Goal: Transaction & Acquisition: Purchase product/service

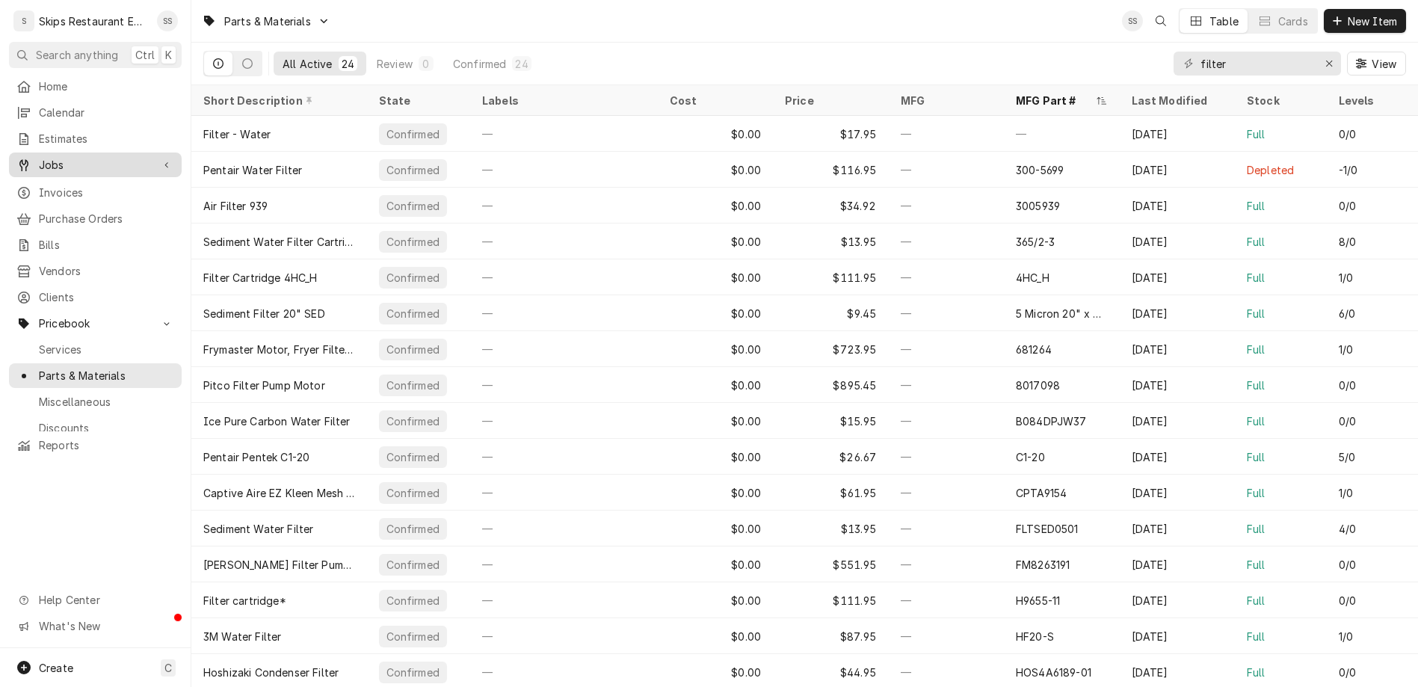
click at [58, 155] on div "Jobs" at bounding box center [95, 164] width 167 height 19
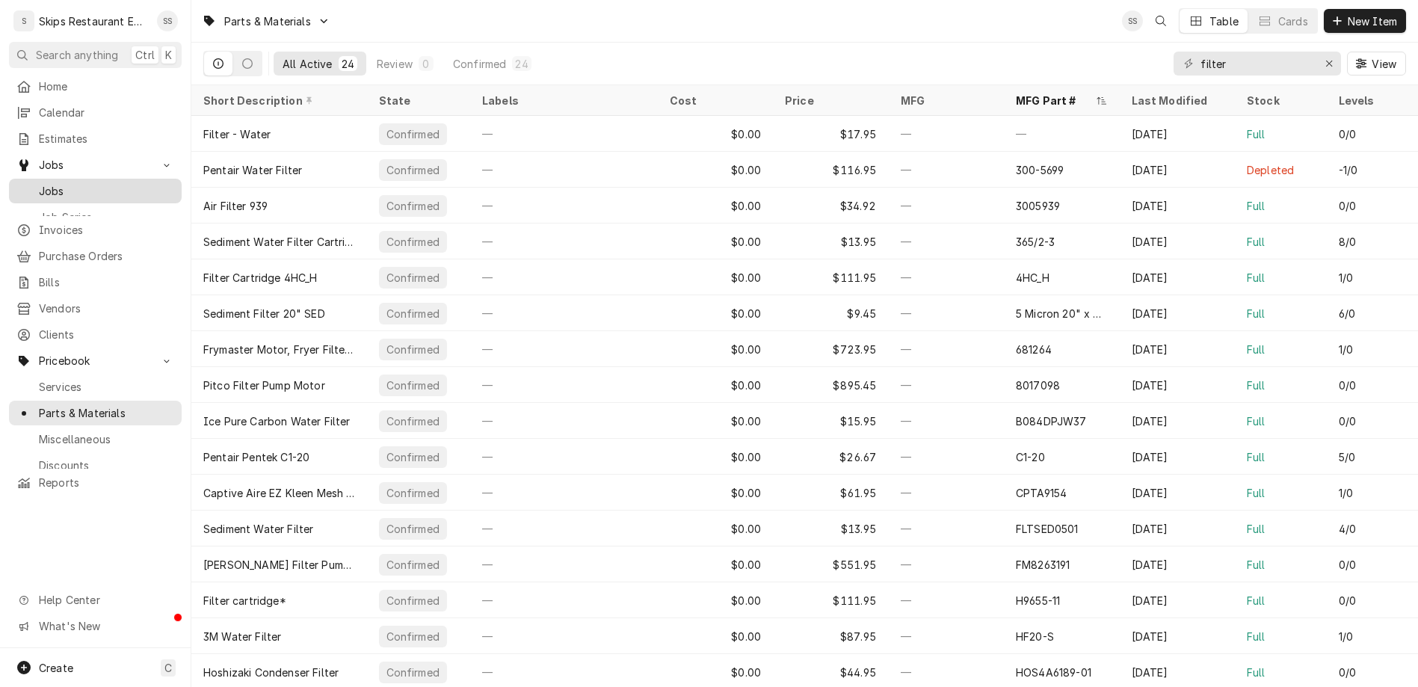
click at [39, 183] on span "Jobs" at bounding box center [106, 191] width 135 height 16
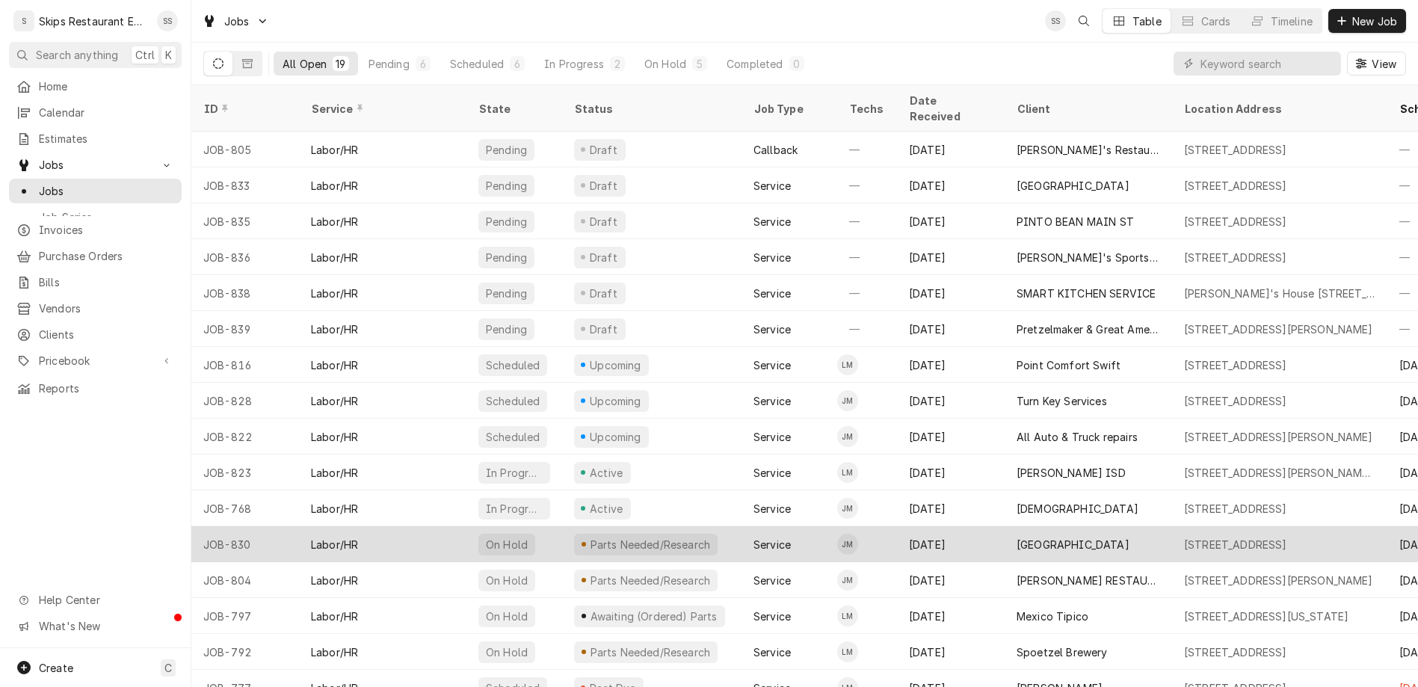
click at [1039, 537] on div "[GEOGRAPHIC_DATA]" at bounding box center [1072, 545] width 113 height 16
click at [1039, 537] on div "UNIVERSITY OF HOUSTON-VICTORIA" at bounding box center [1072, 545] width 113 height 16
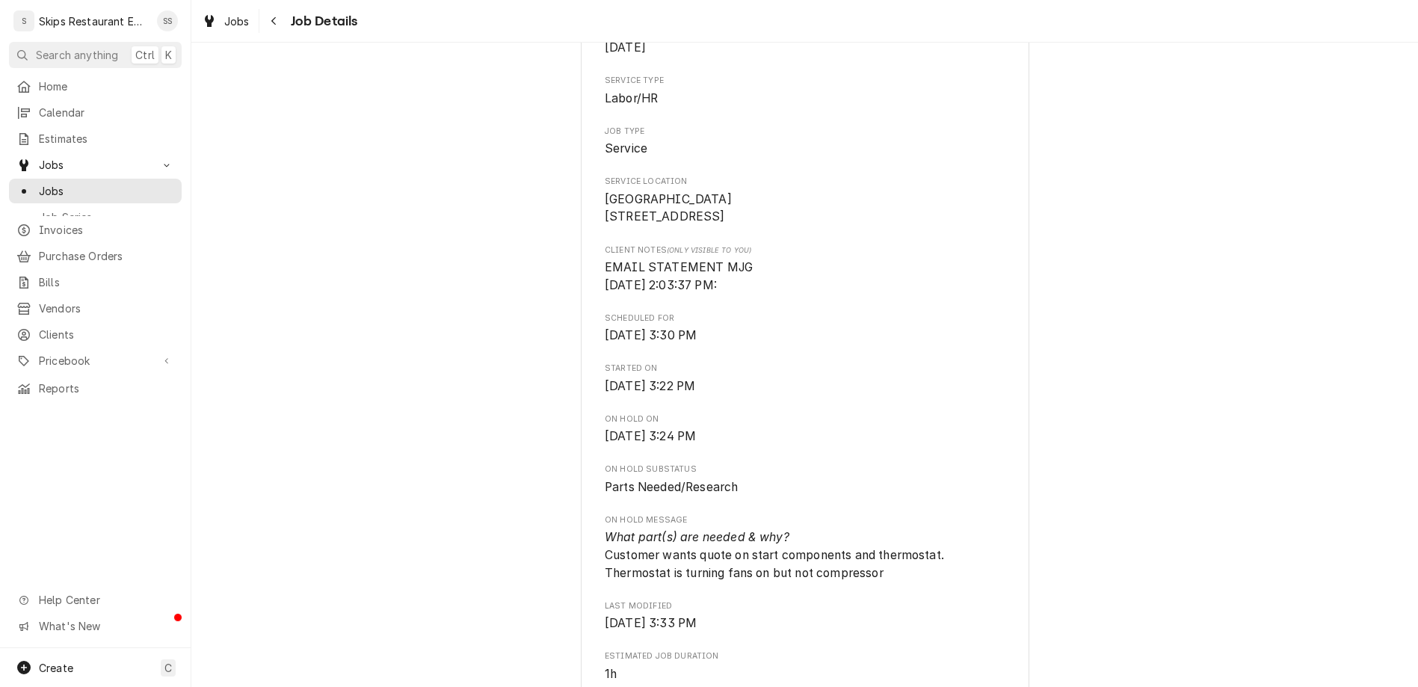
scroll to position [233, 0]
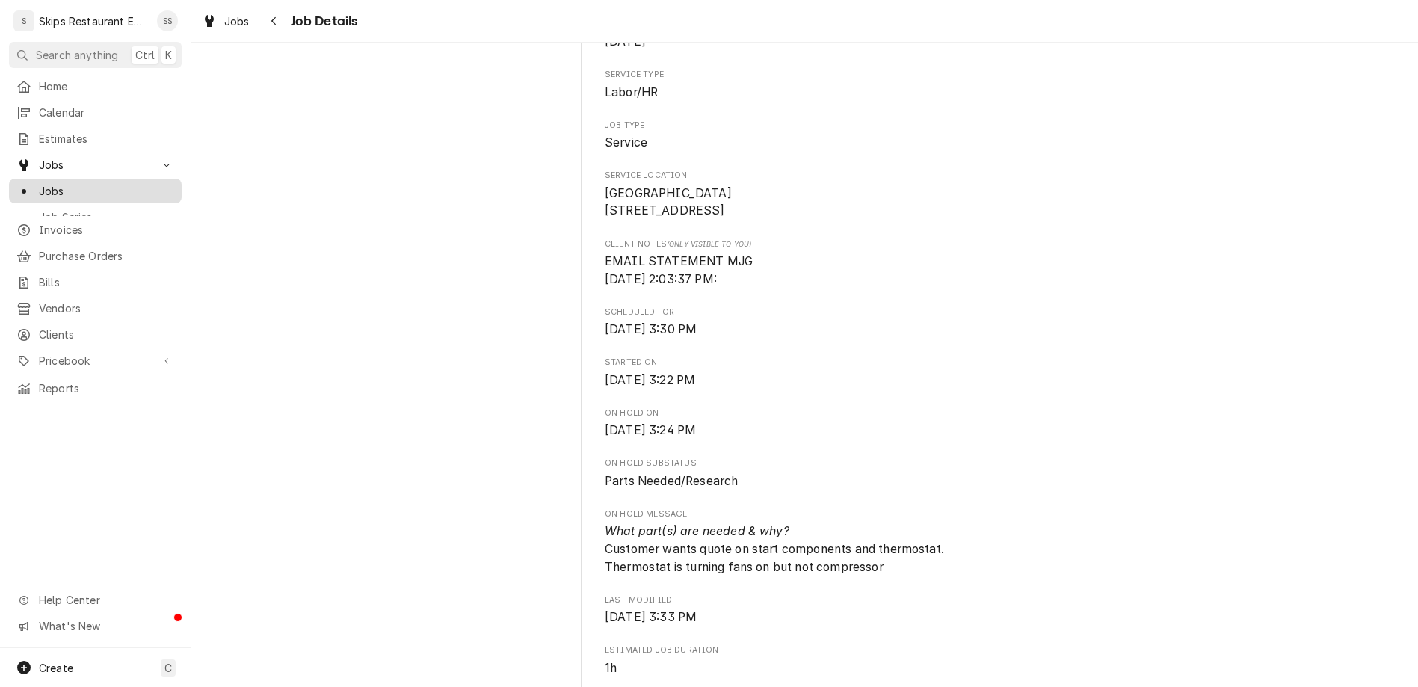
click at [39, 183] on span "Jobs" at bounding box center [106, 191] width 135 height 16
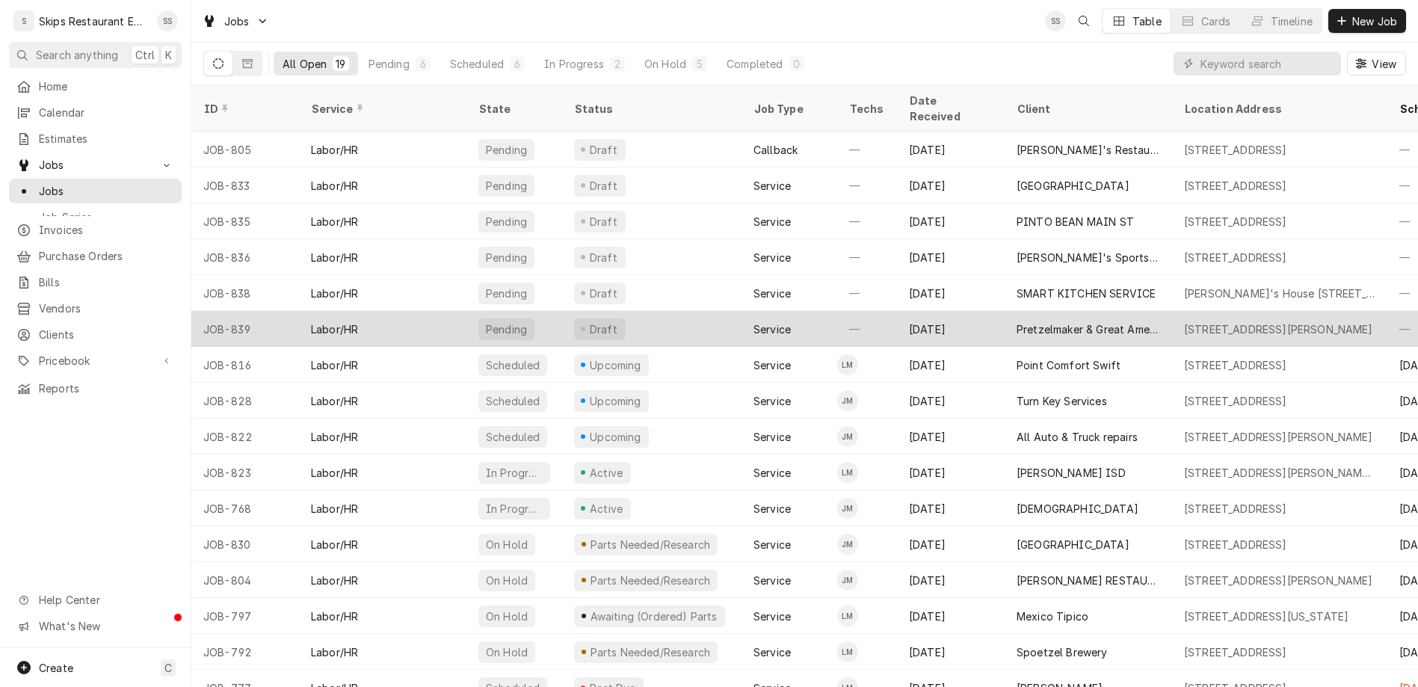
scroll to position [93, 0]
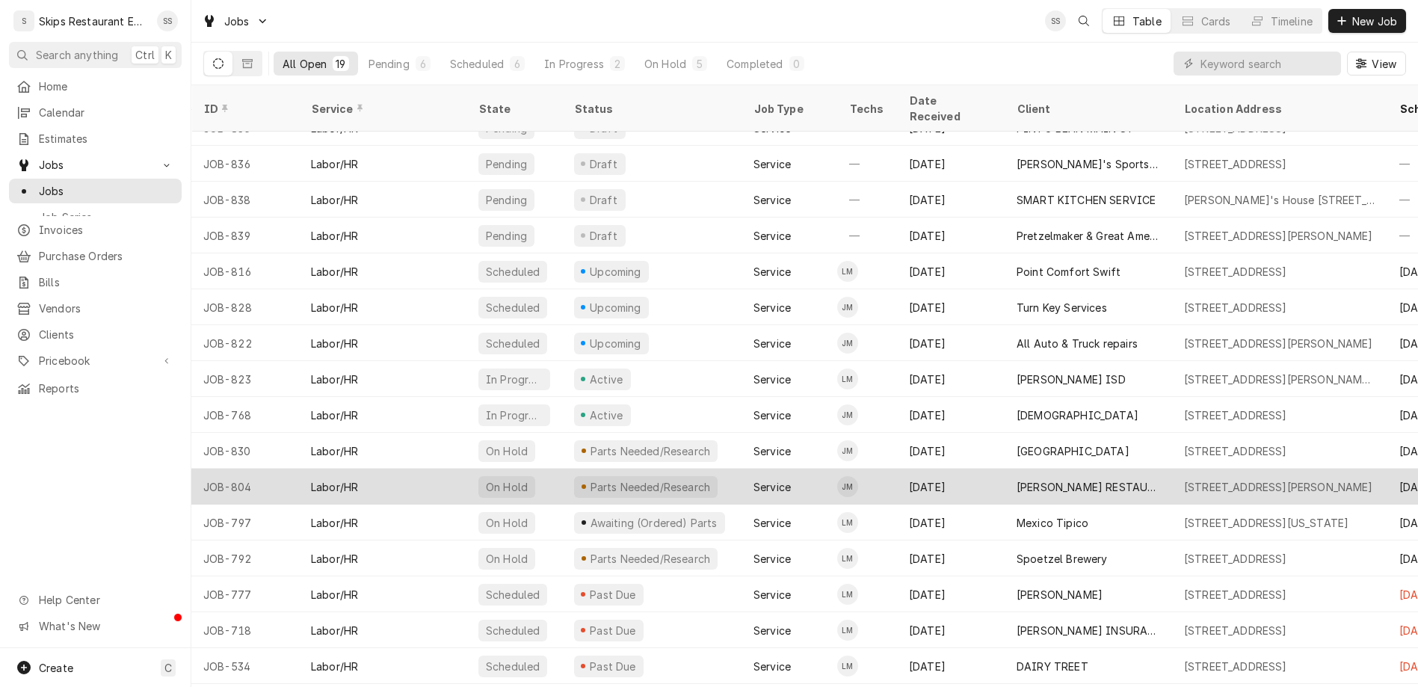
click at [1016, 479] on div "[PERSON_NAME] RESTAURANT" at bounding box center [1087, 487] width 143 height 16
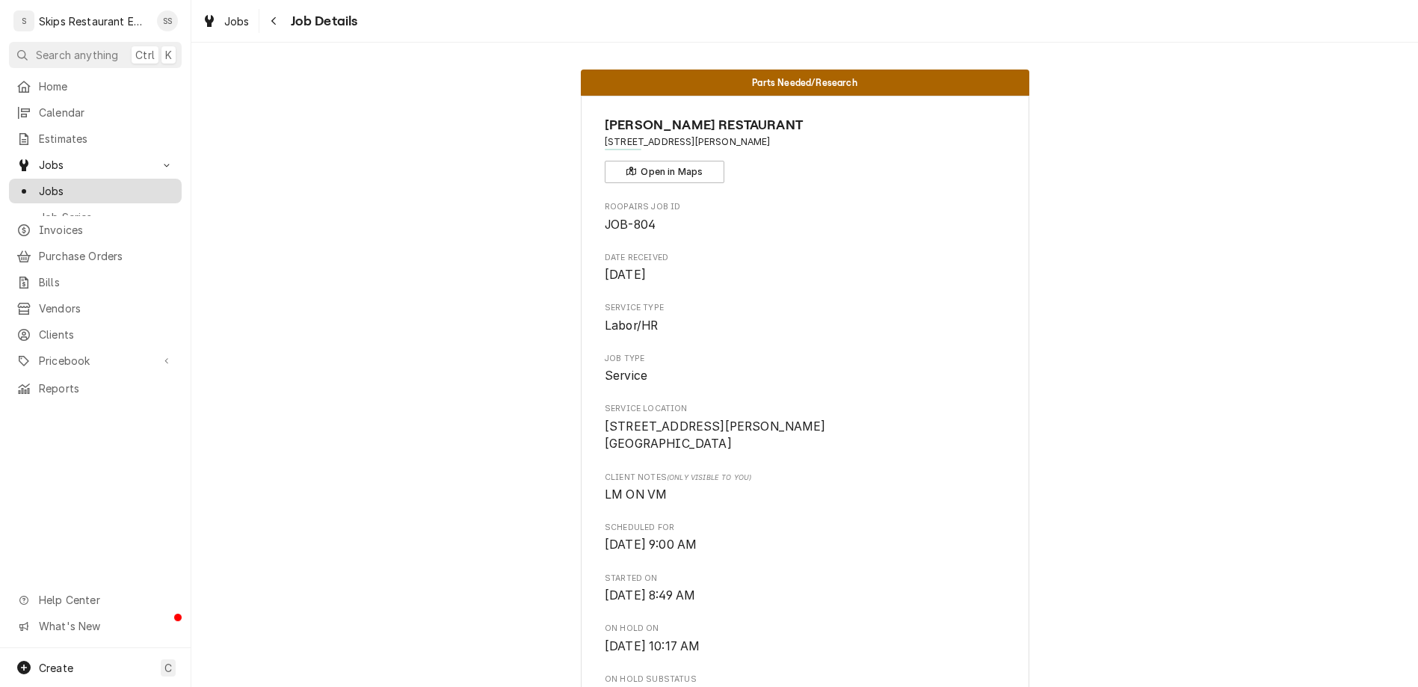
click at [45, 183] on span "Jobs" at bounding box center [106, 191] width 135 height 16
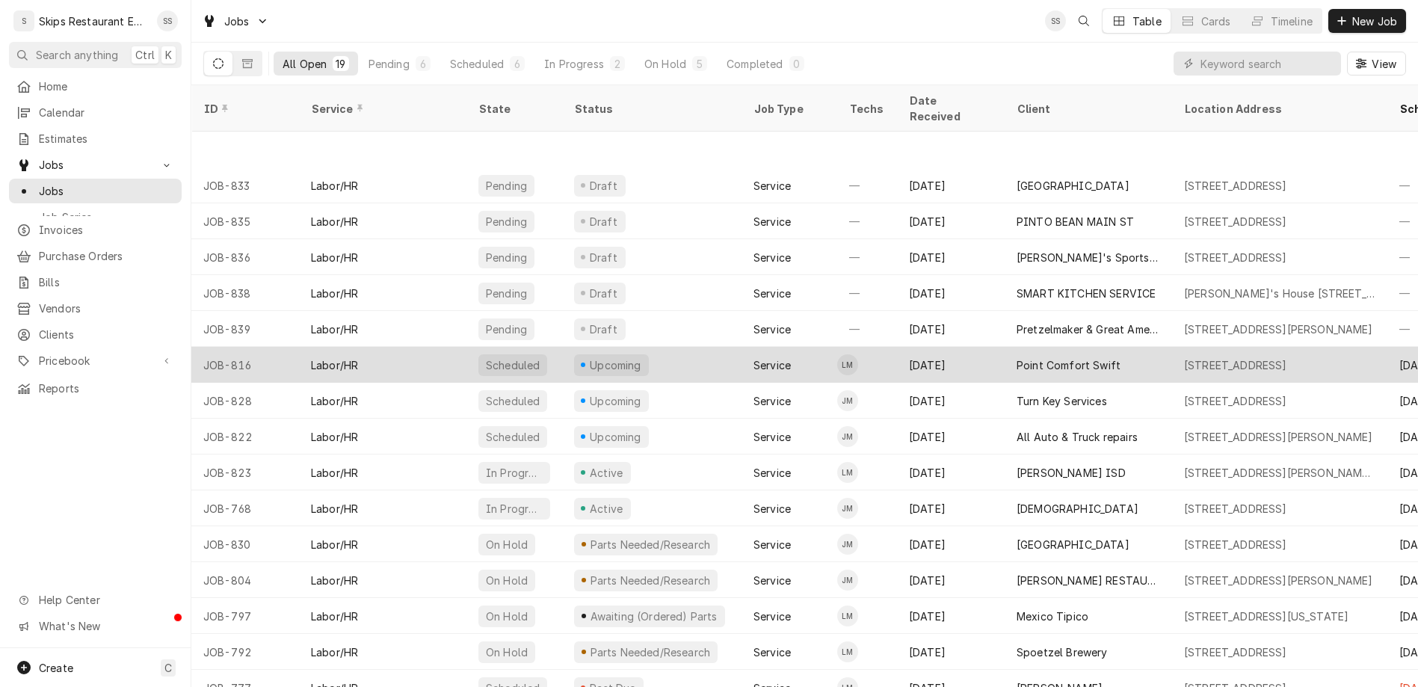
scroll to position [93, 0]
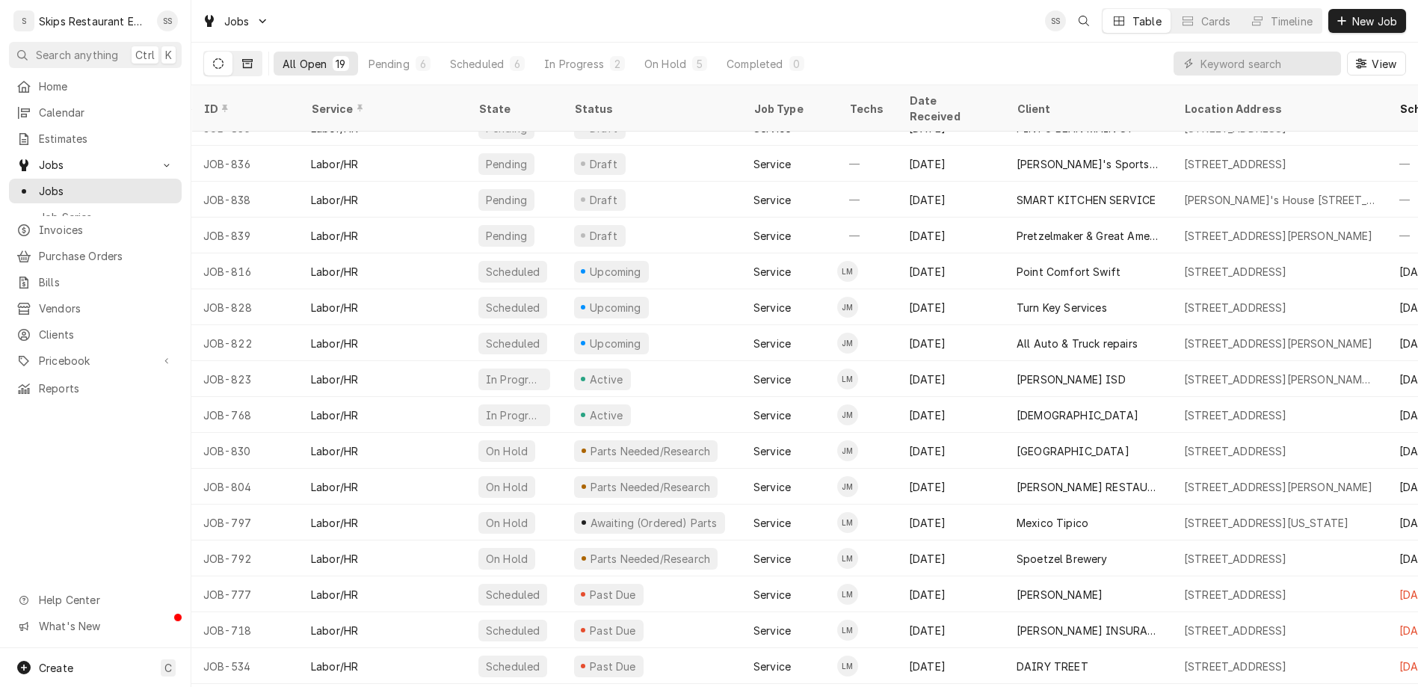
click at [242, 58] on icon "Dynamic Content Wrapper" at bounding box center [247, 63] width 10 height 10
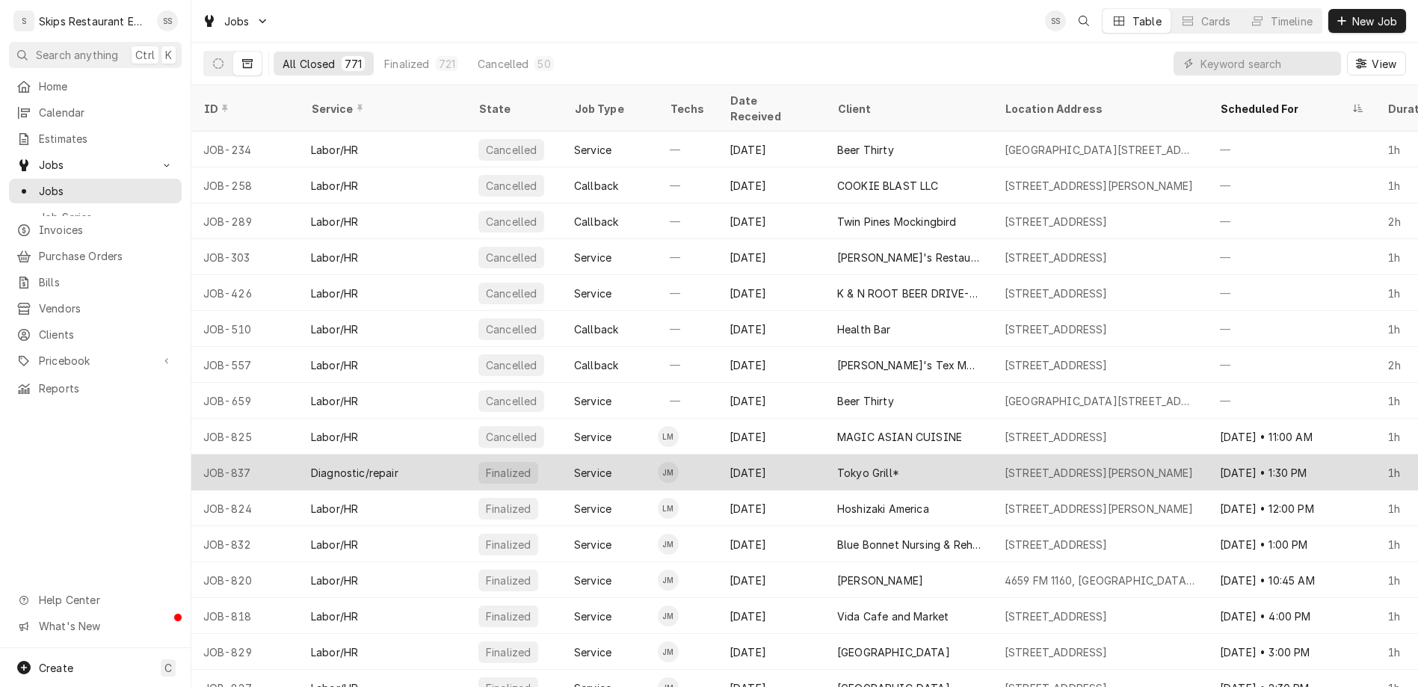
click at [837, 465] on div "Tokyo Grill*" at bounding box center [868, 473] width 62 height 16
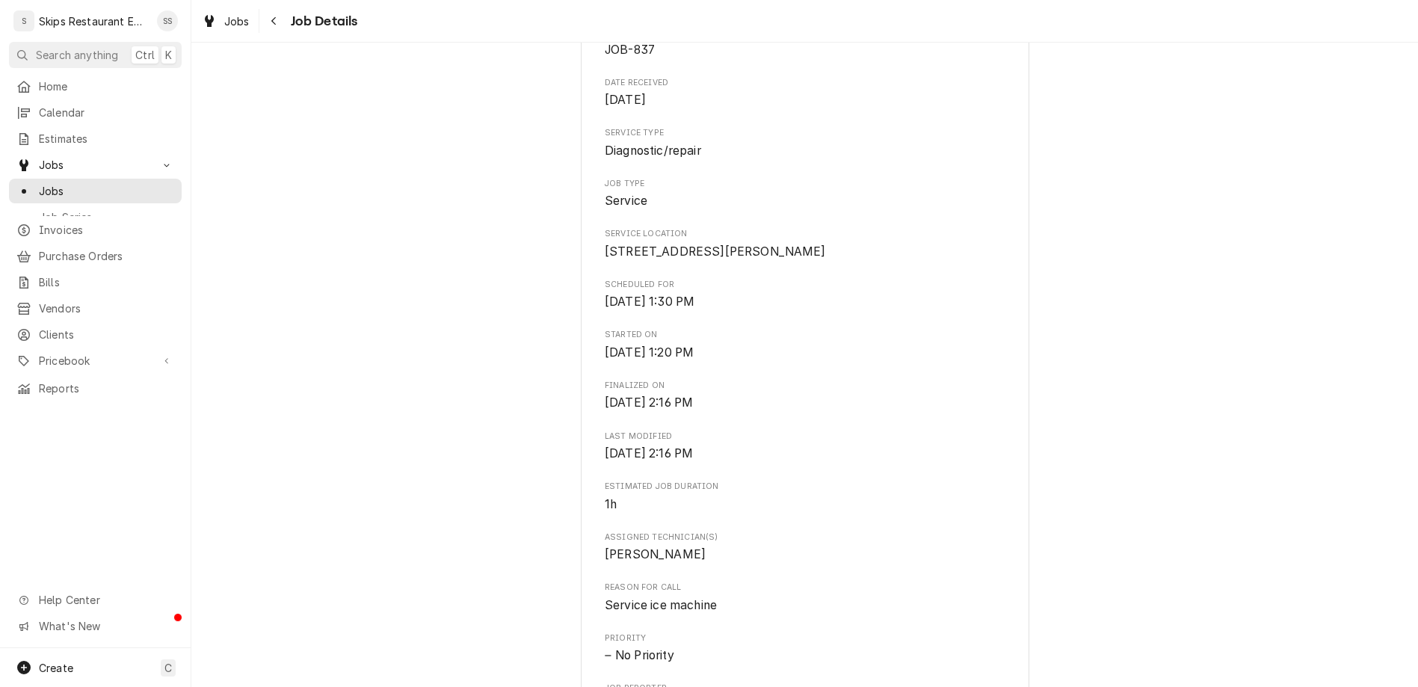
scroll to position [395, 0]
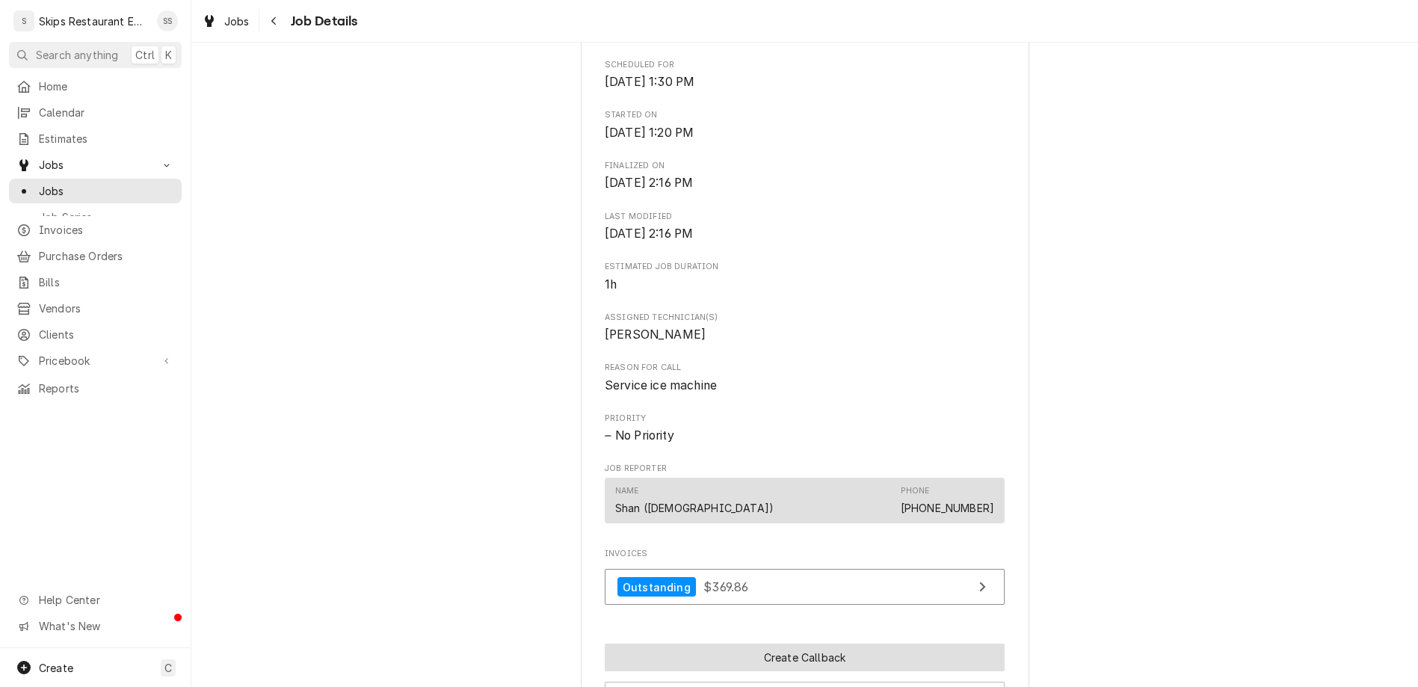
click at [764, 643] on button "Create Callback" at bounding box center [805, 657] width 400 height 28
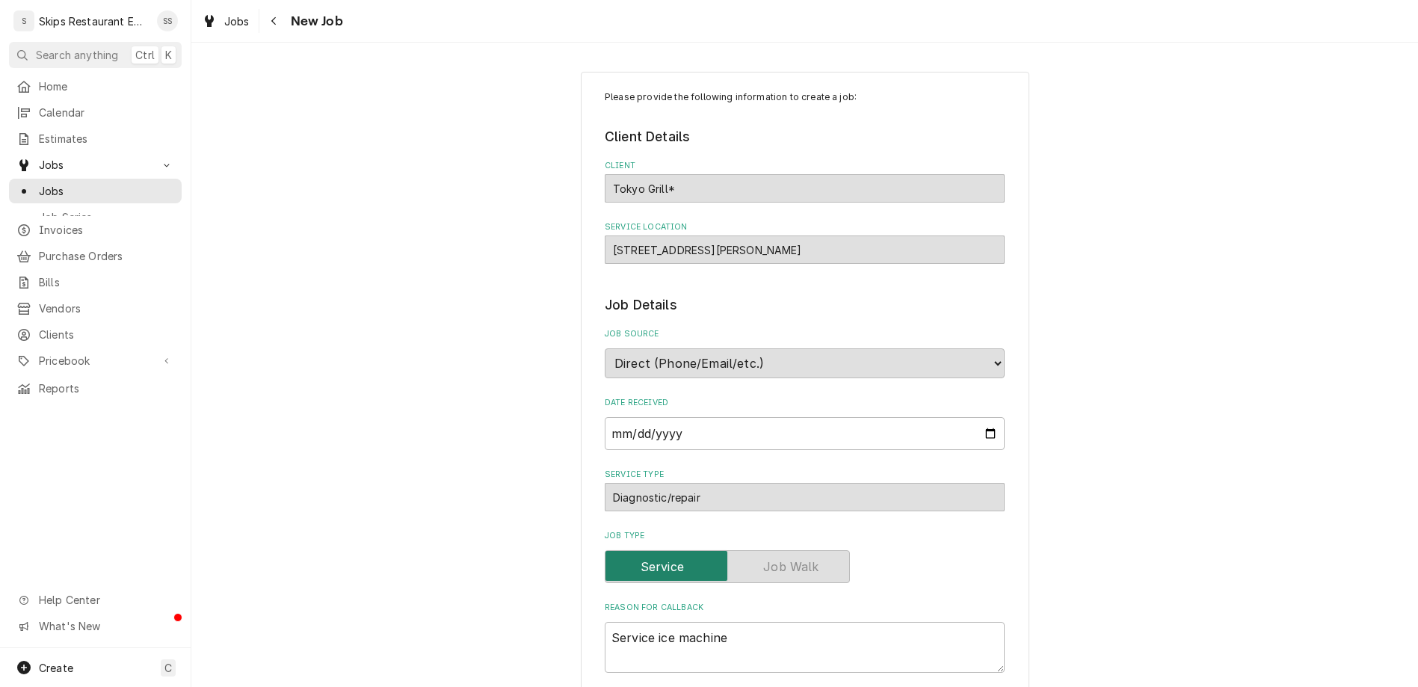
type textarea "x"
click at [726, 622] on textarea "Service ice machine" at bounding box center [805, 647] width 400 height 51
type textarea "Service ice machine"
type textarea "x"
type textarea "Service ice machine -"
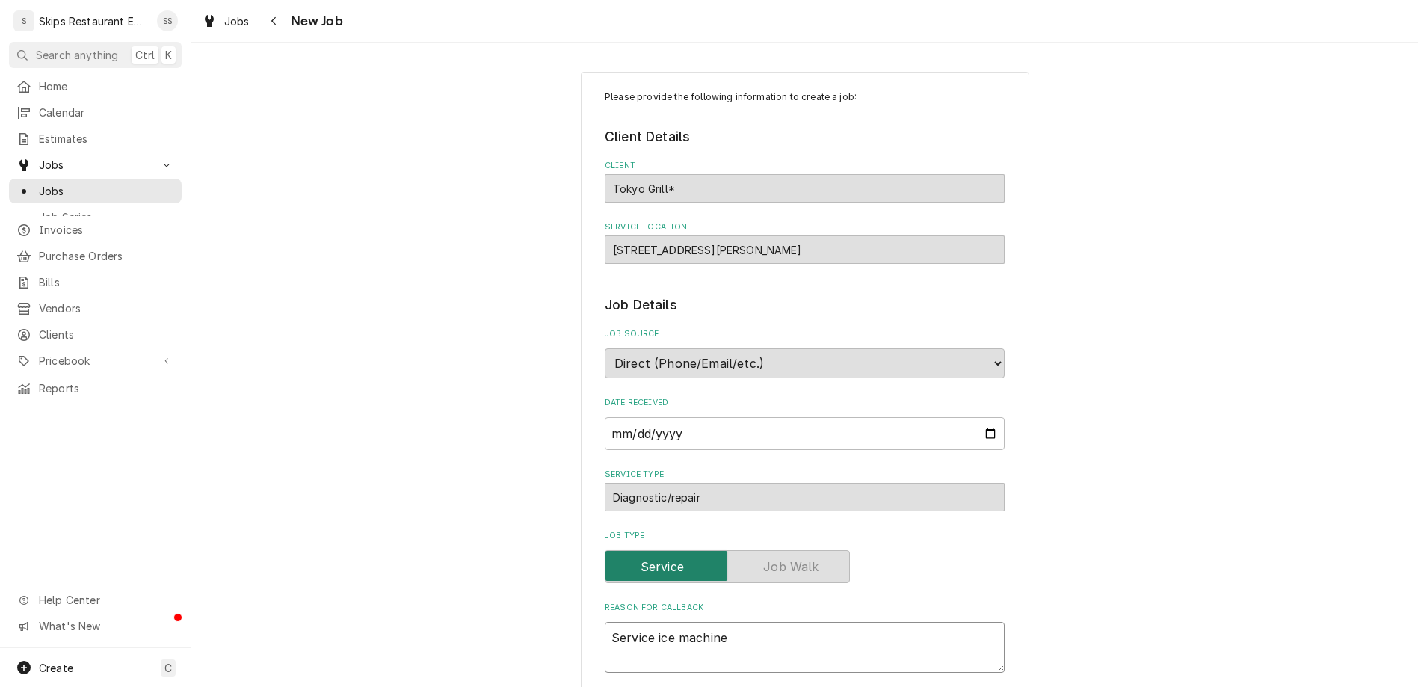
type textarea "x"
type textarea "Service ice machine -"
type textarea "x"
type textarea "Service ice machine - n"
type textarea "x"
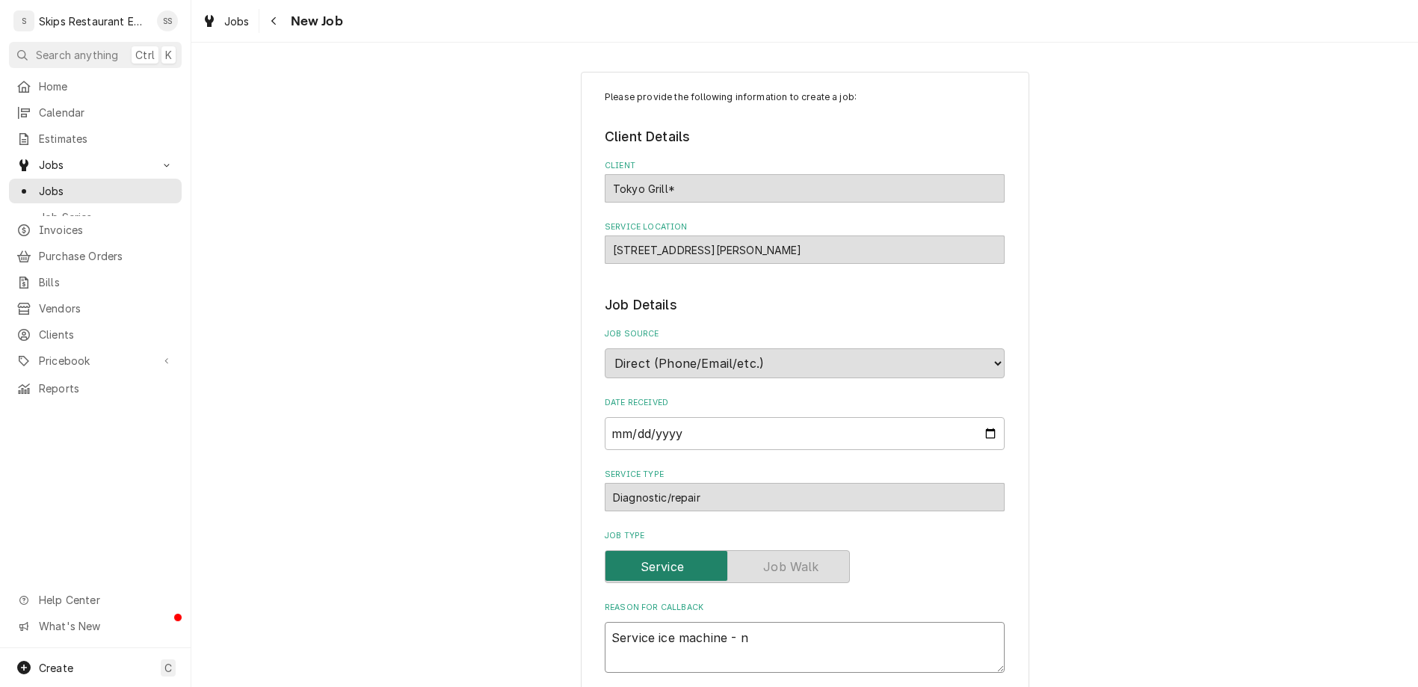
type textarea "Service ice machine - no"
type textarea "x"
type textarea "Service ice machine - now"
type textarea "x"
type textarea "Service ice machine - now"
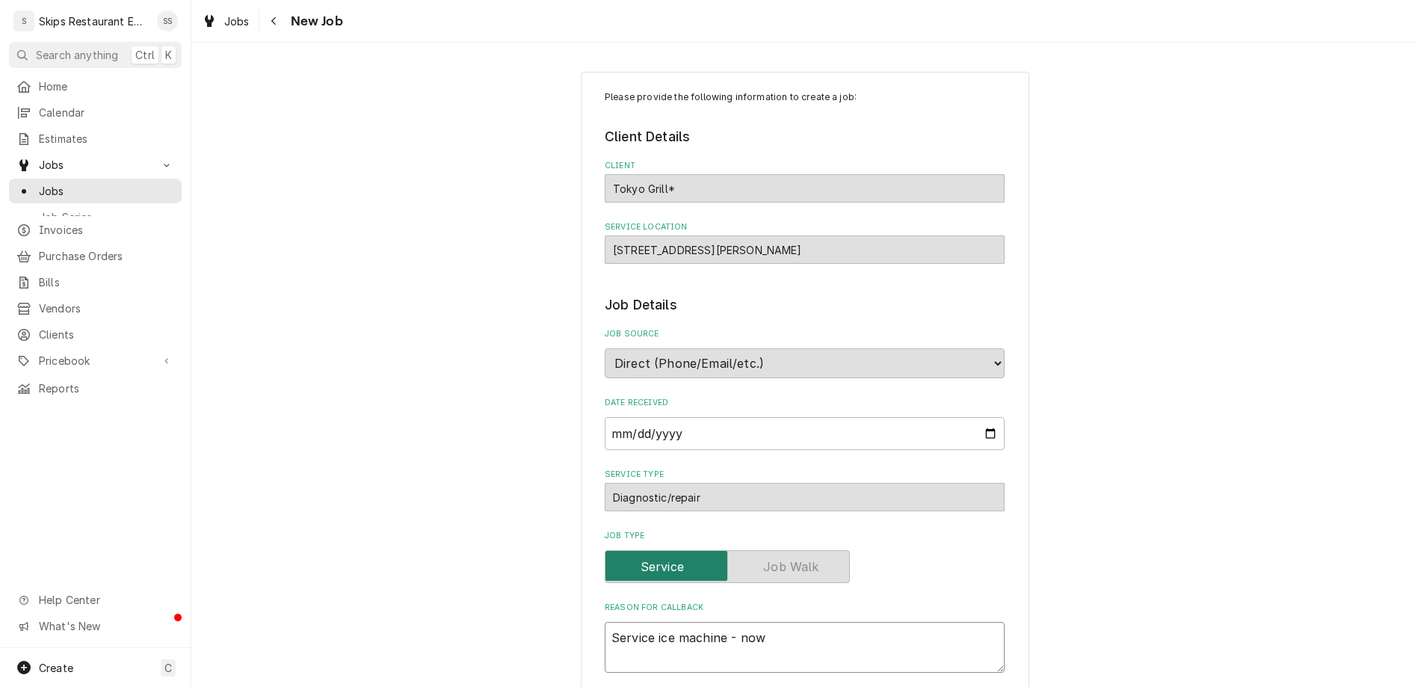
type textarea "x"
type textarea "Service ice machine - now i"
type textarea "x"
type textarea "Service ice machine - now it"
type textarea "x"
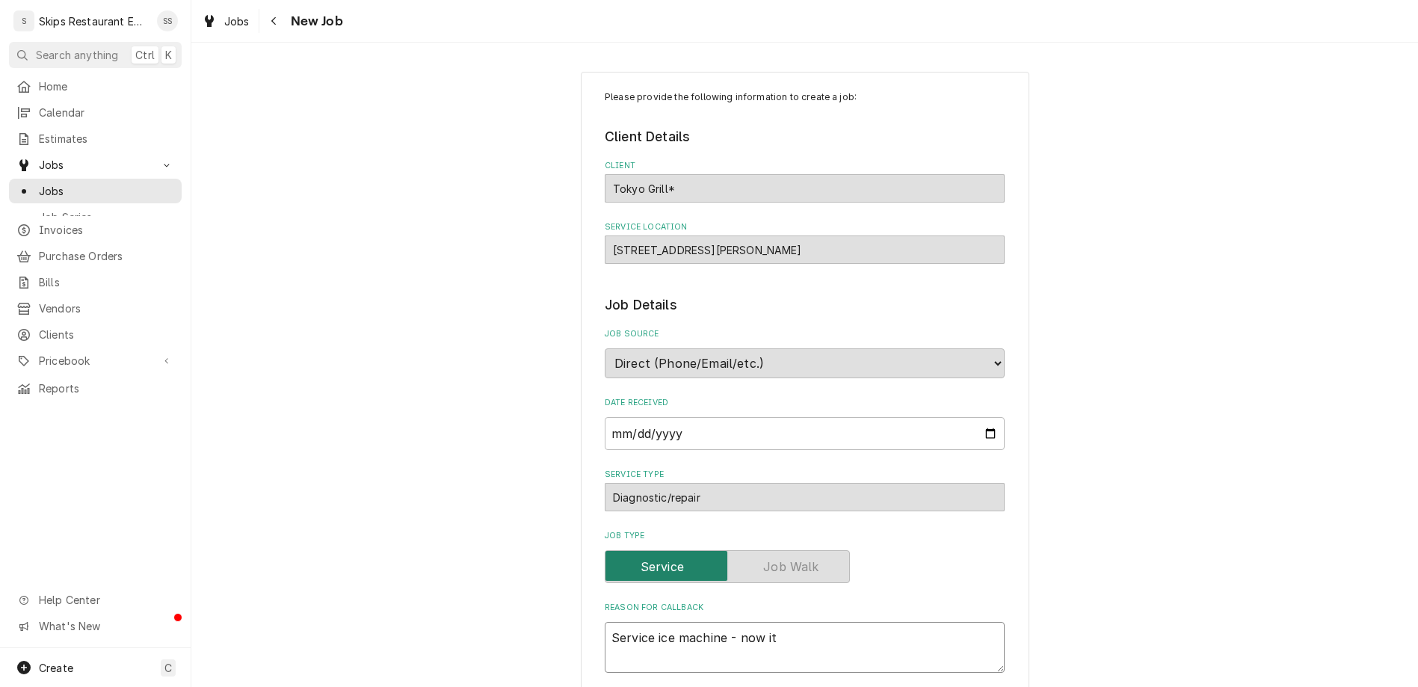
type textarea "Service ice machine - now its"
type textarea "x"
type textarea "Service ice machine - now its"
type textarea "x"
type textarea "Service ice machine - now its l"
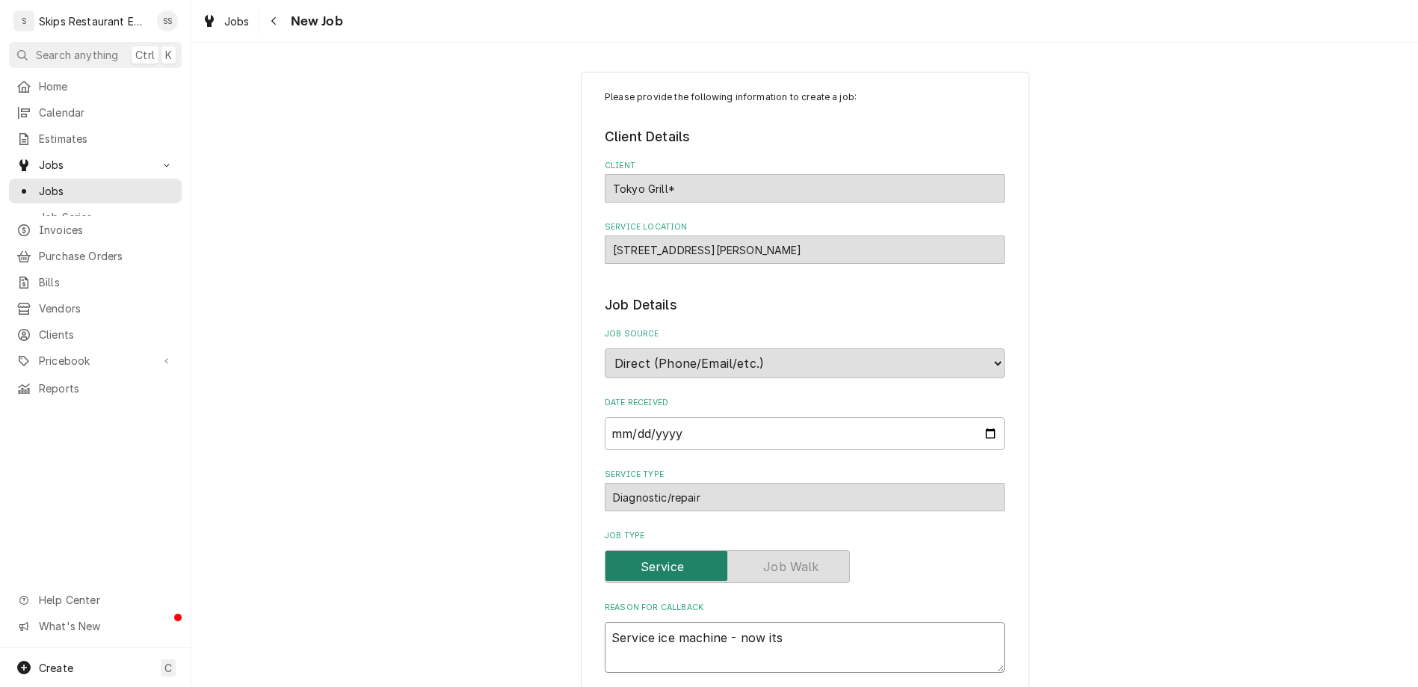
type textarea "x"
type textarea "Service ice machine - now its le"
type textarea "x"
type textarea "Service ice machine - now its lea"
type textarea "x"
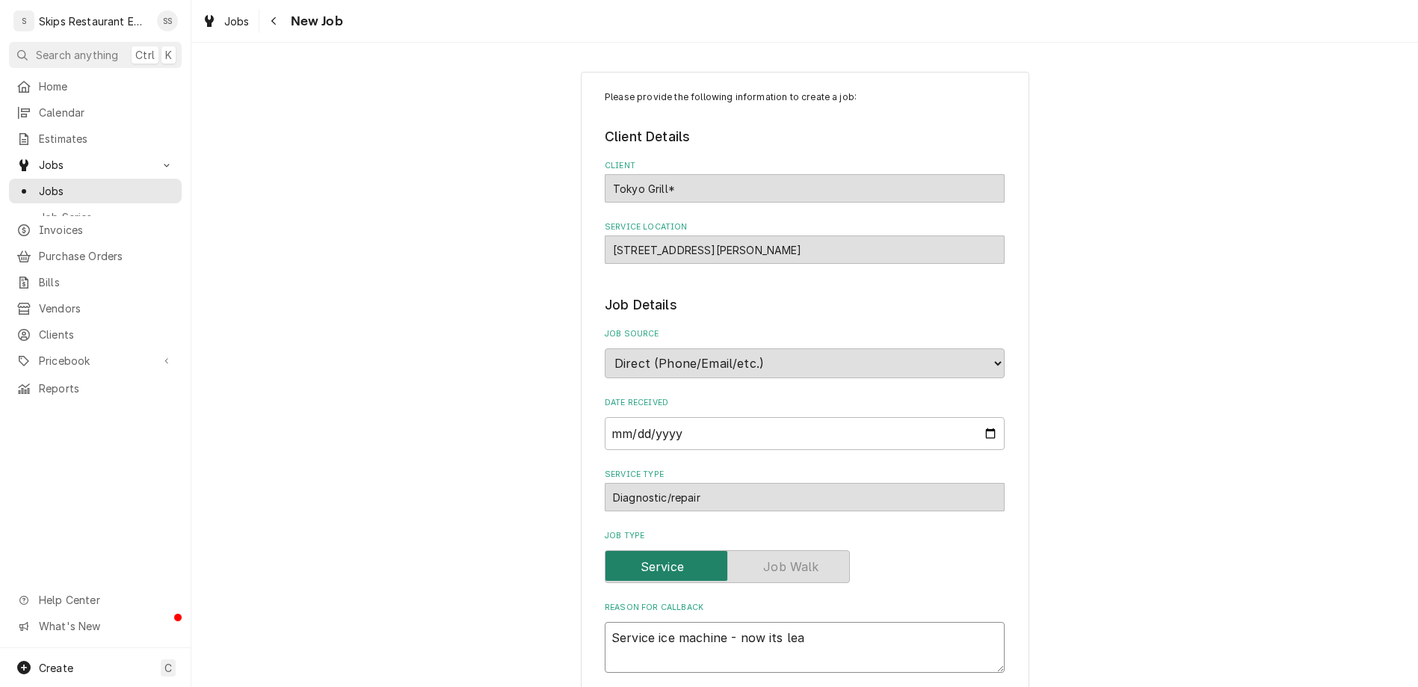
type textarea "Service ice machine - now its leak"
type textarea "x"
type textarea "Service ice machine - now its leaki"
type textarea "x"
type textarea "Service ice machine - now its leakin"
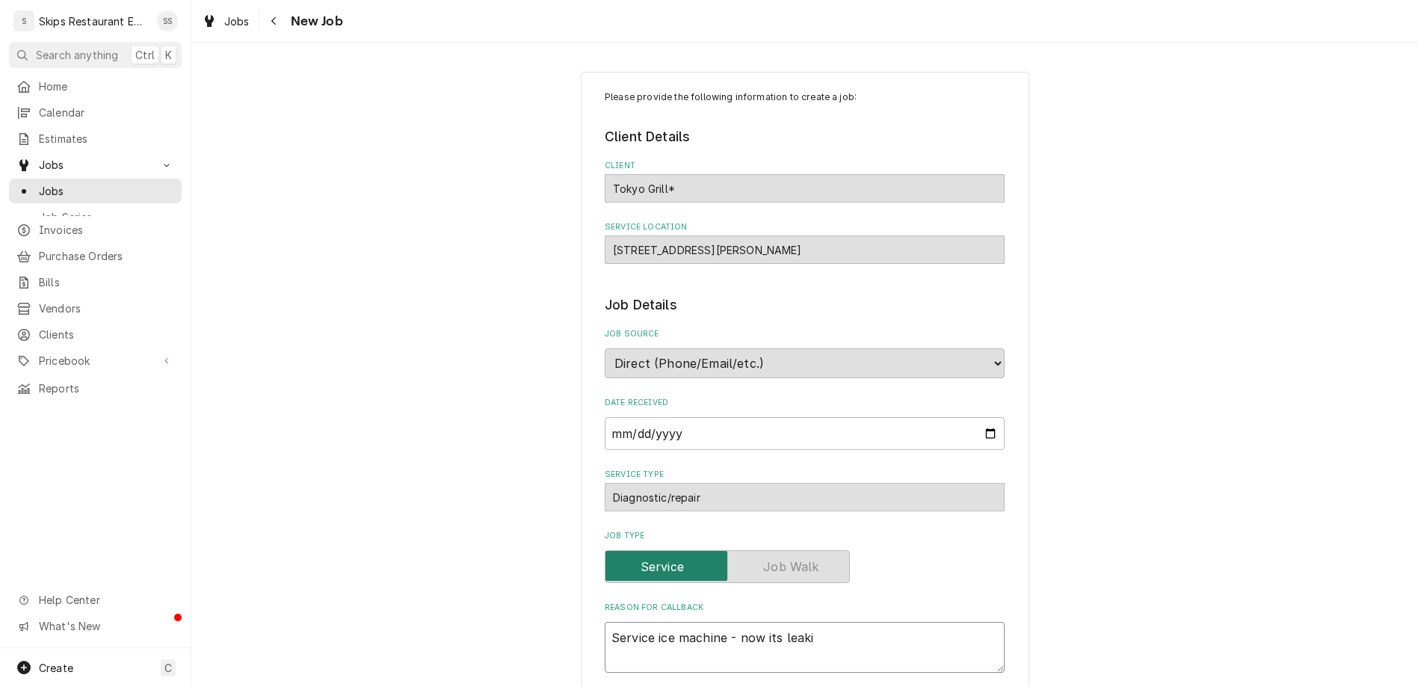
type textarea "x"
type textarea "Service ice machine - now its leaking"
type textarea "x"
type textarea "Service ice machine - now its leaking"
type textarea "x"
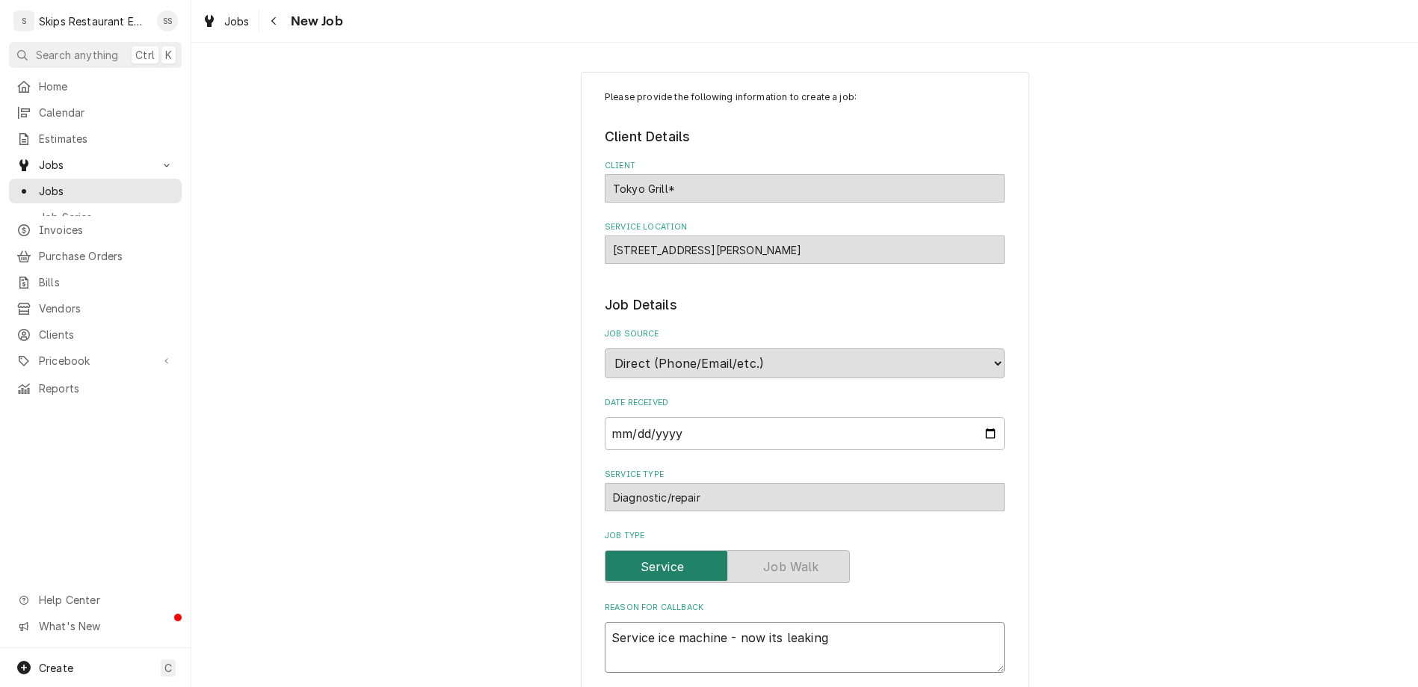
type textarea "Service ice machine - now its leaking w"
type textarea "x"
type textarea "Service ice machine - now its leaking wa"
type textarea "x"
type textarea "Service ice machine - now its leaking wat"
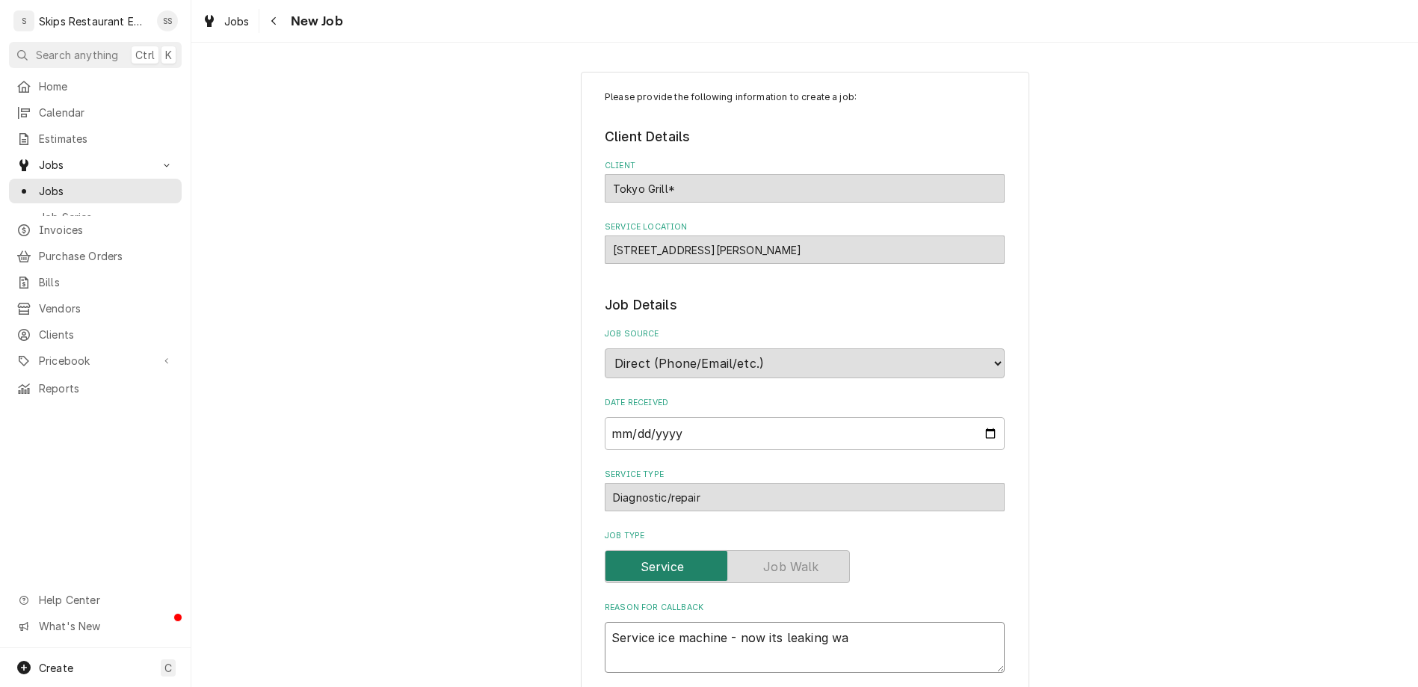
type textarea "x"
type textarea "Service ice machine - now its leaking wate"
type textarea "x"
type textarea "Service ice machine - now its leaking water"
type textarea "x"
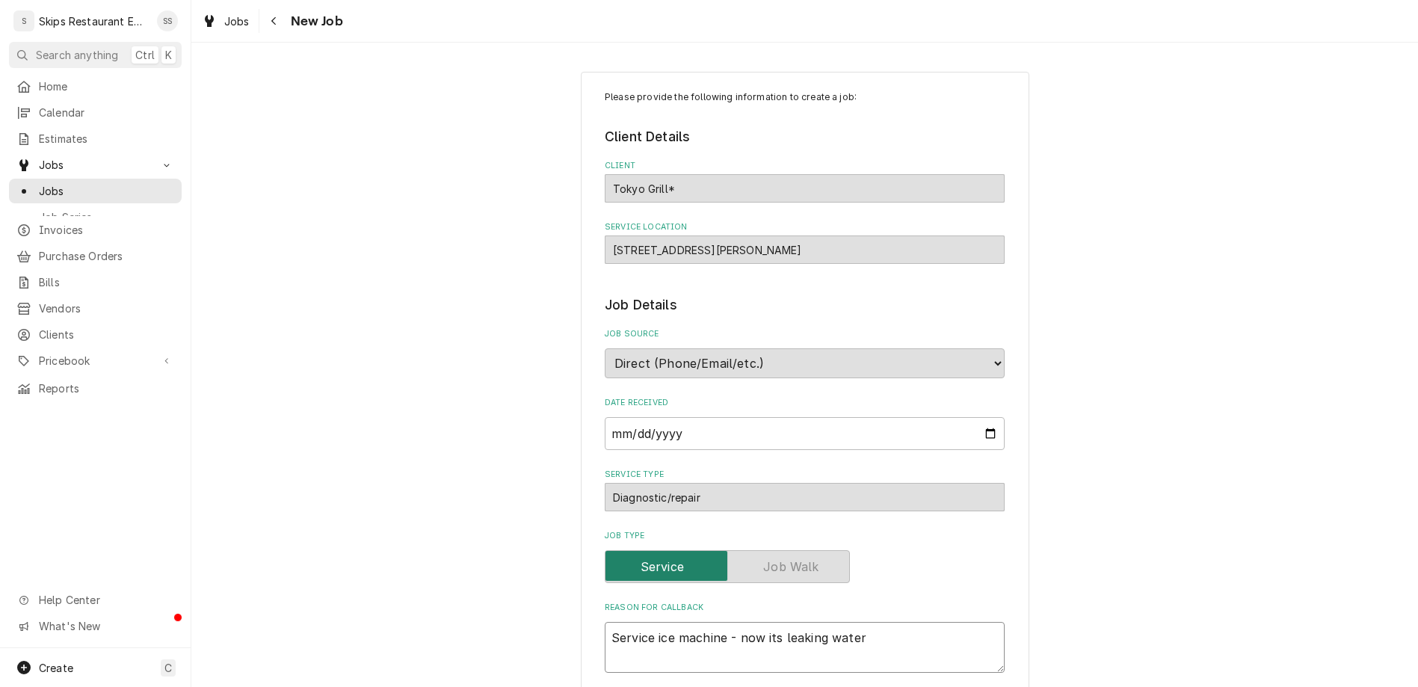
type textarea "Service ice machine - now its leaking water."
type textarea "x"
type textarea "Service ice machine - now its leaking water."
type textarea "x"
type textarea "Service ice machine - now its leaking water."
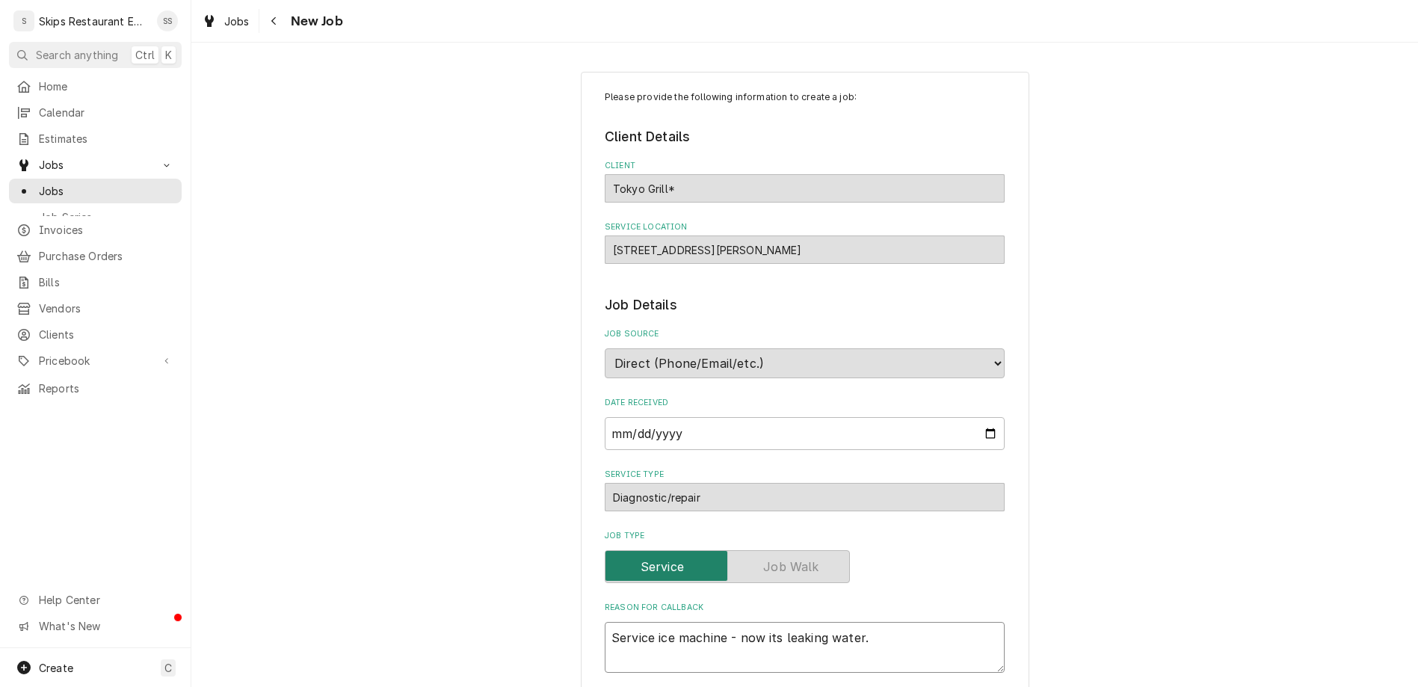
type textarea "x"
type textarea "Service ice machine - now its leaking water. T"
type textarea "x"
type textarea "Service ice machine - now its leaking water. To"
type textarea "x"
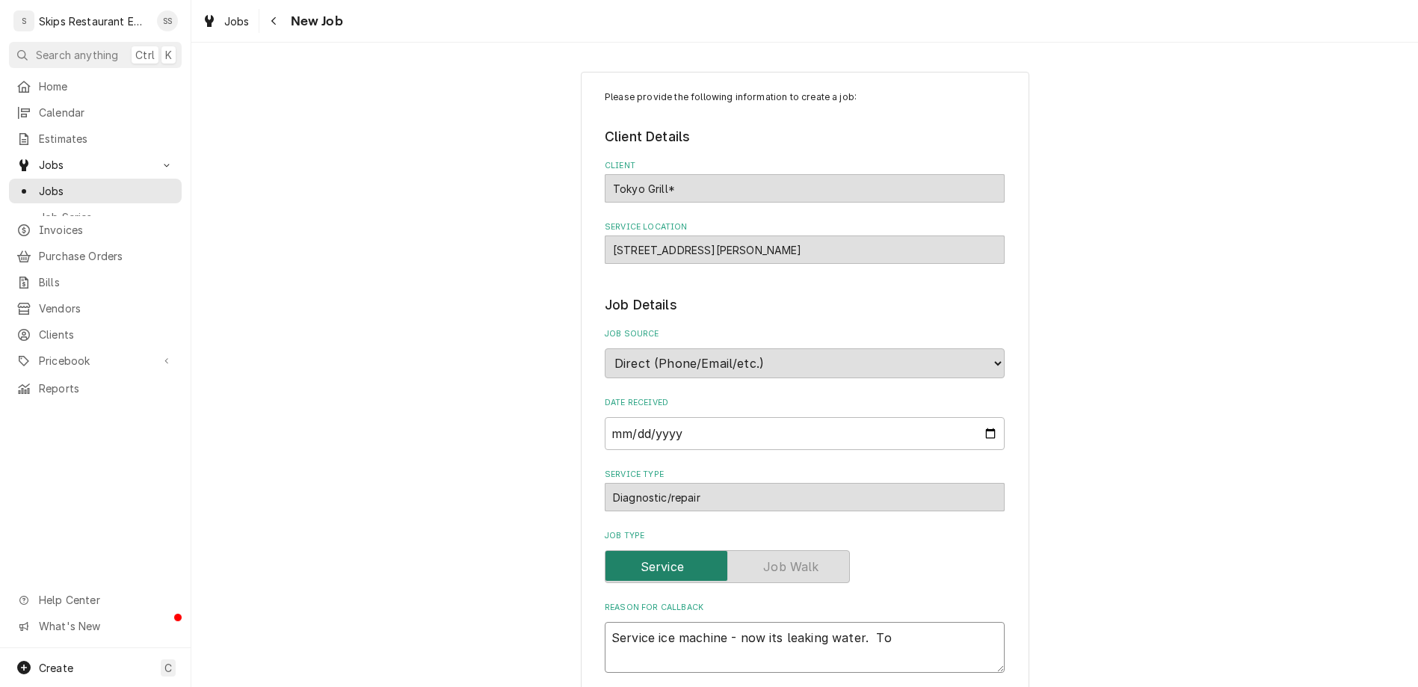
type textarea "Service ice machine - now its leaking water. Tol"
type textarea "x"
type textarea "Service ice machine - now its leaking water. Told"
type textarea "x"
type textarea "Service ice machine - now its leaking water. Told"
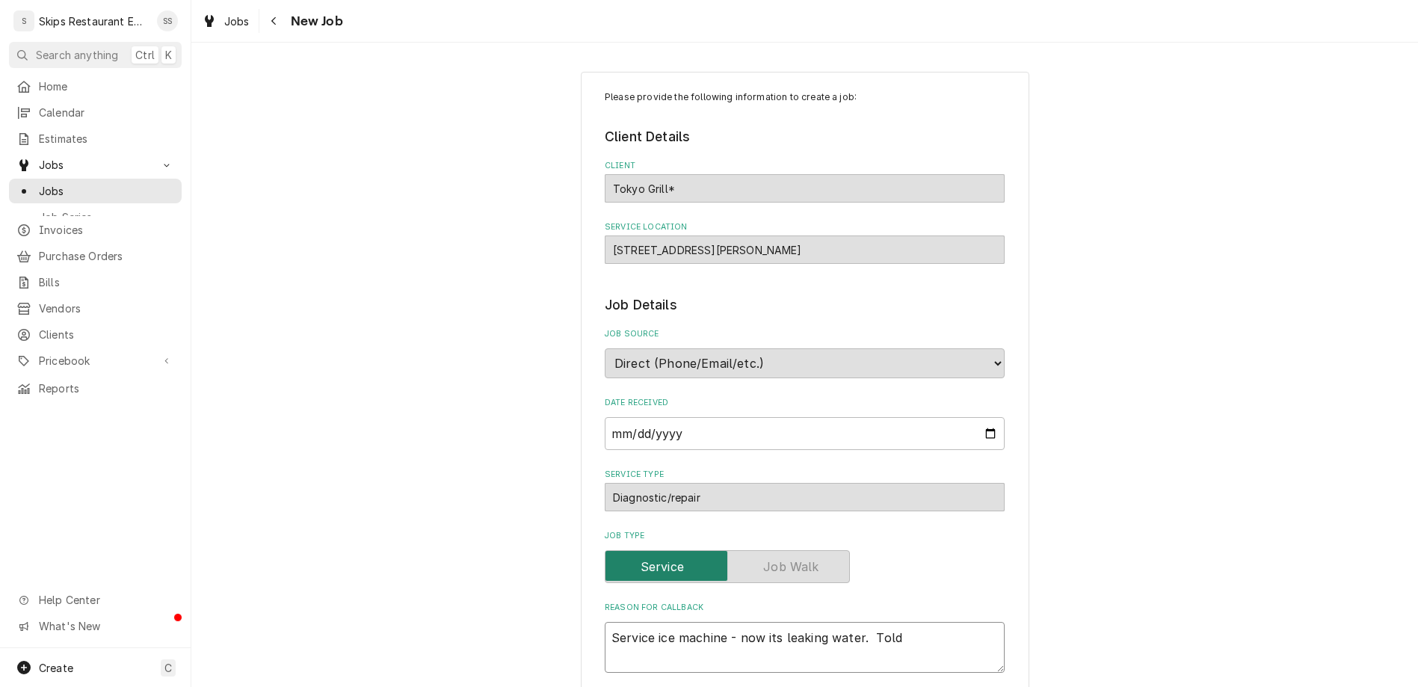
type textarea "x"
type textarea "Service ice machine - now its leaking water. Told c"
type textarea "x"
type textarea "Service ice machine - now its leaking water. Told cu"
type textarea "x"
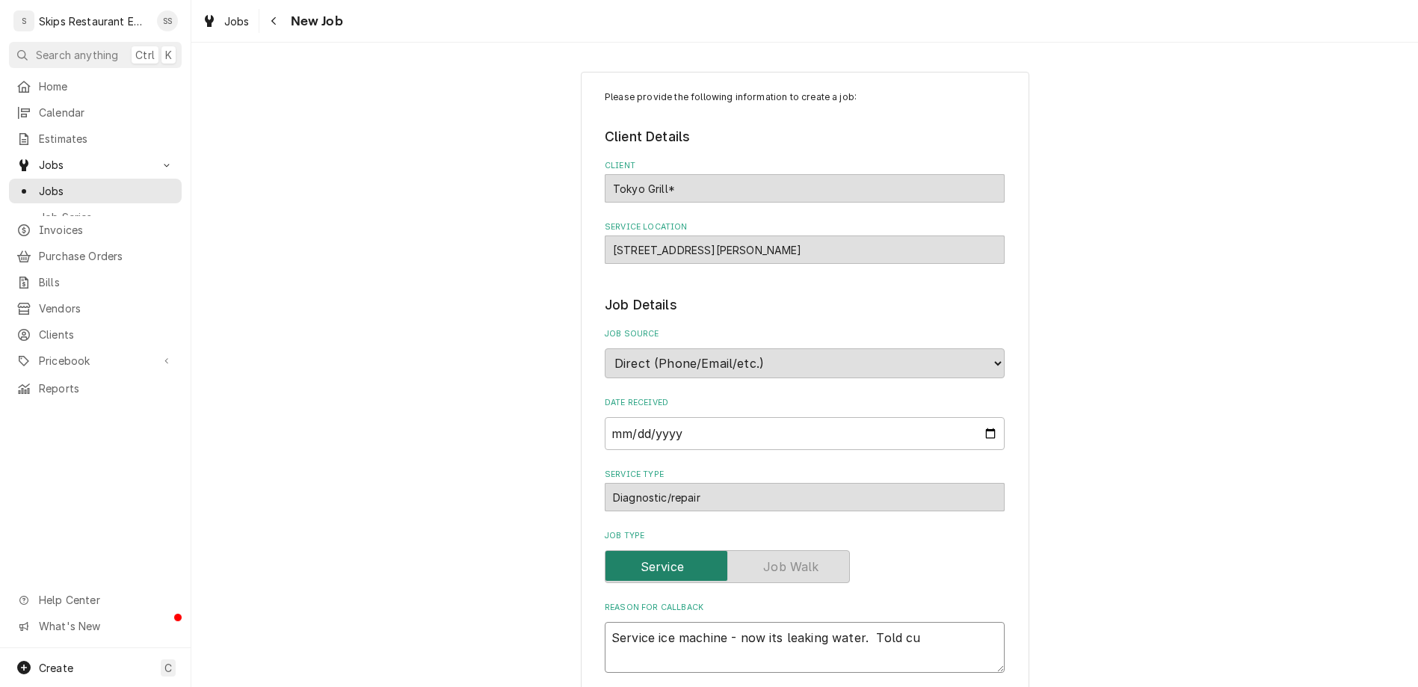
type textarea "Service ice machine - now its leaking water. Told cus"
type textarea "x"
type textarea "Service ice machine - now its leaking water. Told cust"
type textarea "x"
type textarea "Service ice machine - now its leaking water. Told custo"
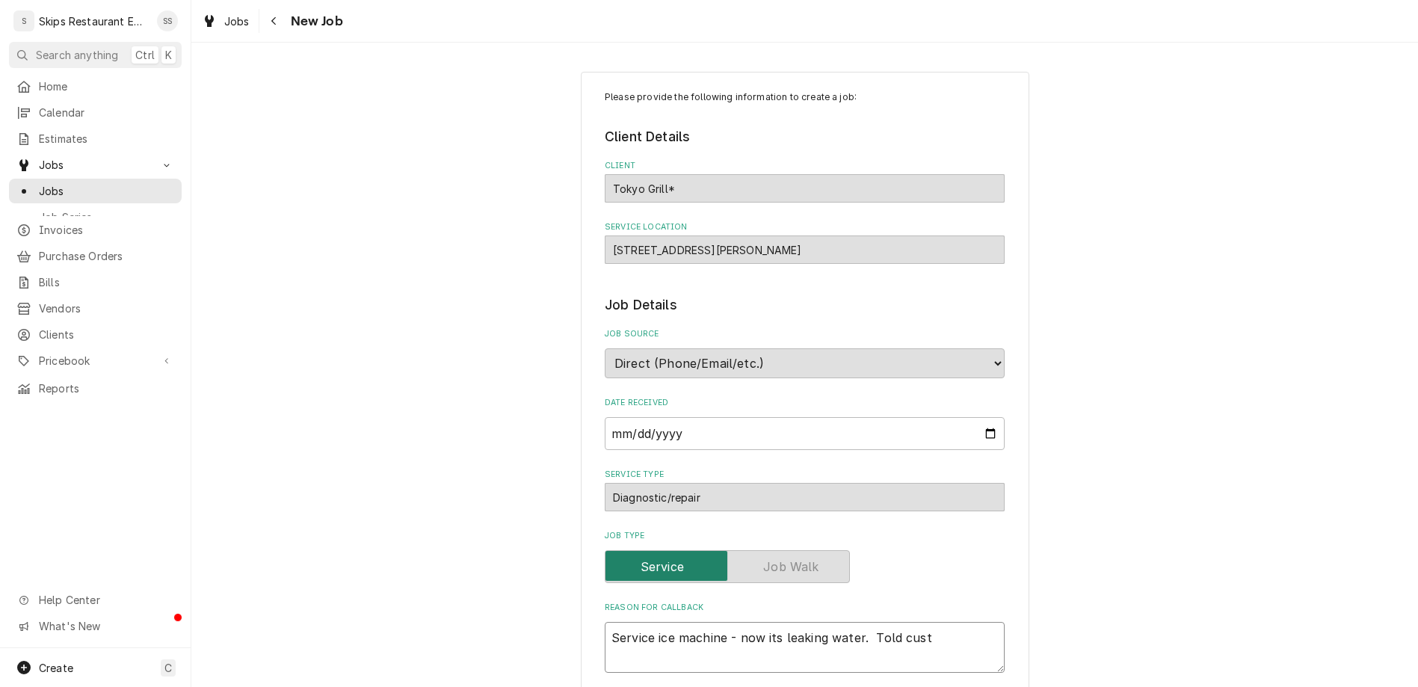
type textarea "x"
type textarea "Service ice machine - now its leaking water. Told custom"
type textarea "x"
type textarea "Service ice machine - now its leaking water. Told custome"
type textarea "x"
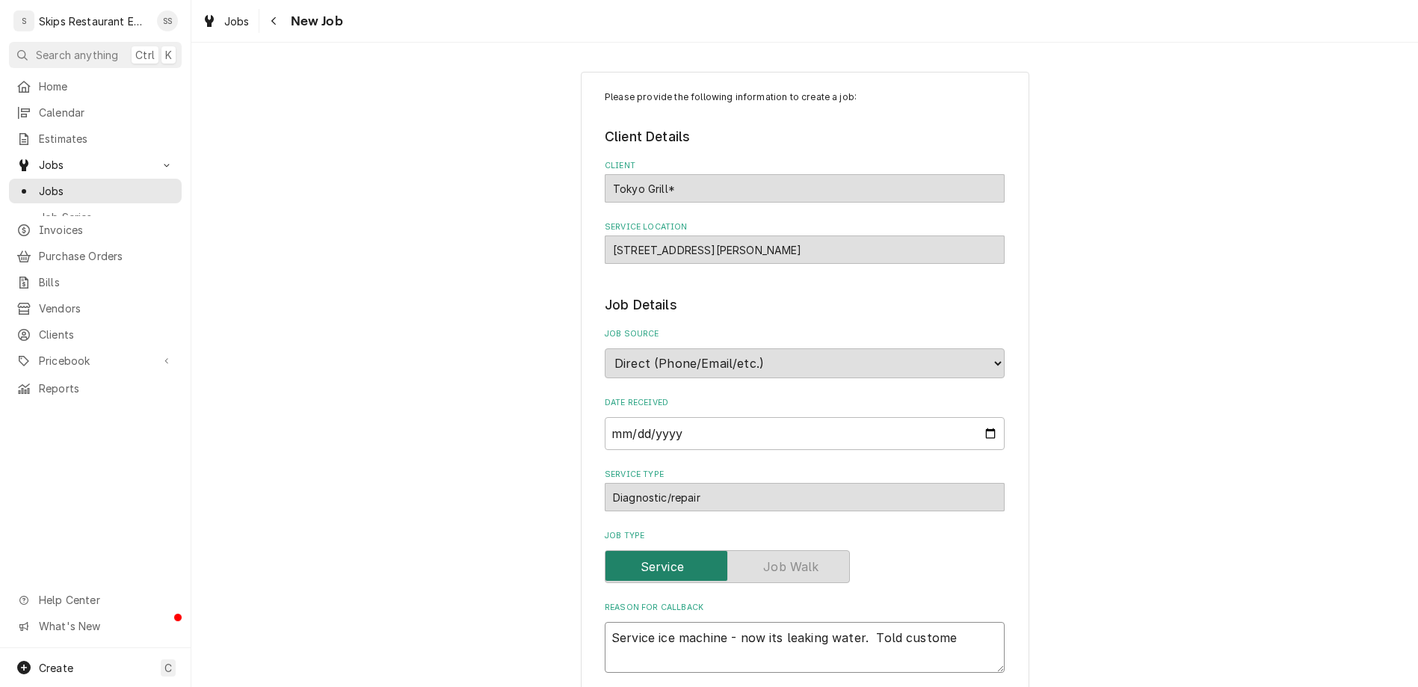
type textarea "Service ice machine - now its leaking water. Told customer"
type textarea "x"
type textarea "Service ice machine - now its leaking water. Told customer"
type textarea "x"
type textarea "Service ice machine - now its leaking water. Told customer t"
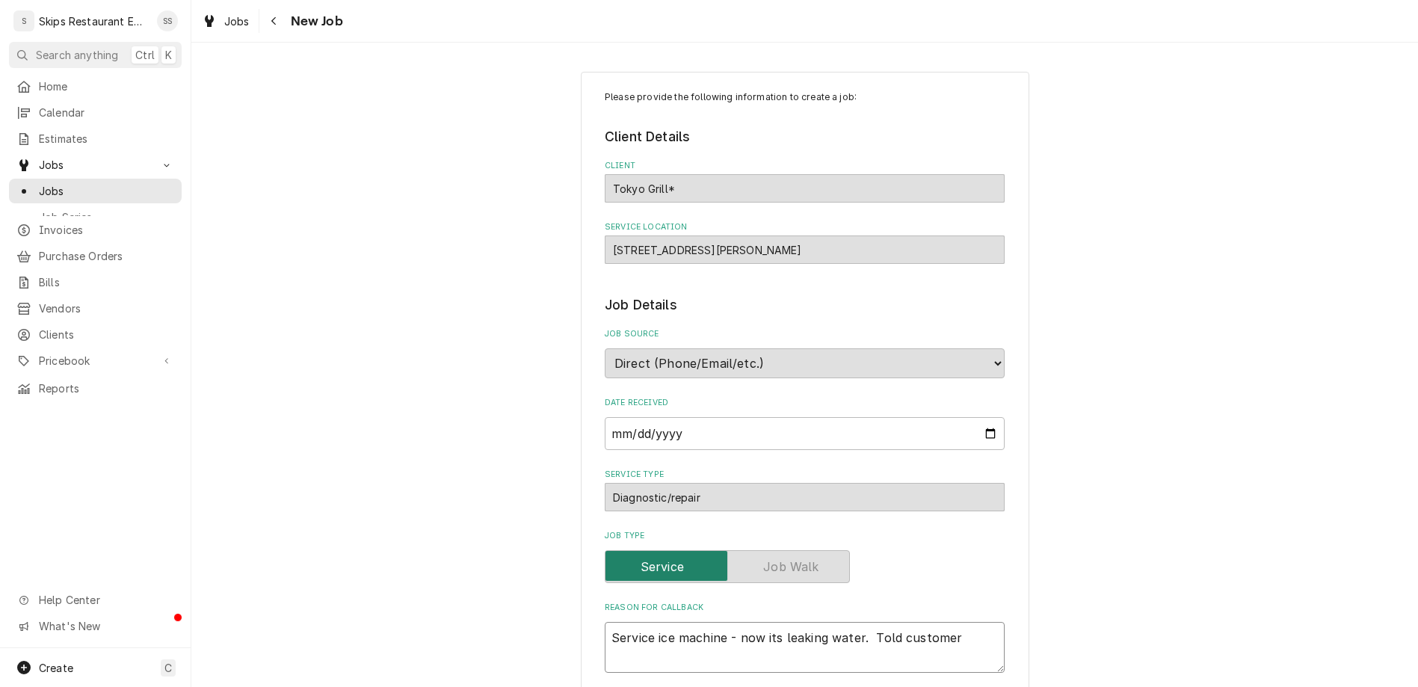
type textarea "x"
type textarea "Service ice machine - now its leaking water. Told customer to"
type textarea "x"
type textarea "Service ice machine - now its leaking water. Told customer to"
type textarea "x"
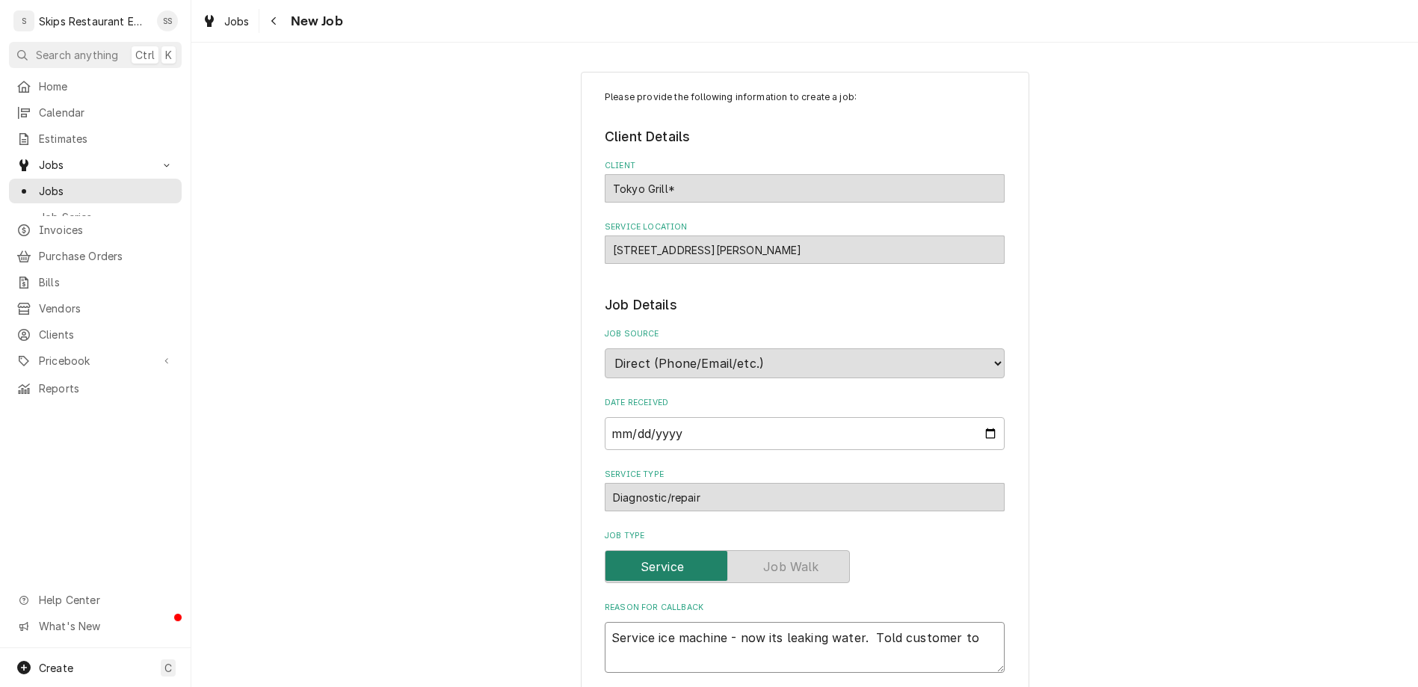
type textarea "Service ice machine - now its leaking water. Told customer to s"
type textarea "x"
type textarea "Service ice machine - now its leaking water. Told customer to sh"
type textarea "x"
type textarea "Service ice machine - now its leaking water. Told customer to shu"
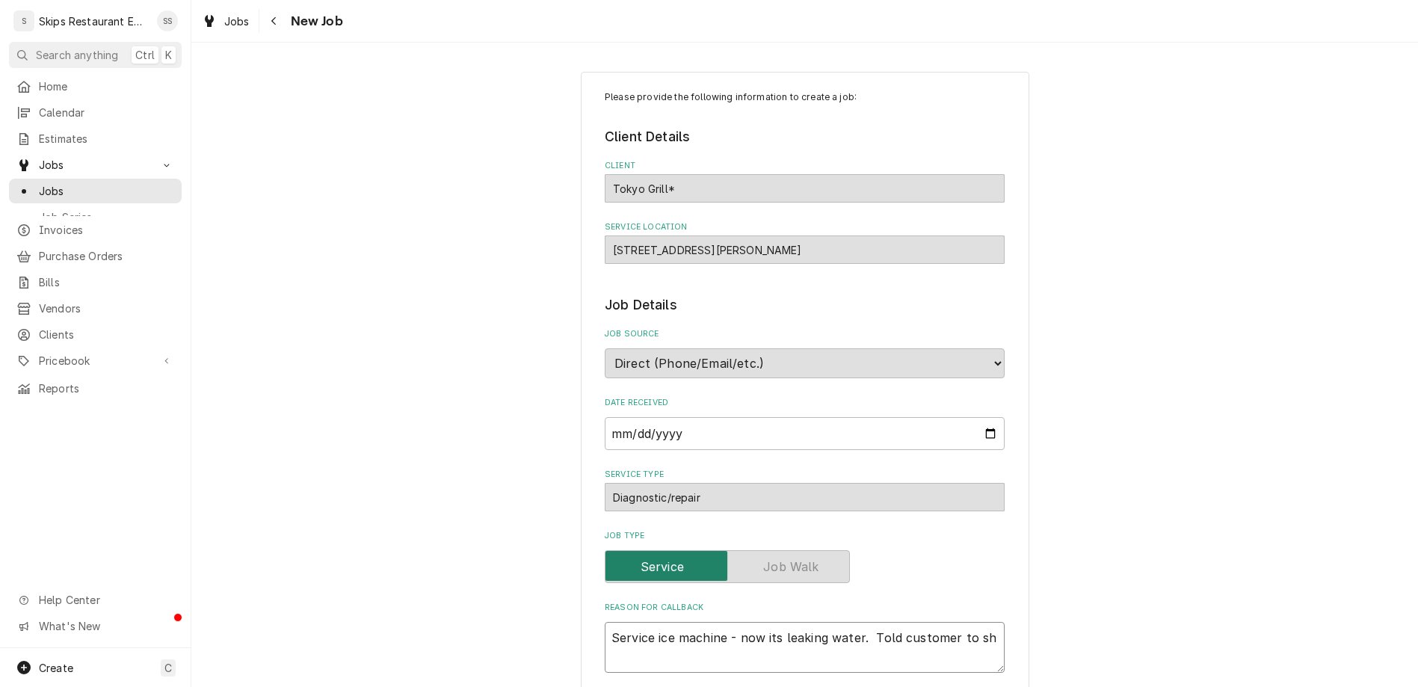
type textarea "x"
type textarea "Service ice machine - now its leaking water. Told customer to shut"
type textarea "x"
type textarea "Service ice machine - now its leaking water. Told customer to shut"
type textarea "x"
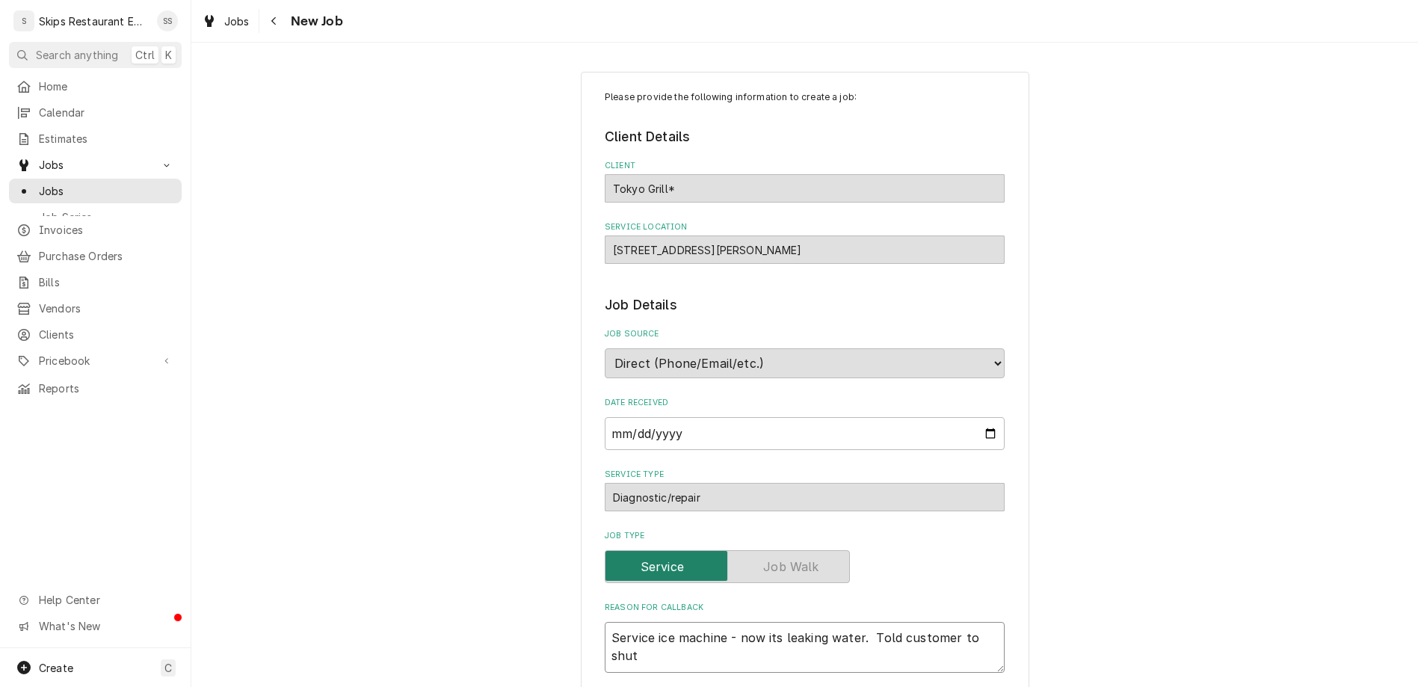
type textarea "Service ice machine - now its leaking water. Told customer to shut i"
type textarea "x"
type textarea "Service ice machine - now its leaking water. Told customer to shut it"
type textarea "x"
type textarea "Service ice machine - now its leaking water. Told customer to shut it"
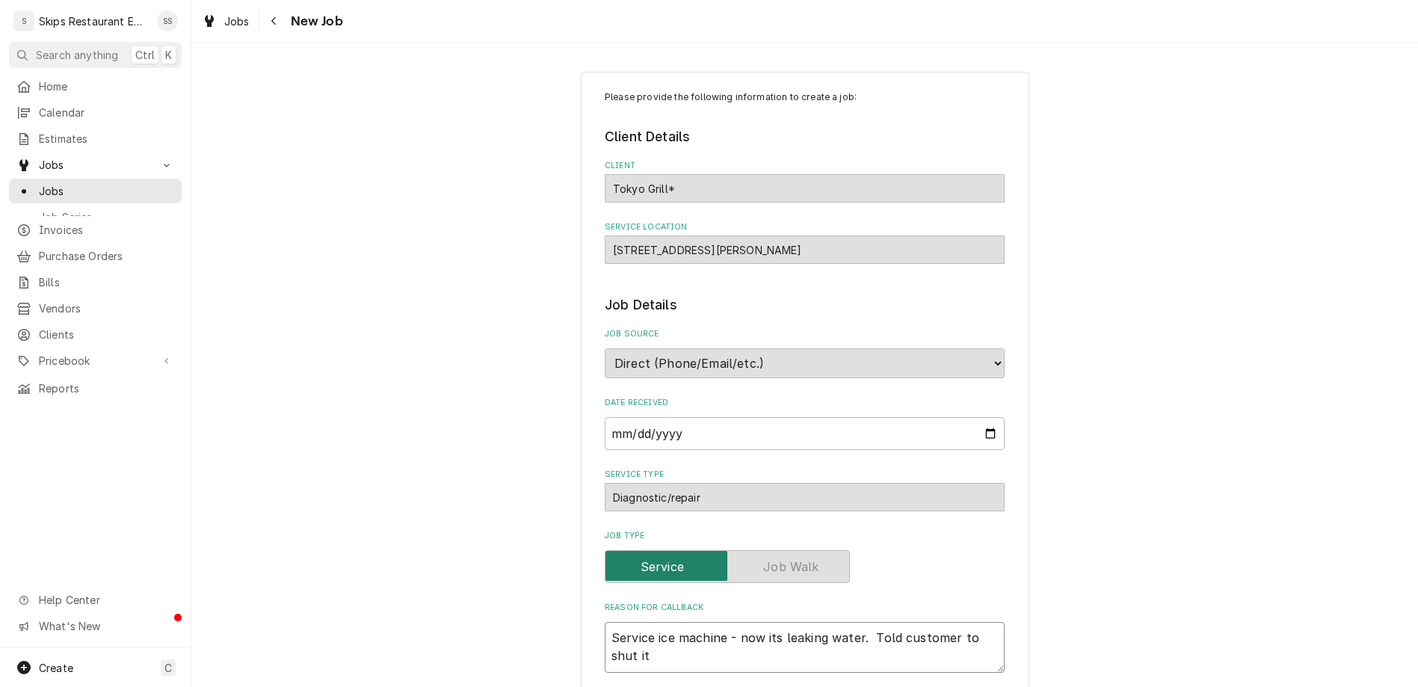
type textarea "x"
type textarea "Service ice machine - now its leaking water. Told customer to shut it d"
type textarea "x"
type textarea "Service ice machine - now its leaking water. Told customer to shut it do"
type textarea "x"
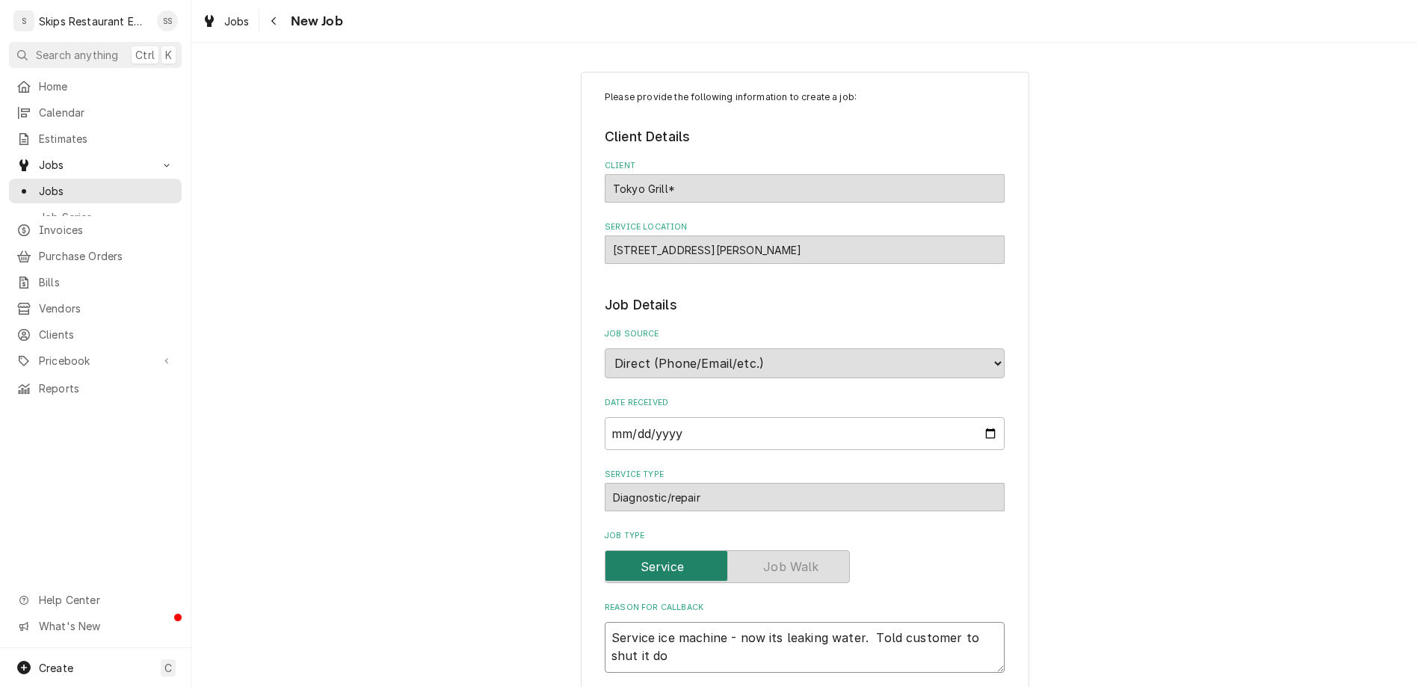
type textarea "Service ice machine - now its leaking water. Told customer to shut it dow"
type textarea "x"
type textarea "Service ice machine - now its leaking water. Told customer to shut it down"
type textarea "x"
type textarea "Service ice machine - now its leaking water. Told customer to shut it down"
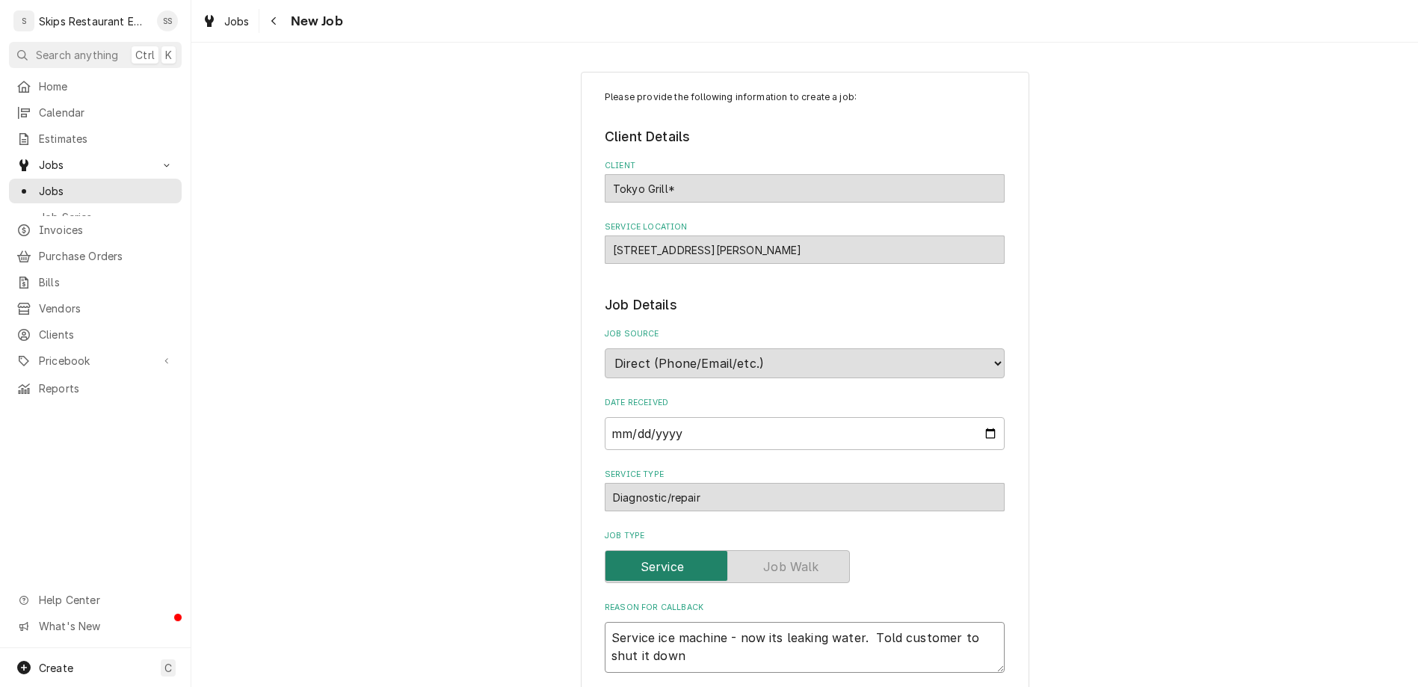
type textarea "x"
type textarea "Service ice machine - now its leaking water. Told customer to shut it down u"
type textarea "x"
type textarea "Service ice machine - now its leaking water. Told customer to shut it down un"
type textarea "x"
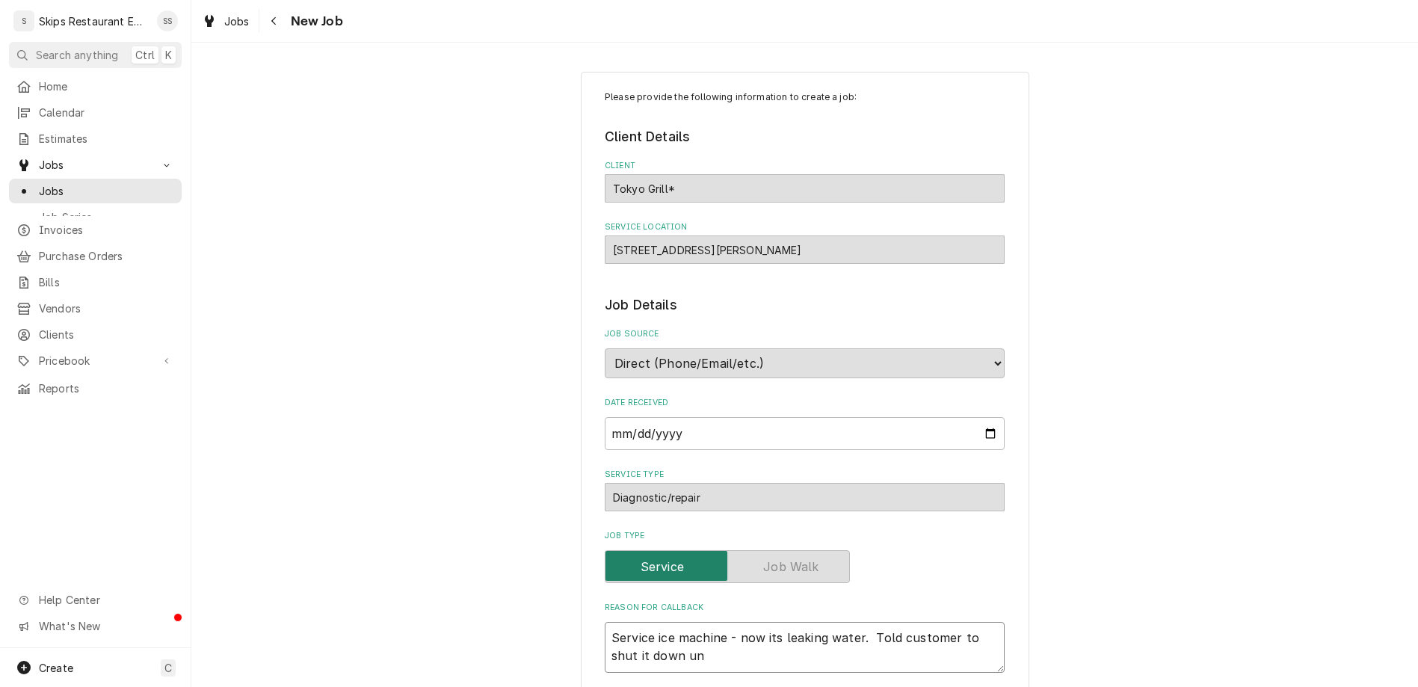
type textarea "Service ice machine - now its leaking water. Told customer to shut it down unt"
type textarea "x"
type textarea "Service ice machine - now its leaking water. Told customer to shut it down unti"
type textarea "x"
type textarea "Service ice machine - now its leaking water. Told customer to shut it down until"
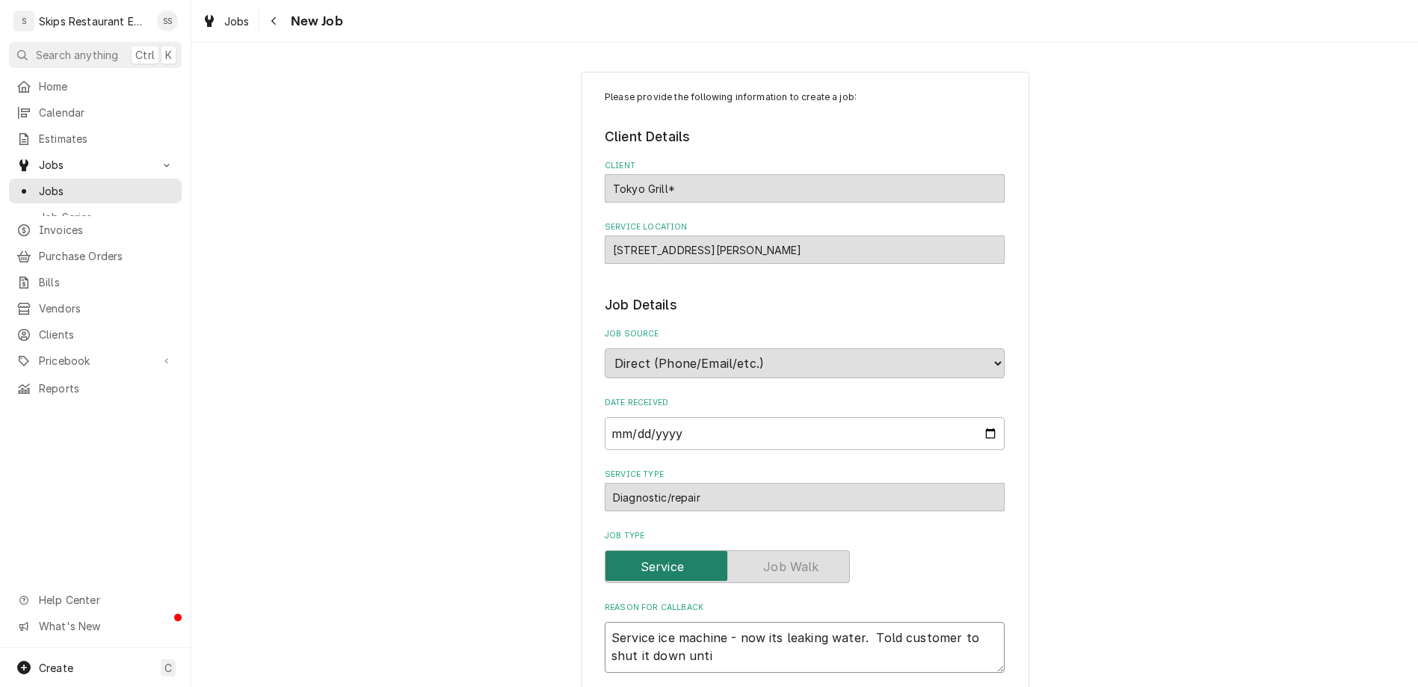
type textarea "x"
type textarea "Service ice machine - now its leaking water. Told customer to shut it down until"
type textarea "x"
type textarea "Service ice machine - now its leaking water. Told customer to shut it down unti…"
type textarea "x"
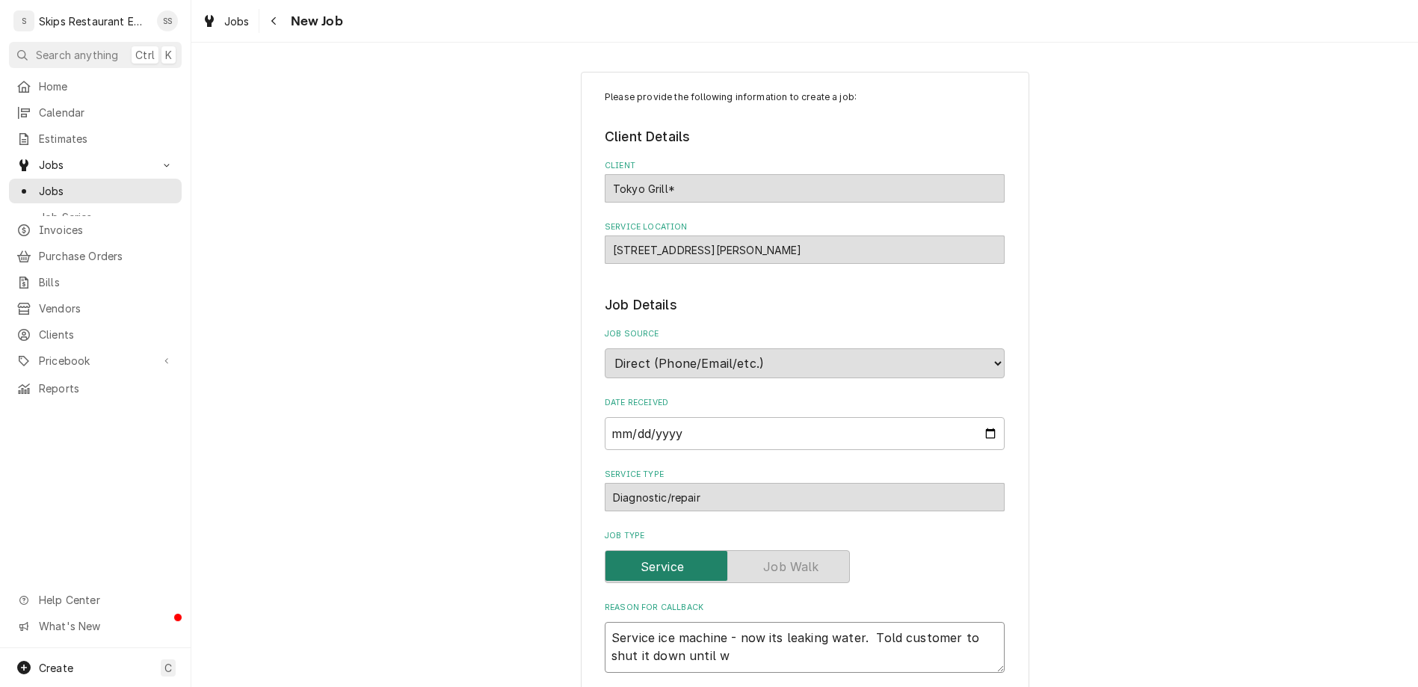
type textarea "Service ice machine - now its leaking water. Told customer to shut it down unti…"
type textarea "x"
type textarea "Service ice machine - now its leaking water. Told customer to shut it down unti…"
type textarea "x"
type textarea "Service ice machine - now its leaking water. Told customer to shut it down unti…"
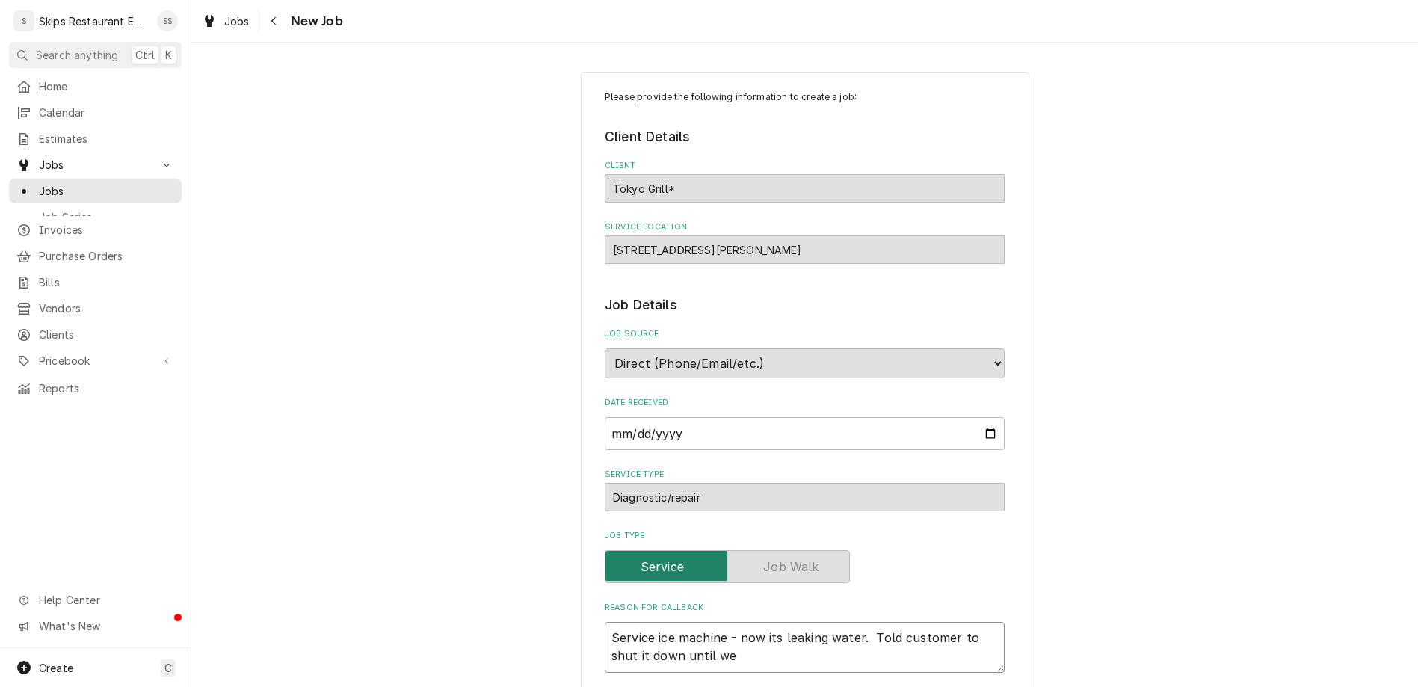
type textarea "x"
type textarea "Service ice machine - now its leaking water. Told customer to shut it down unti…"
type textarea "x"
type textarea "Service ice machine - now its leaking water. Told customer to shut it down unti…"
type textarea "x"
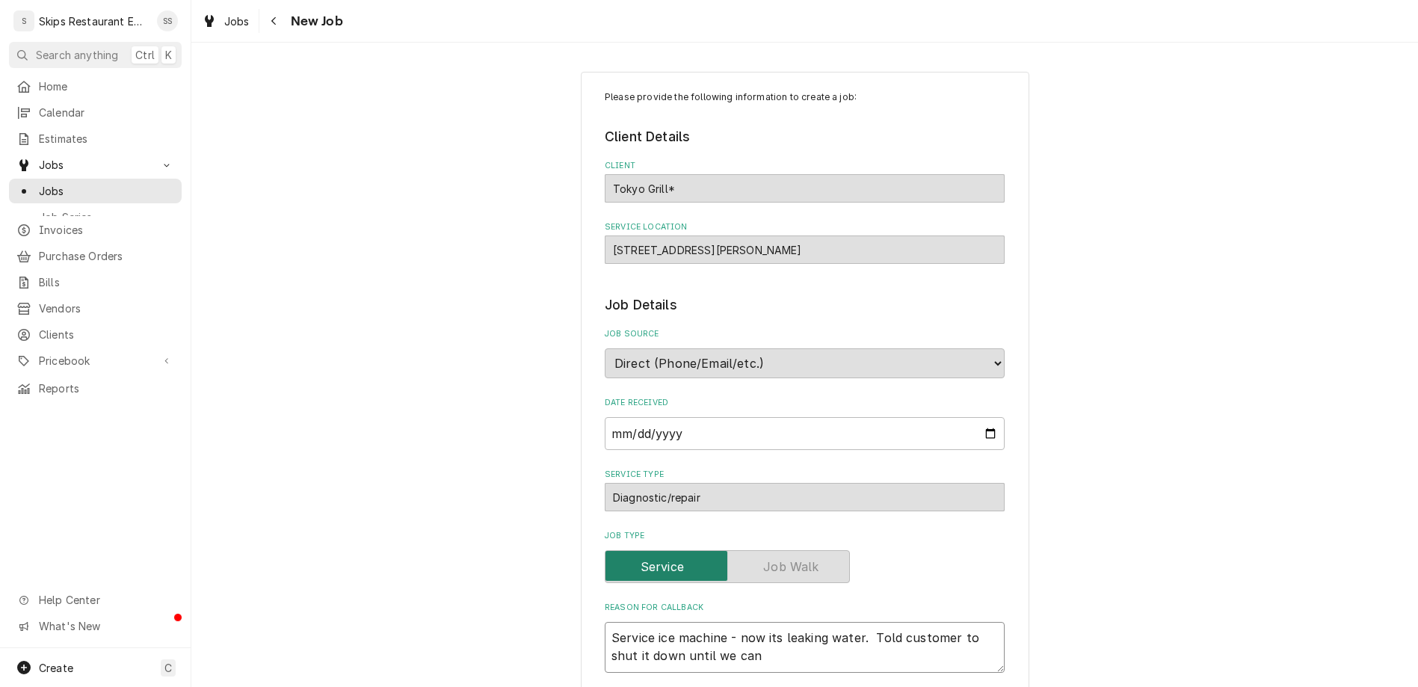
type textarea "Service ice machine - now its leaking water. Told customer to shut it down unti…"
type textarea "x"
type textarea "Service ice machine - now its leaking water. Told customer to shut it down unti…"
type textarea "x"
type textarea "Service ice machine - now its leaking water. Told customer to shut it down unti…"
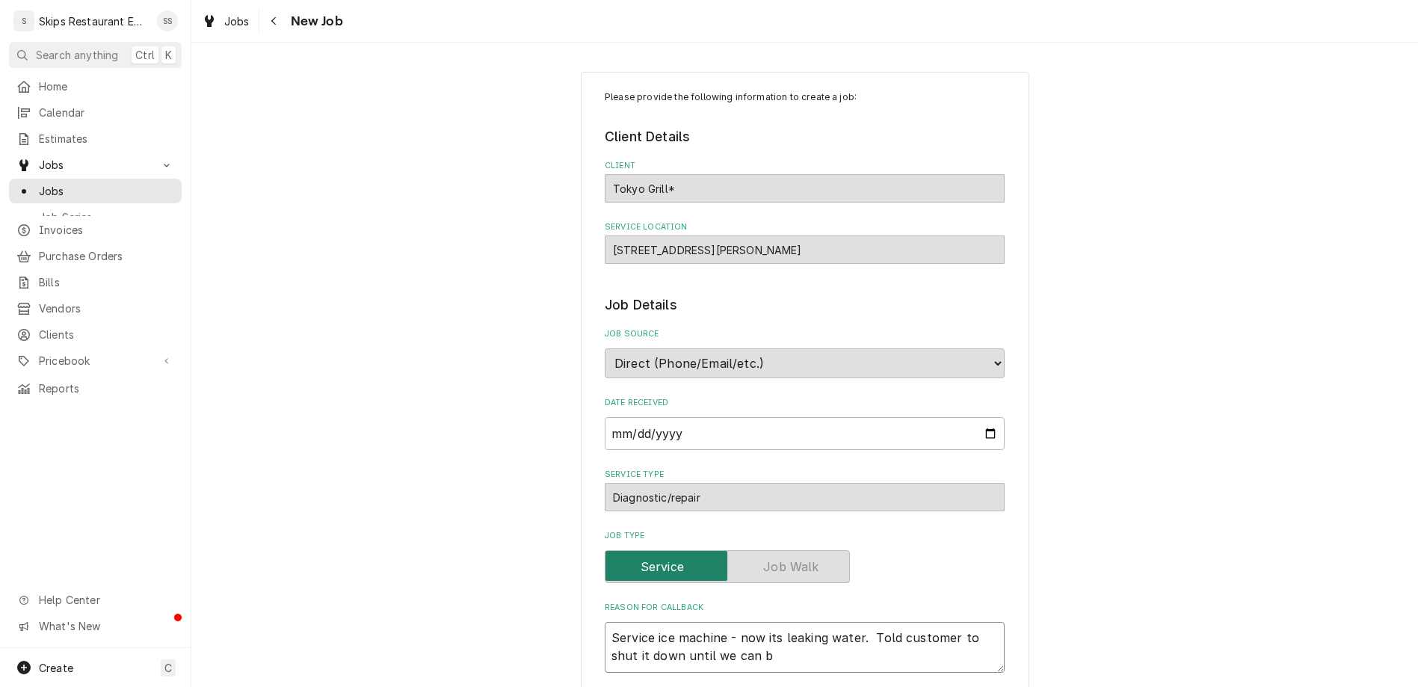
type textarea "x"
type textarea "Service ice machine - now its leaking water. Told customer to shut it down unti…"
type textarea "x"
type textarea "Service ice machine - now its leaking water. Told customer to shut it down unti…"
type textarea "x"
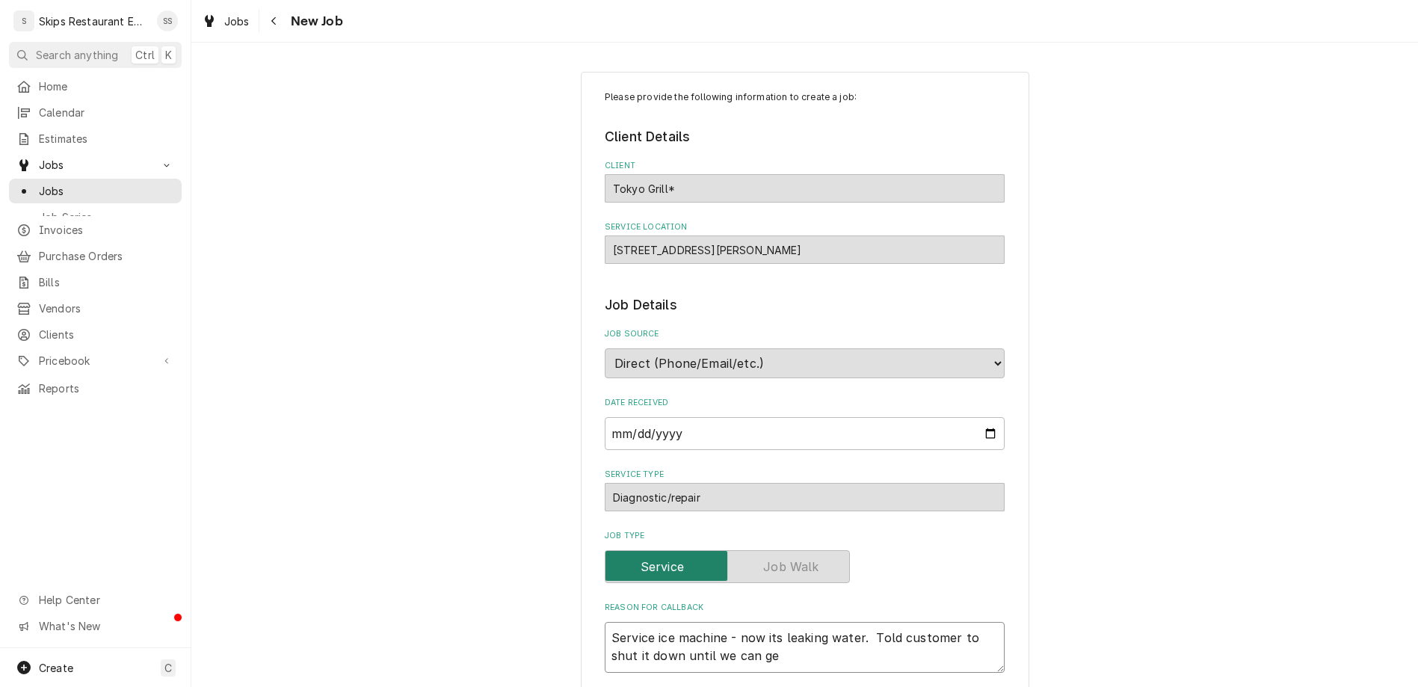
type textarea "Service ice machine - now its leaking water. Told customer to shut it down unti…"
type textarea "x"
type textarea "Service ice machine - now its leaking water. Told customer to shut it down unti…"
type textarea "x"
type textarea "Service ice machine - now its leaking water. Told customer to shut it down unti…"
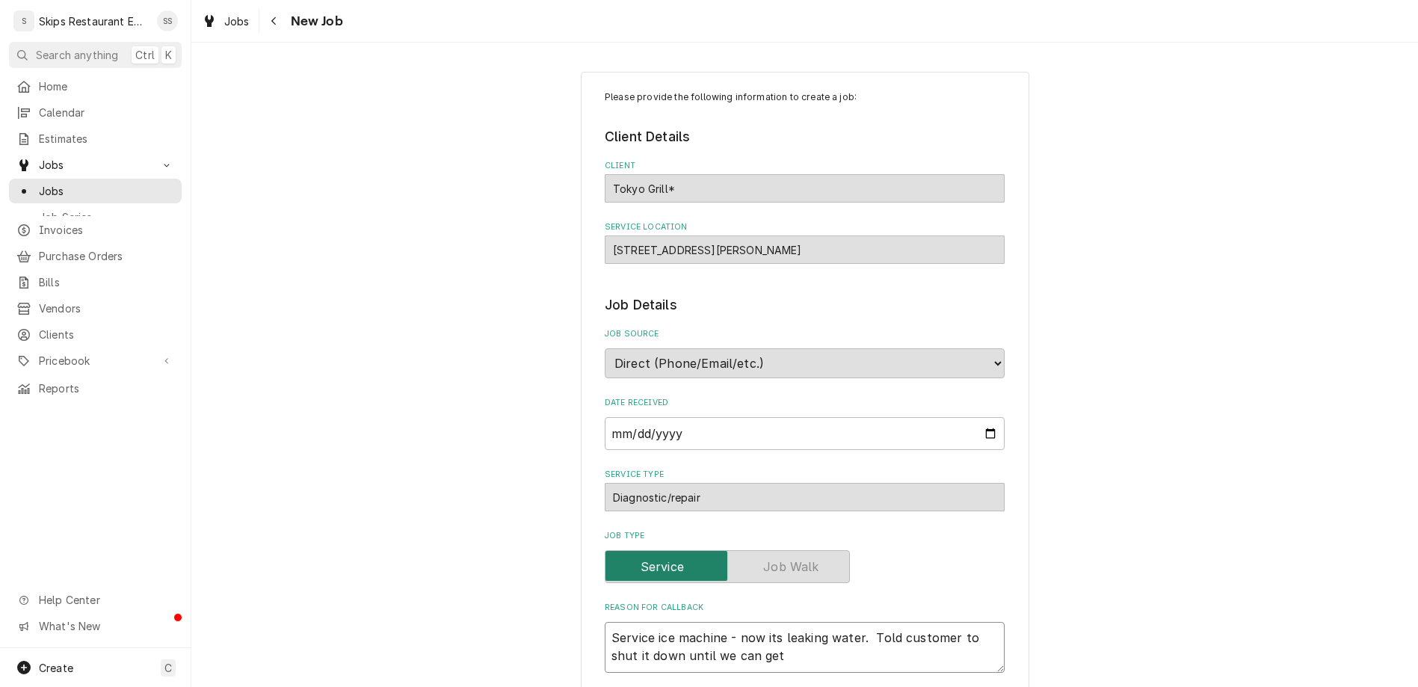
type textarea "x"
type textarea "Service ice machine - now its leaking water. Told customer to shut it down unti…"
type textarea "x"
type textarea "Service ice machine - now its leaking water. Told customer to shut it down unti…"
type textarea "x"
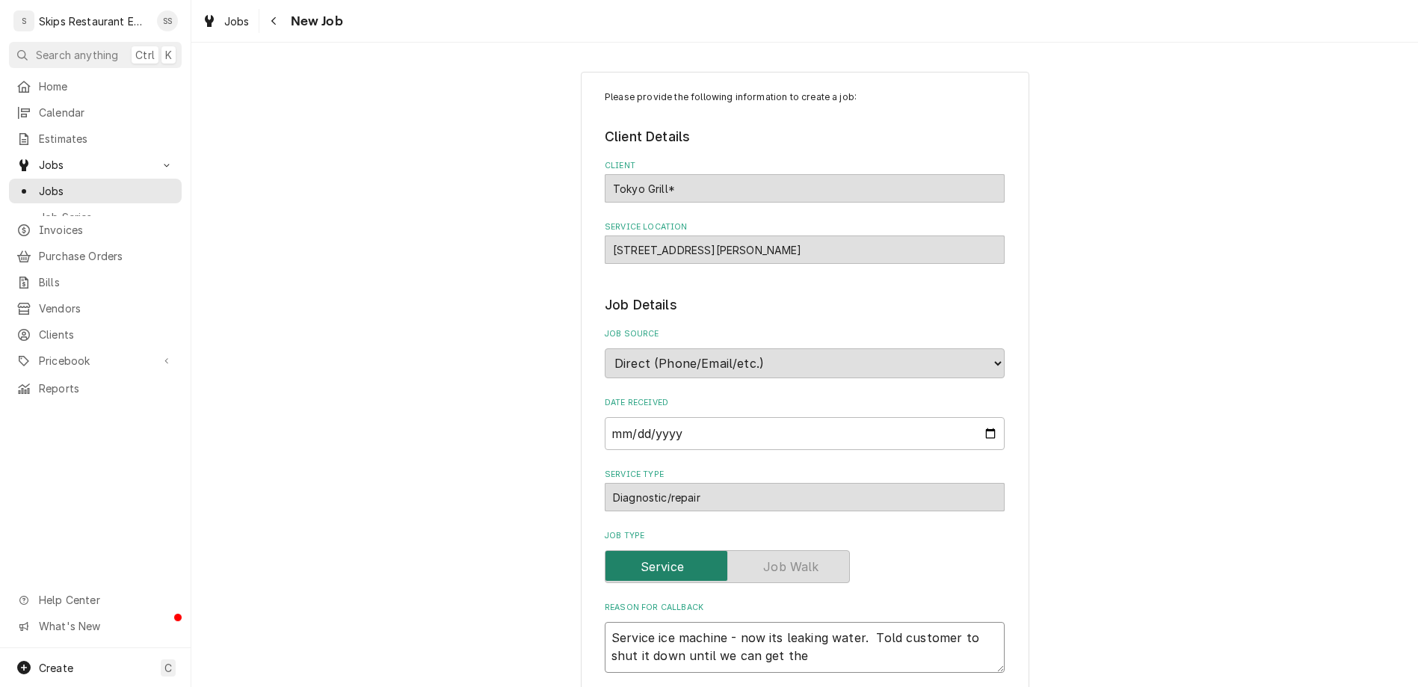
type textarea "Service ice machine - now its leaking water. Told customer to shut it down unti…"
type textarea "x"
type textarea "Service ice machine - now its leaking water. Told customer to shut it down unti…"
type textarea "x"
type textarea "Service ice machine - now its leaking water. Told customer to shut it down unti…"
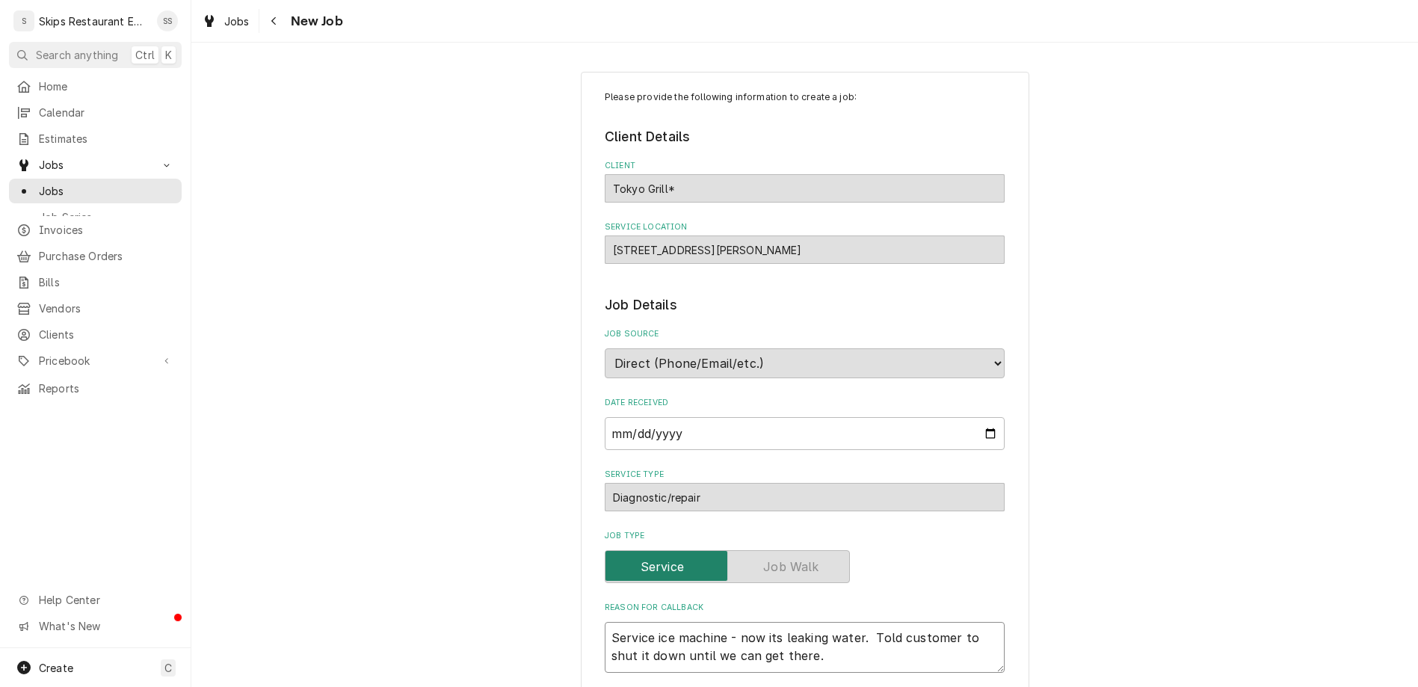
type textarea "x"
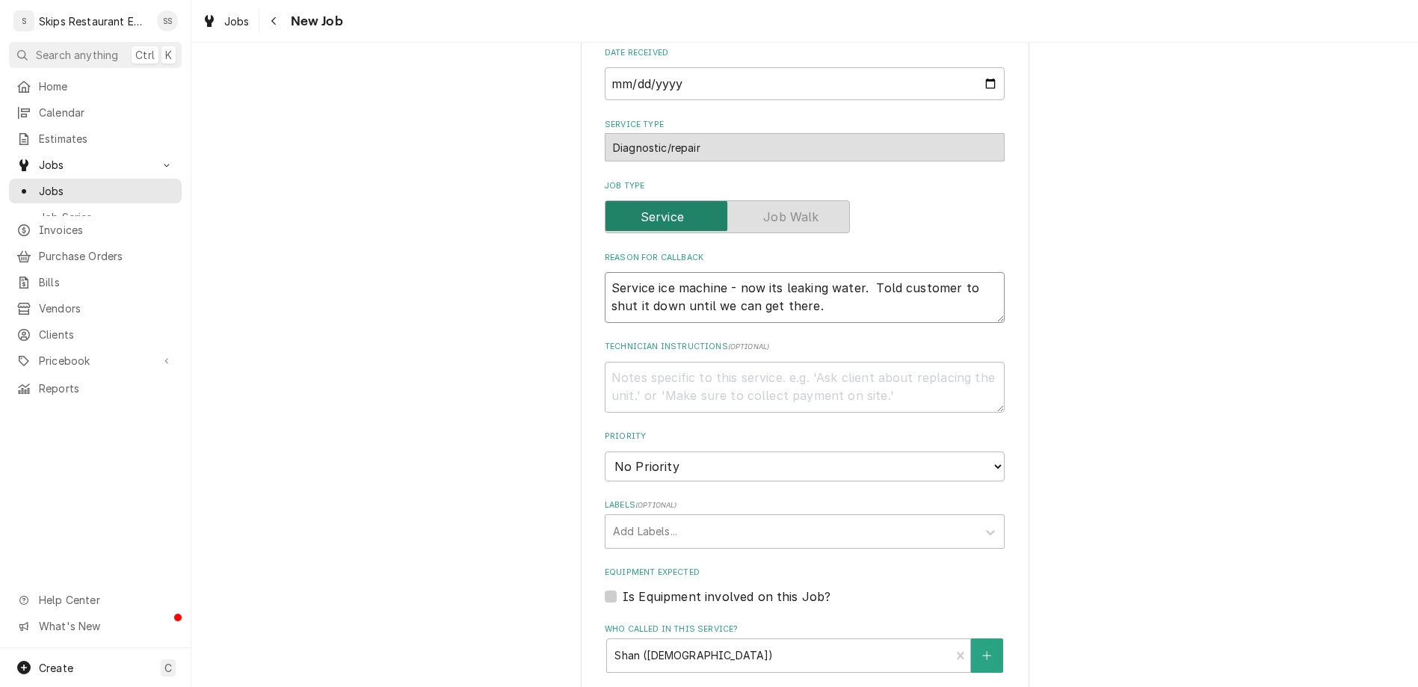
scroll to position [475, 0]
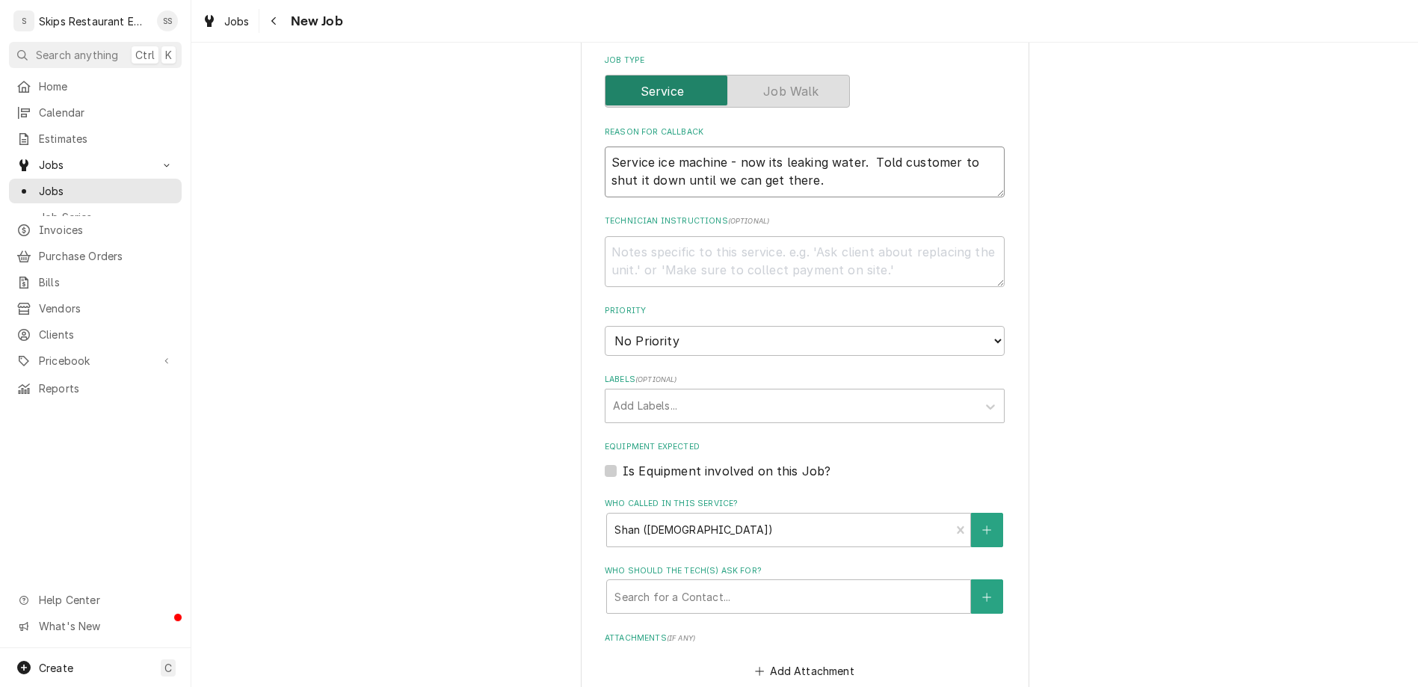
type textarea "Service ice machine - now its leaking water. Told customer to shut it down unti…"
type input "2025-08-13"
type textarea "x"
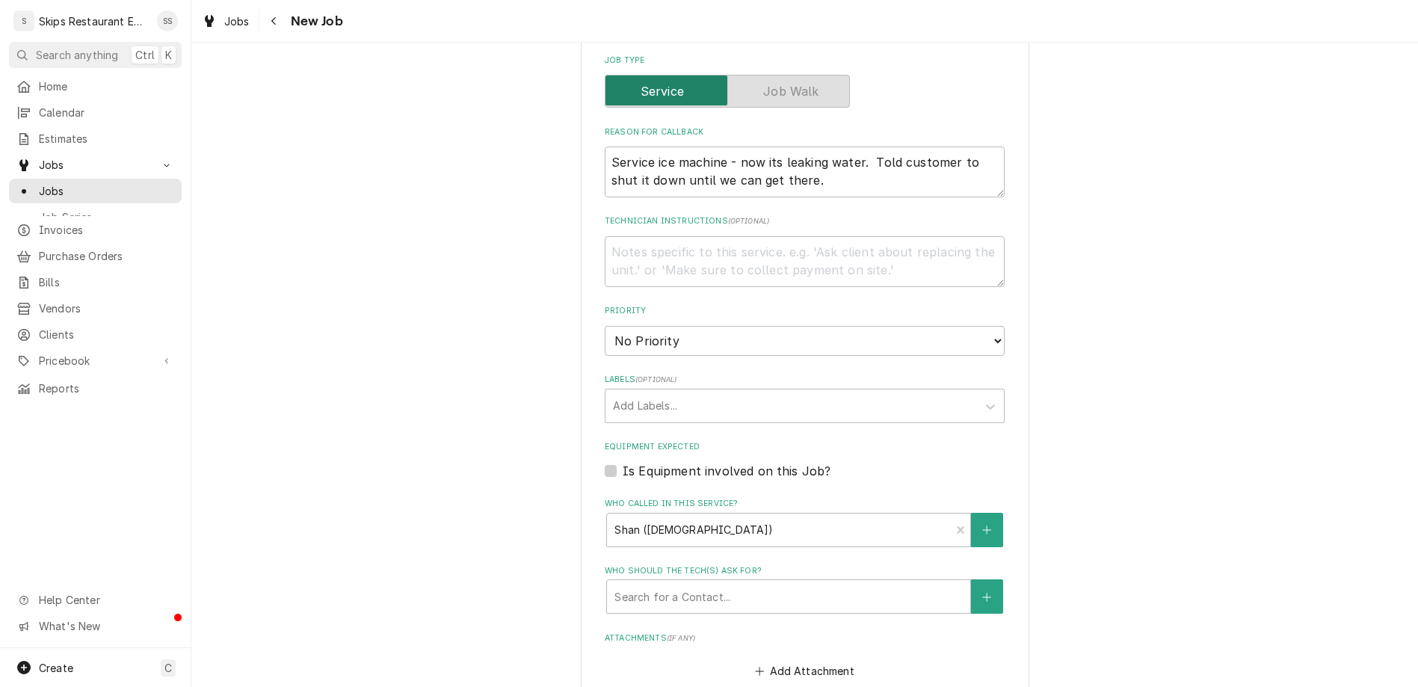
select select "14:00:00"
click option "2:00 PM" at bounding box center [0, 0] width 0 height 0
type textarea "x"
type input "1"
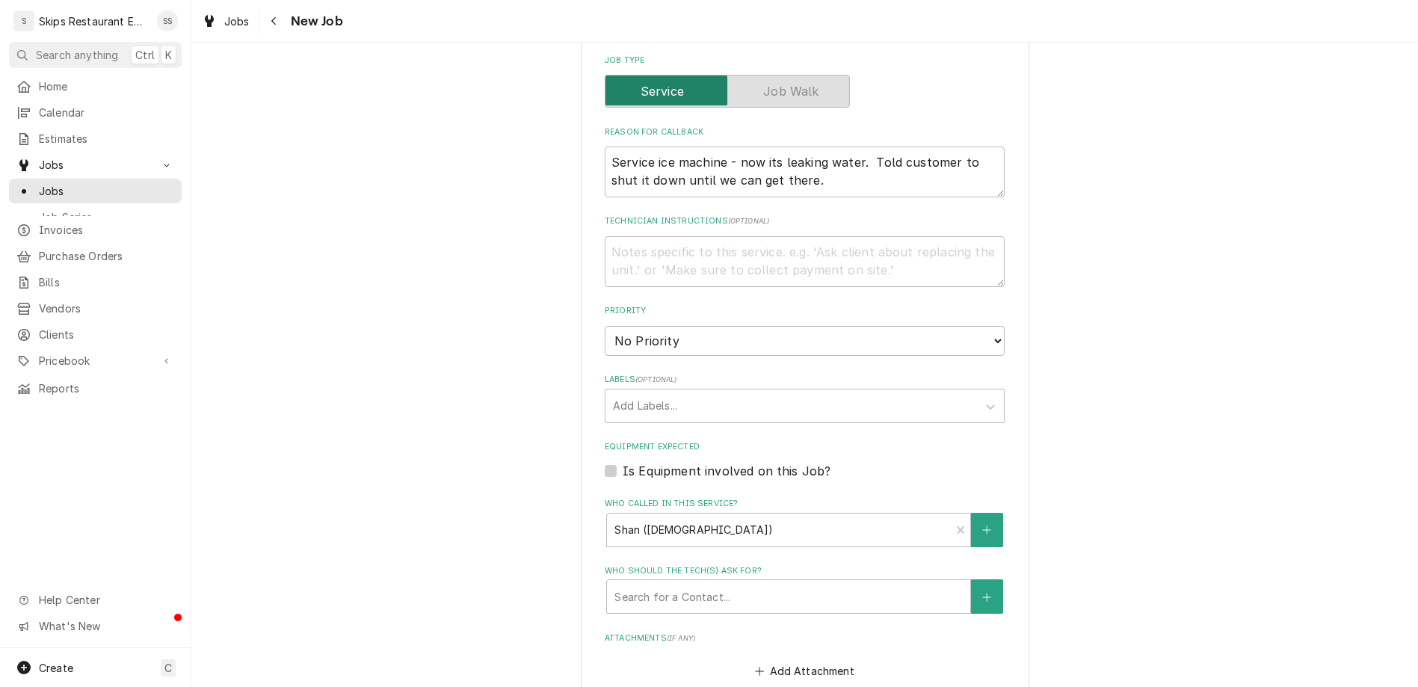
type textarea "x"
type input "1"
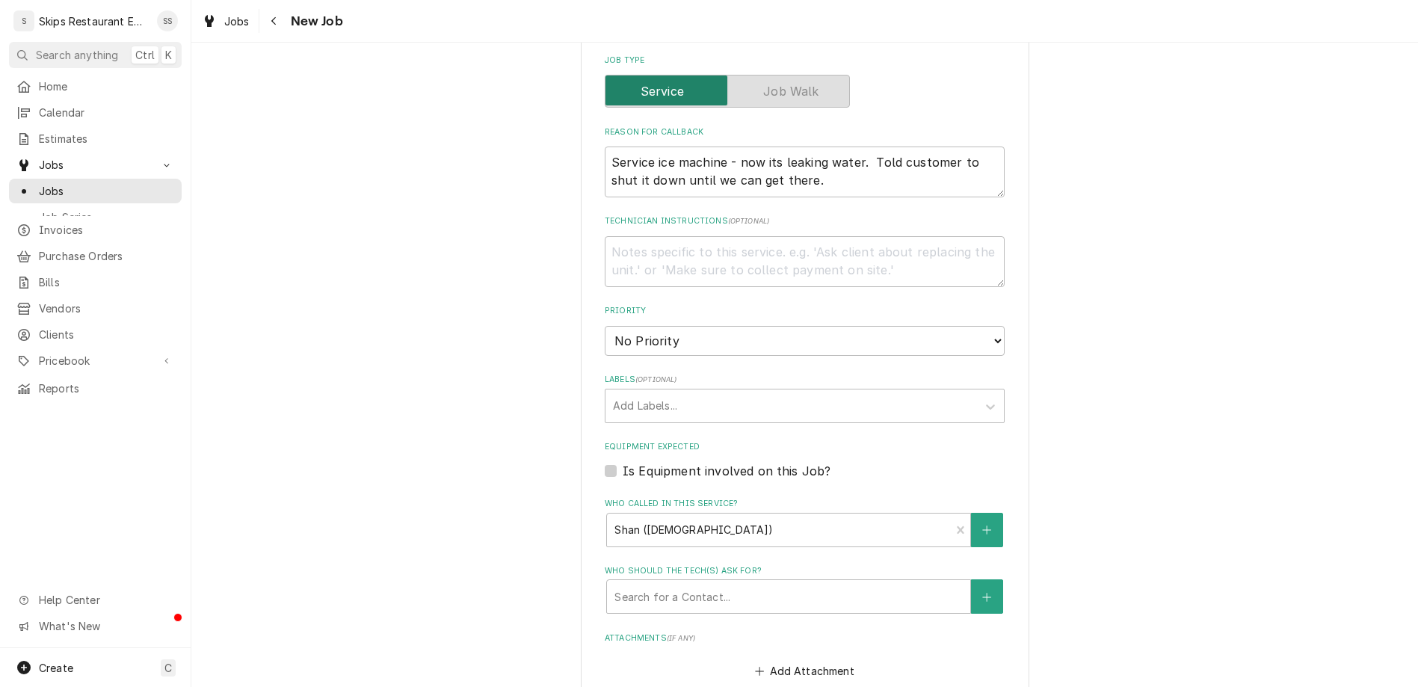
scroll to position [464, 0]
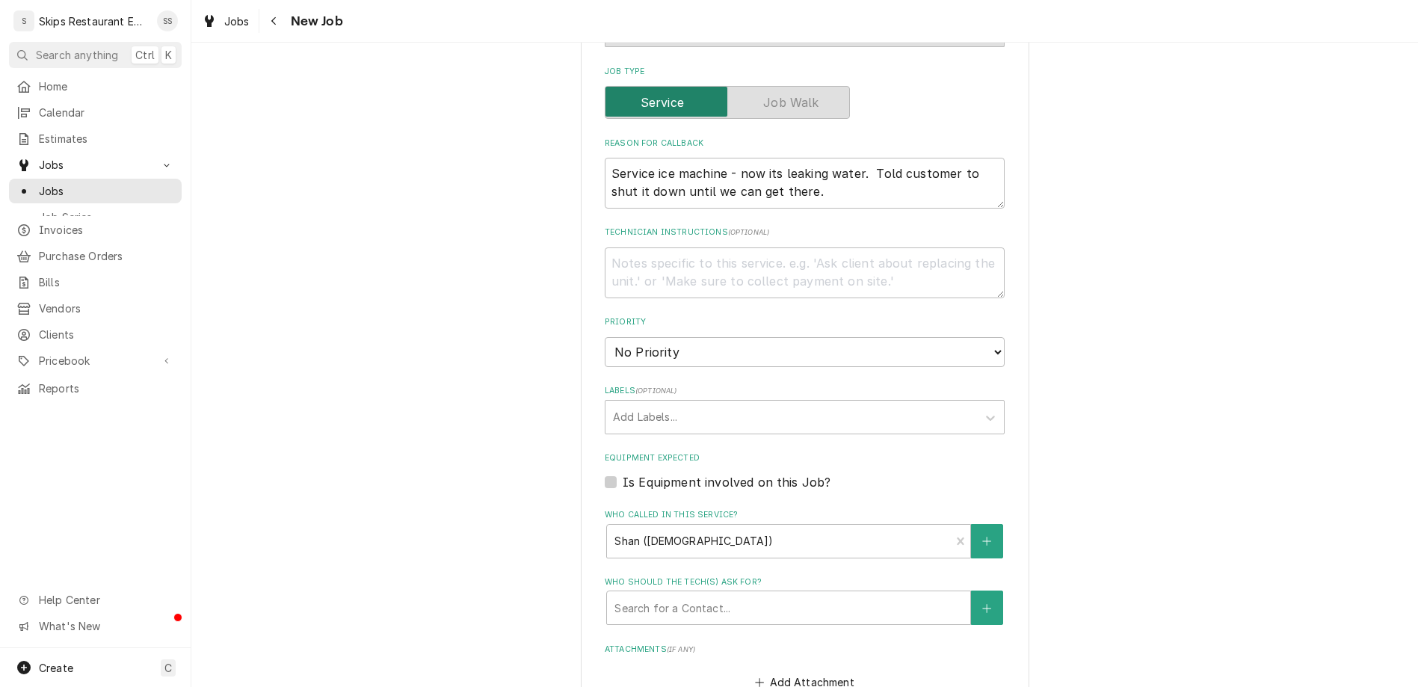
type textarea "x"
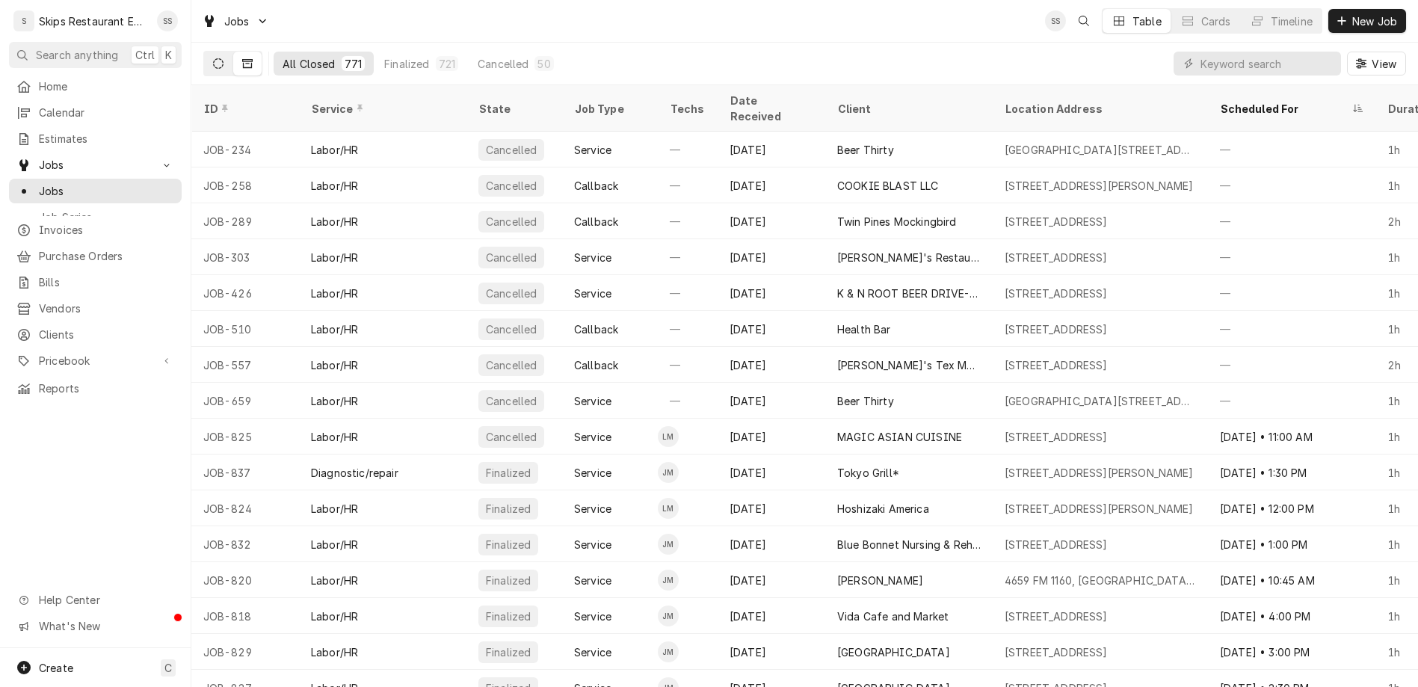
click at [213, 58] on icon "Dynamic Content Wrapper" at bounding box center [218, 63] width 10 height 10
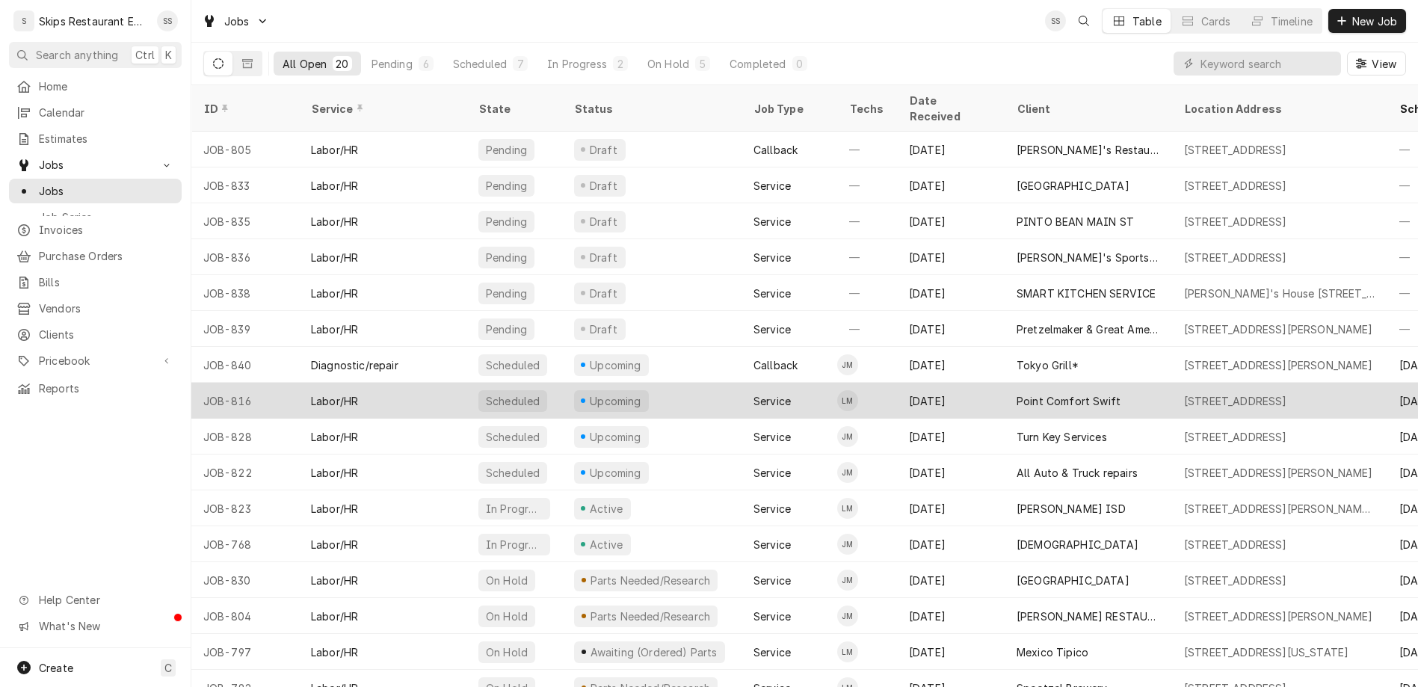
click at [1016, 393] on div "Point Comfort Swift" at bounding box center [1068, 401] width 104 height 16
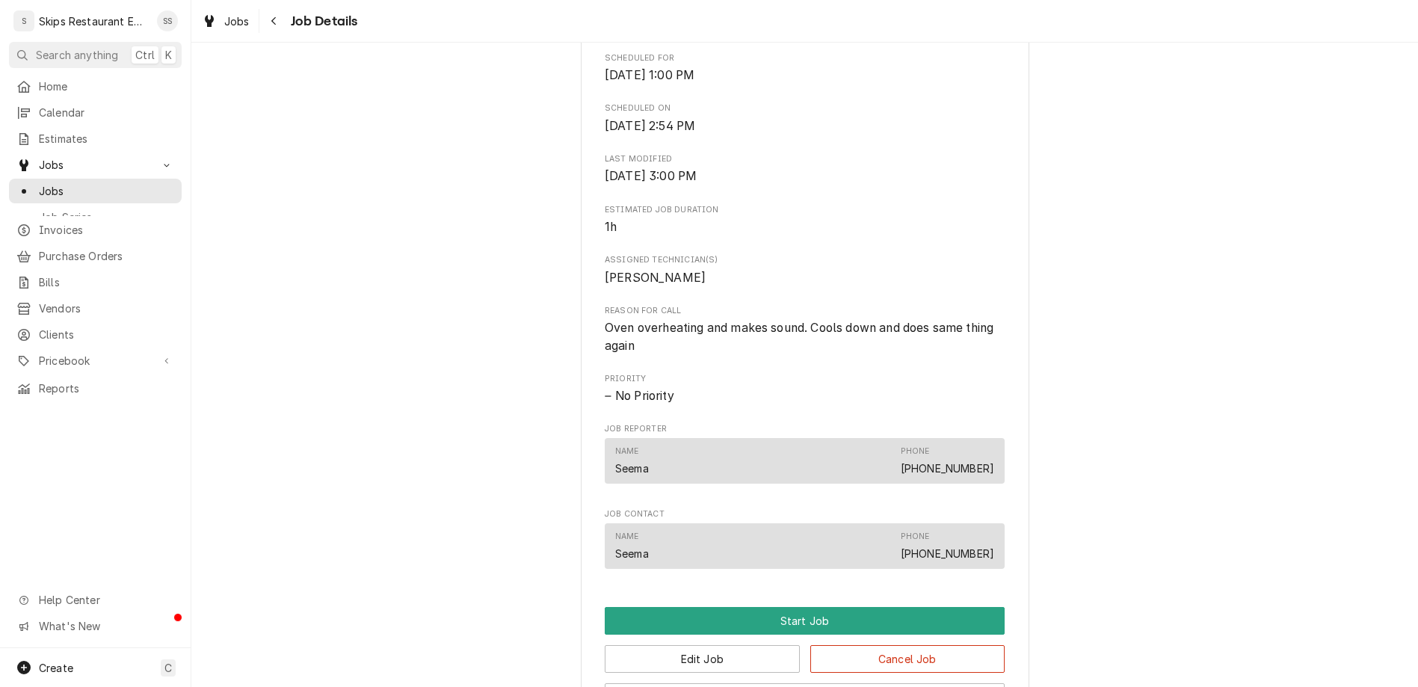
scroll to position [405, 0]
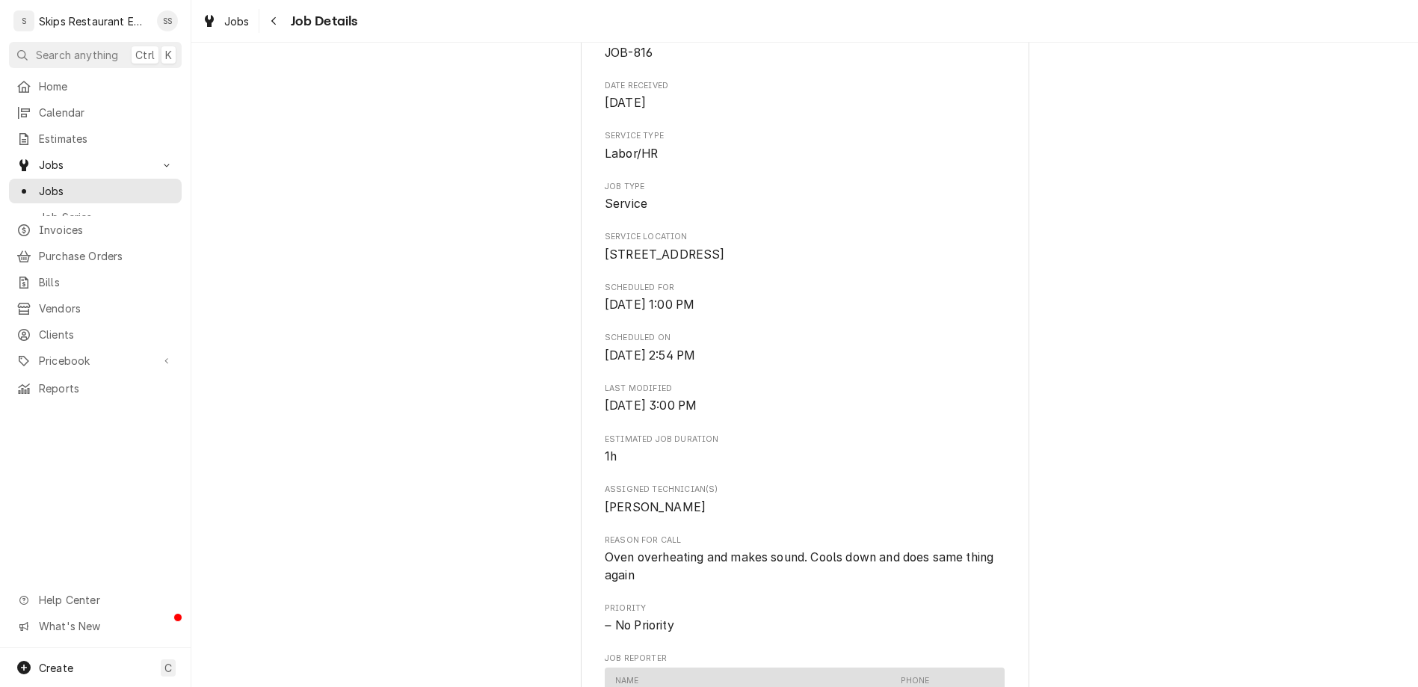
scroll to position [0, 0]
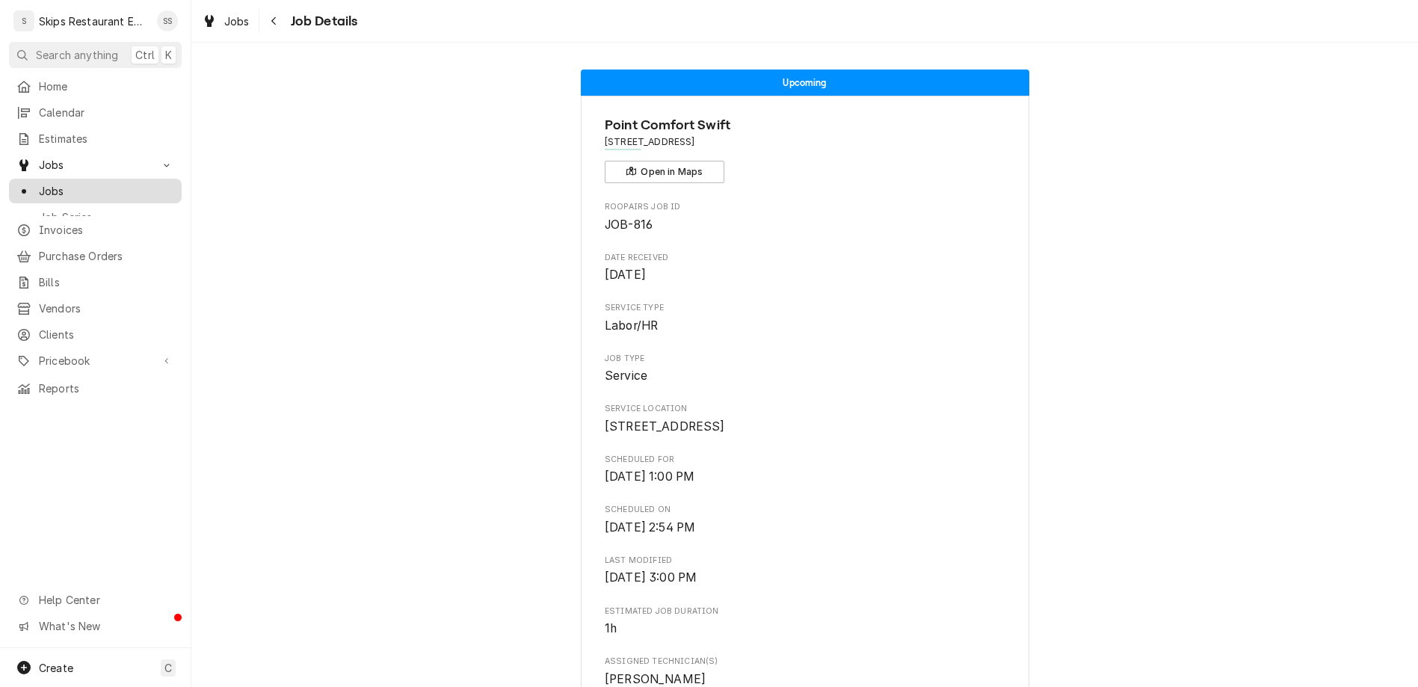
click at [39, 183] on span "Jobs" at bounding box center [106, 191] width 135 height 16
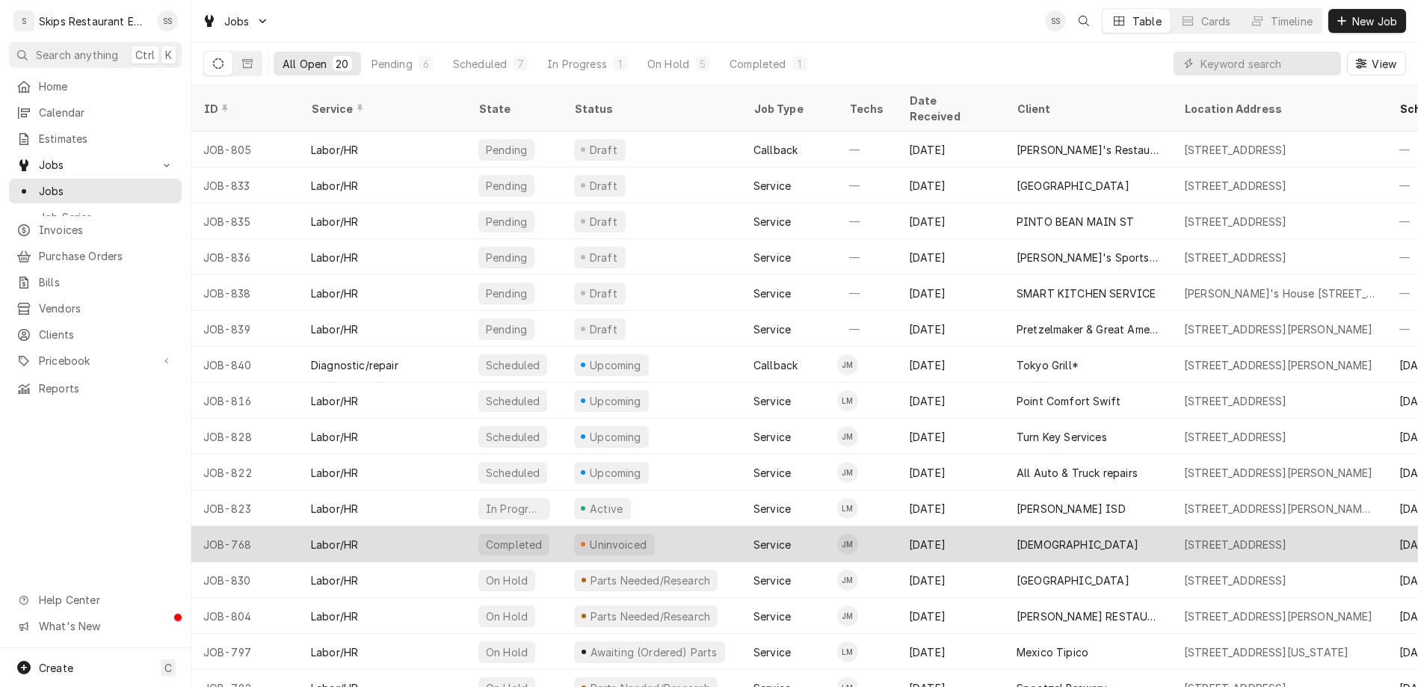
click at [588, 537] on div "Uninvoiced" at bounding box center [618, 545] width 61 height 16
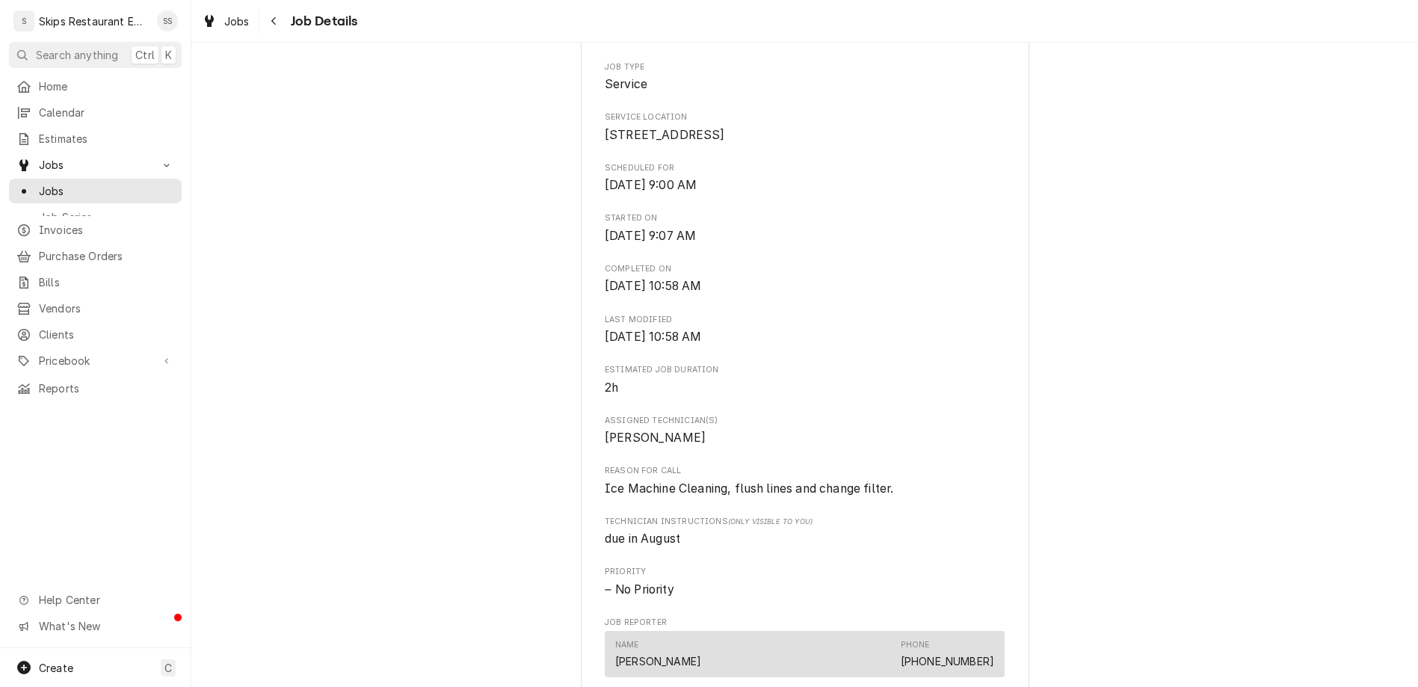
scroll to position [408, 0]
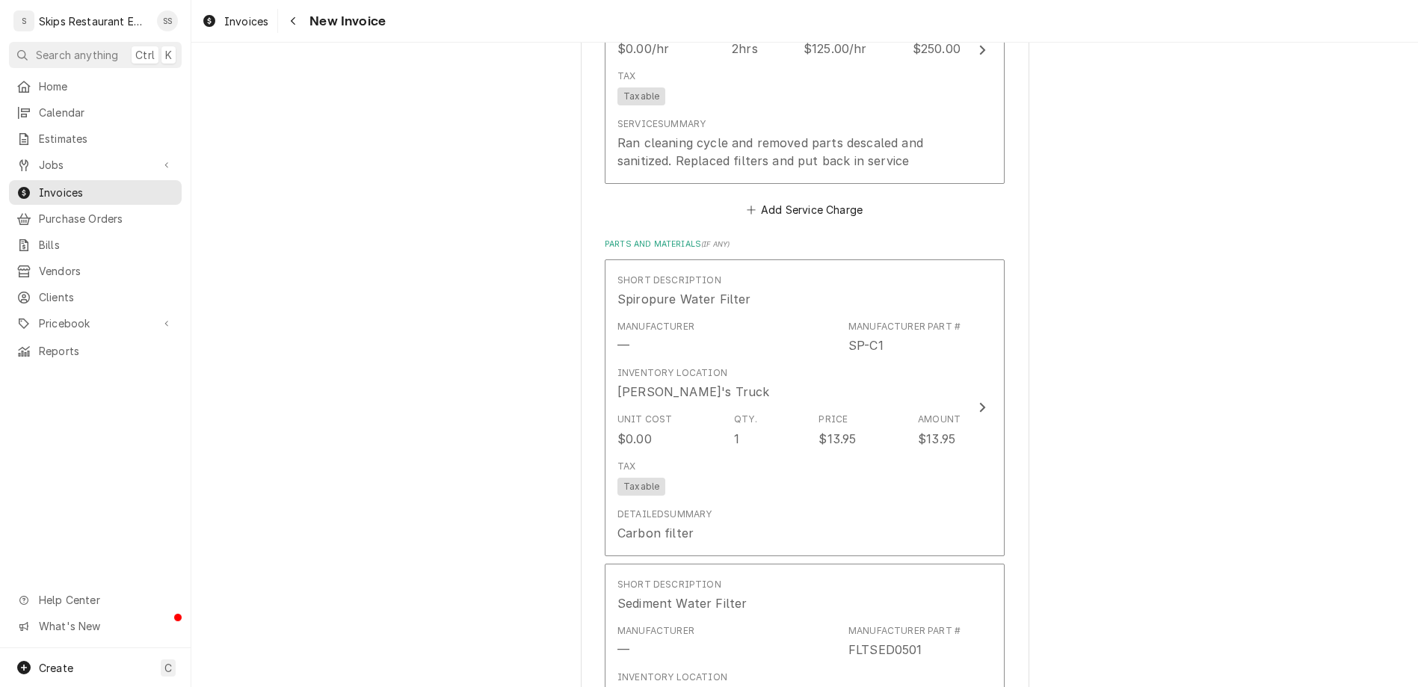
scroll to position [1049, 0]
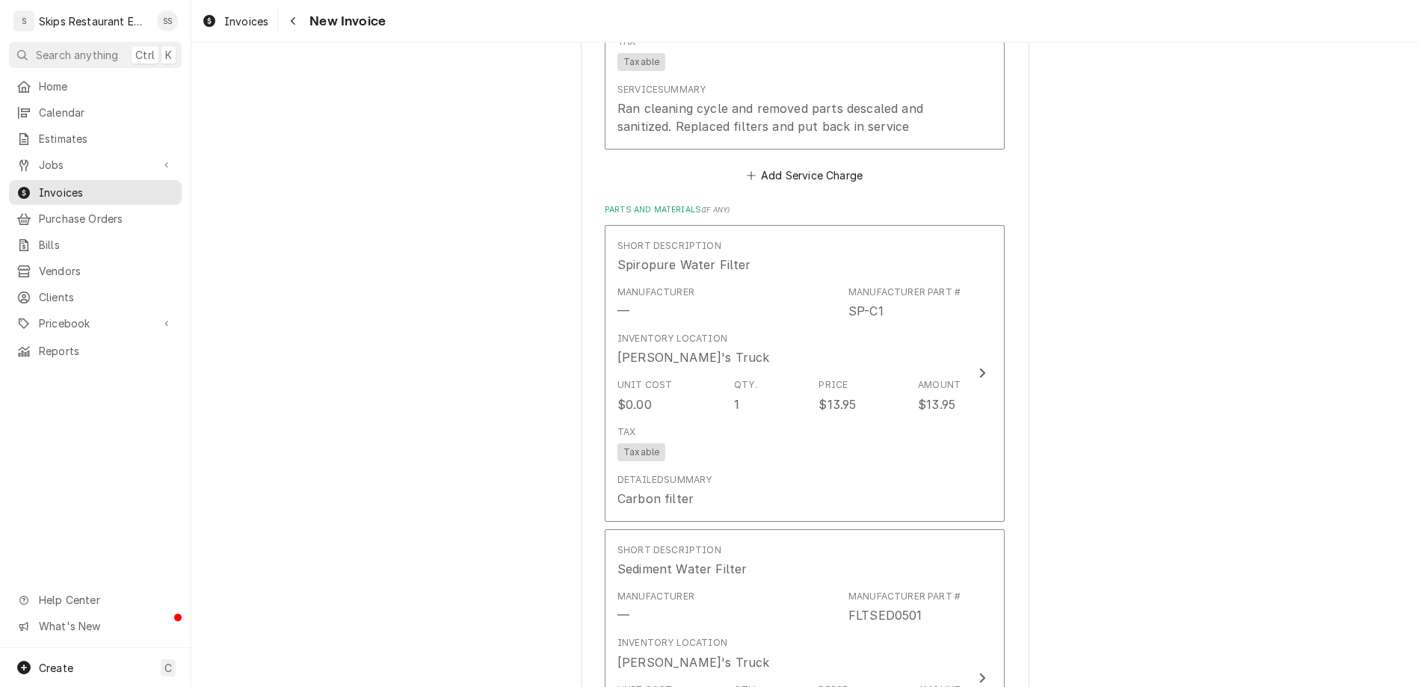
type textarea "x"
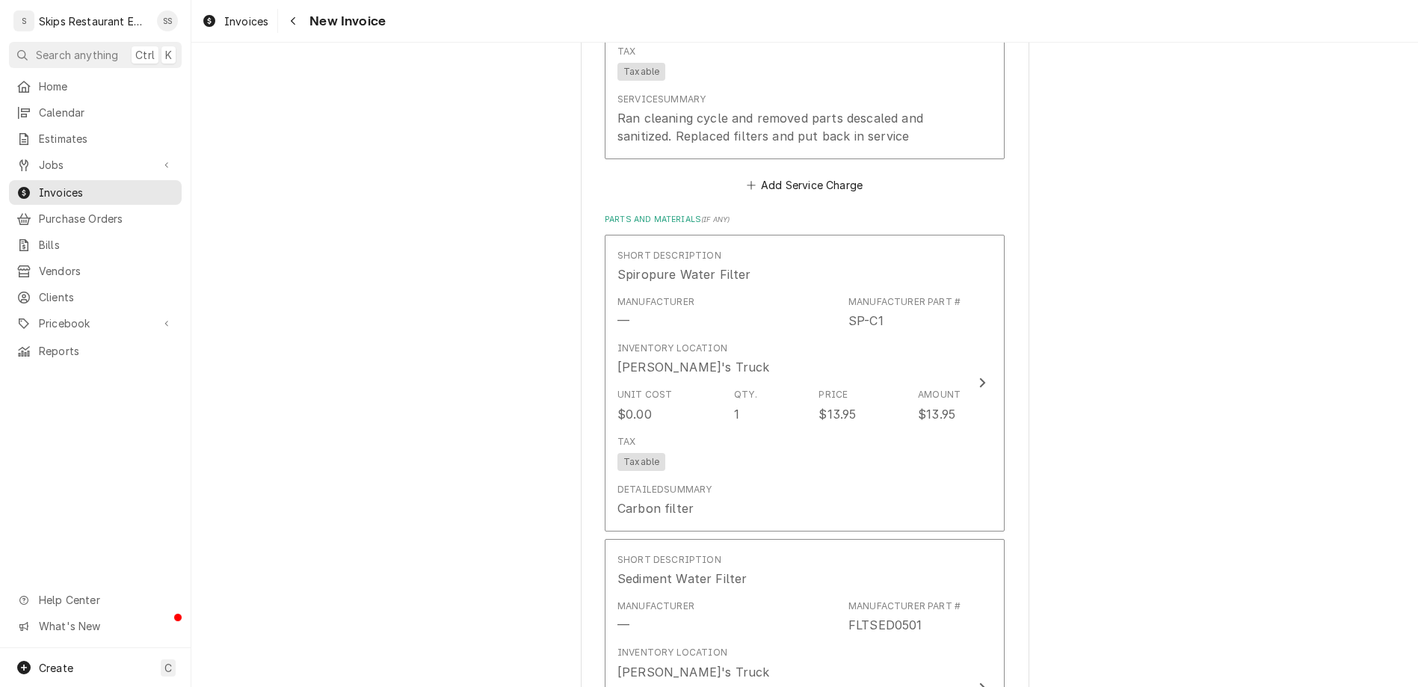
scroll to position [1062, 0]
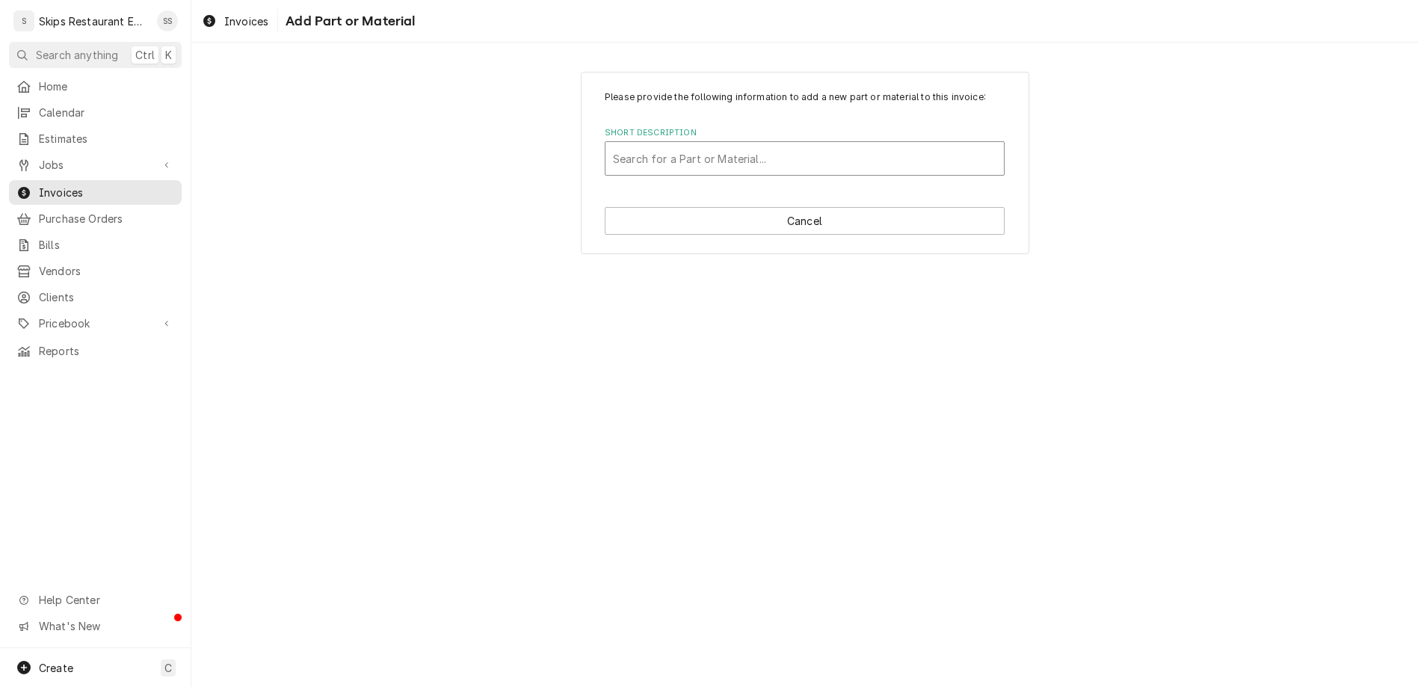
click at [711, 145] on div "Short Description" at bounding box center [804, 158] width 383 height 27
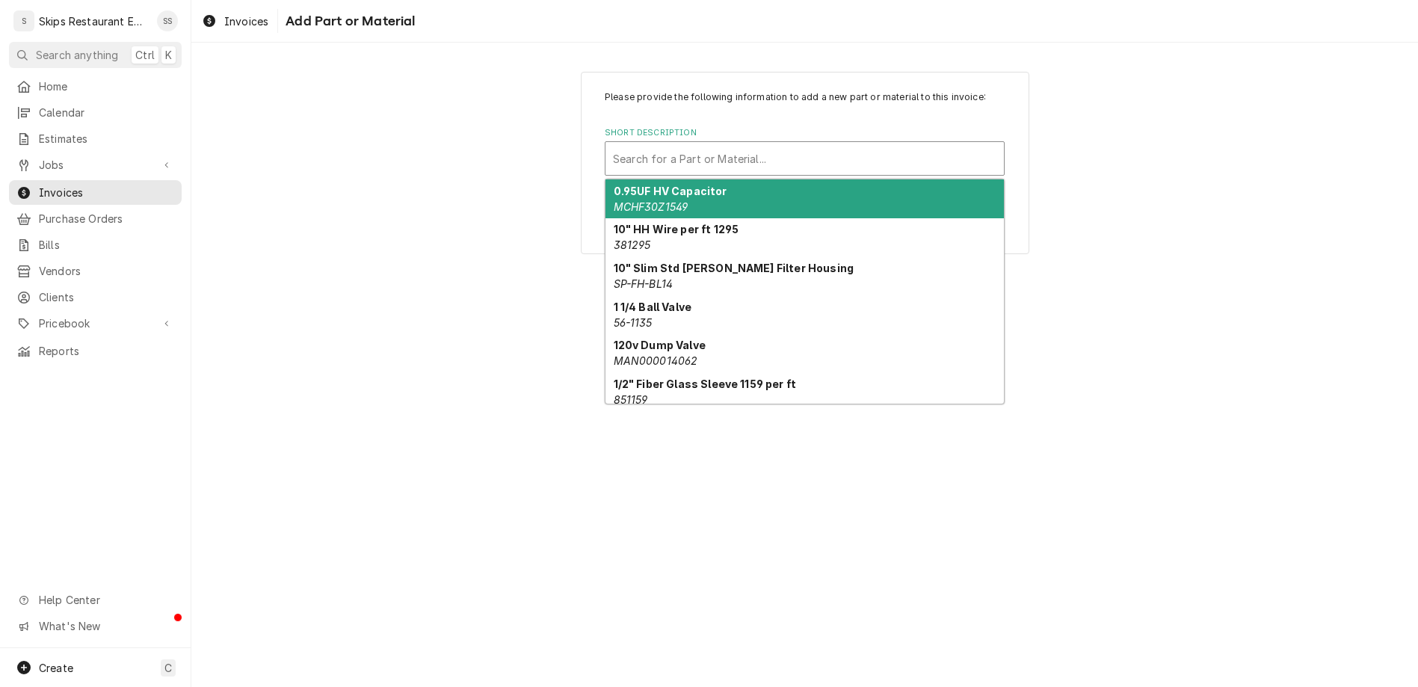
click at [751, 145] on div "Short Description" at bounding box center [804, 158] width 383 height 27
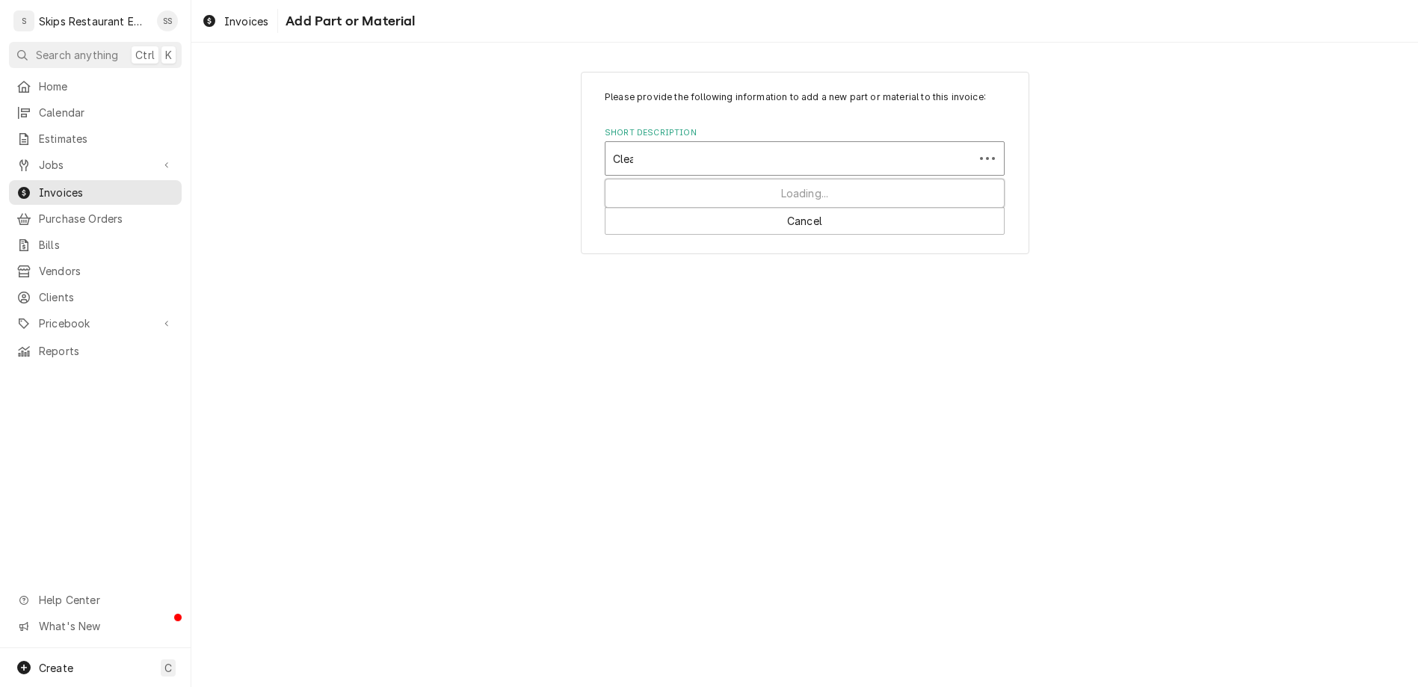
type input "Clean"
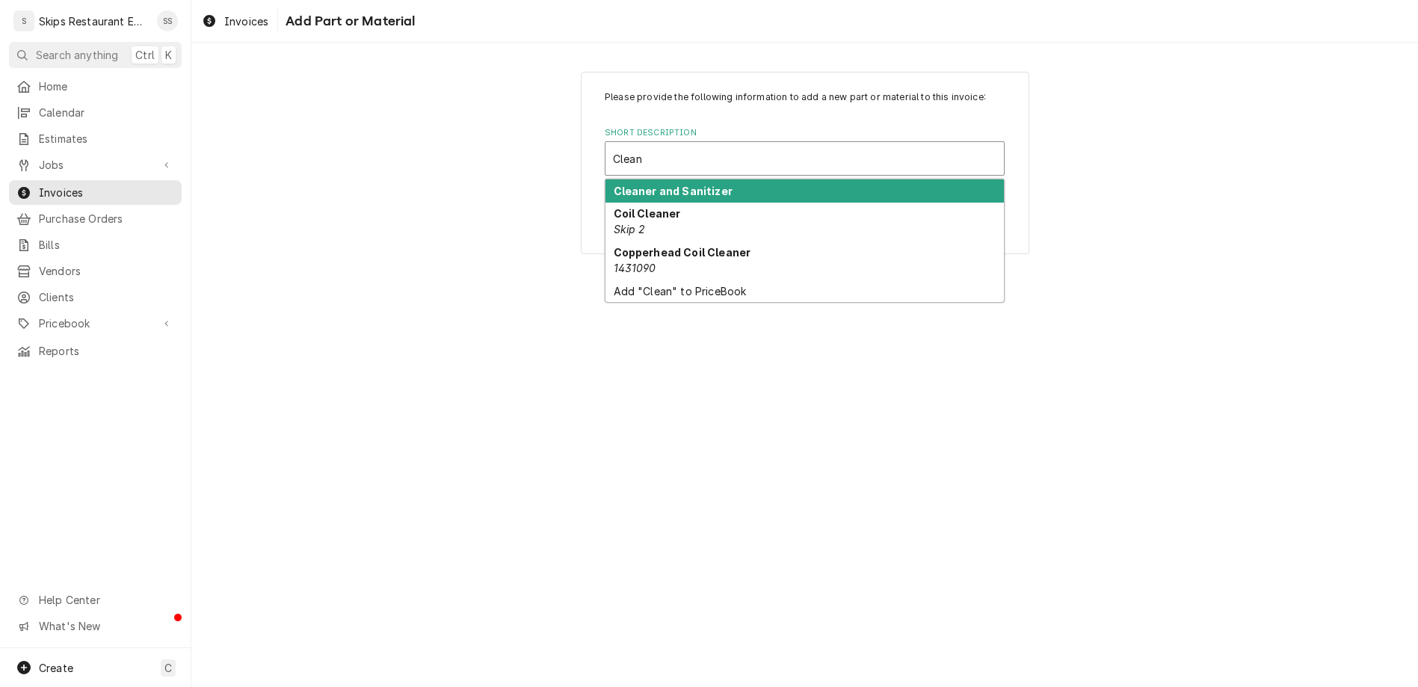
click at [693, 179] on div "Cleaner and Sanitizer" at bounding box center [804, 190] width 398 height 23
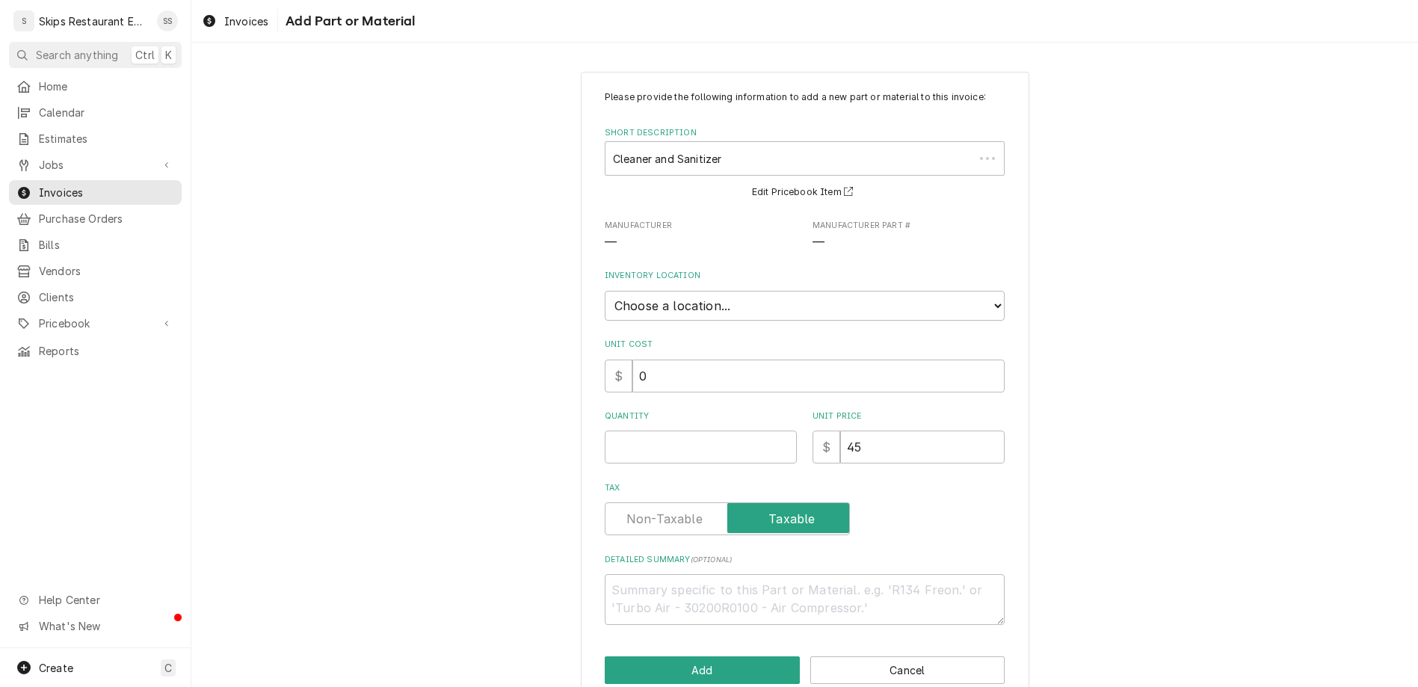
type textarea "x"
click at [605, 291] on select "Choose a location... Gino's Truck Jason's Truck Skips Service Warehouse" at bounding box center [805, 306] width 400 height 30
select select "172"
click option "Jason's Truck" at bounding box center [0, 0] width 0 height 0
click at [654, 430] on input "Quantity" at bounding box center [701, 446] width 192 height 33
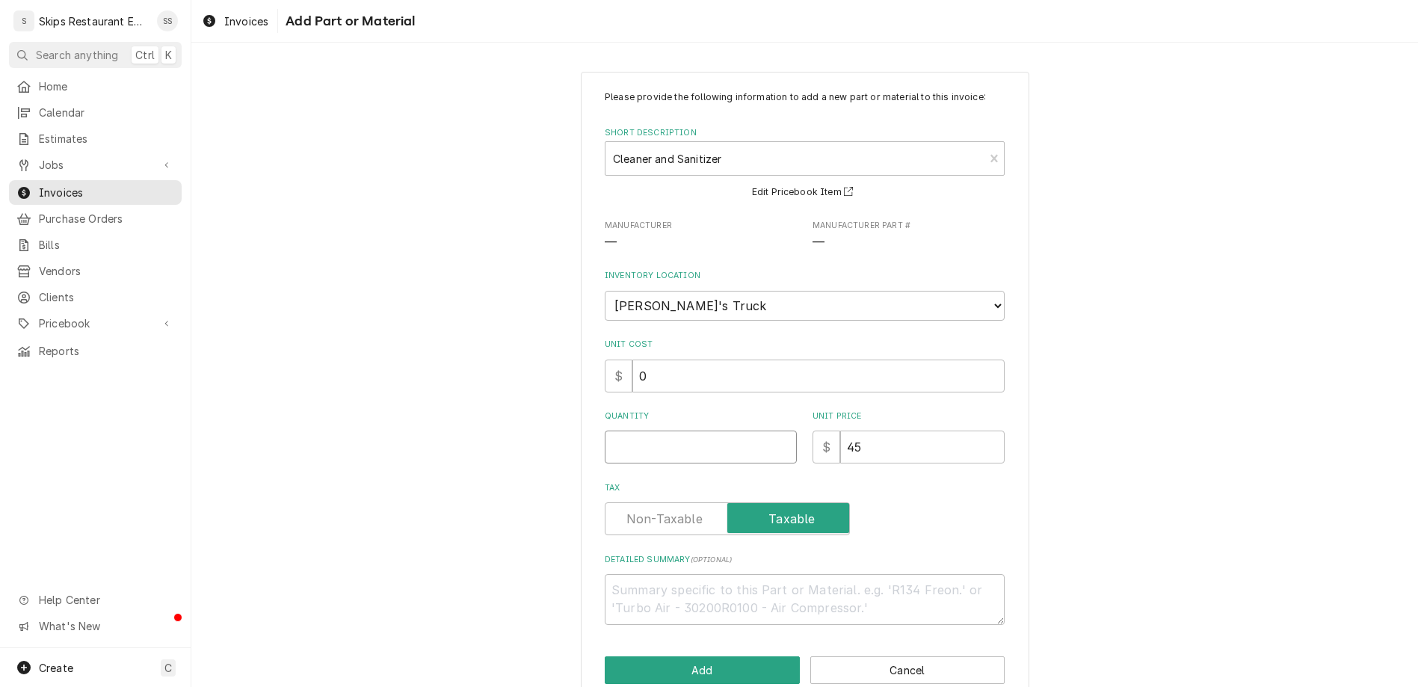
type textarea "x"
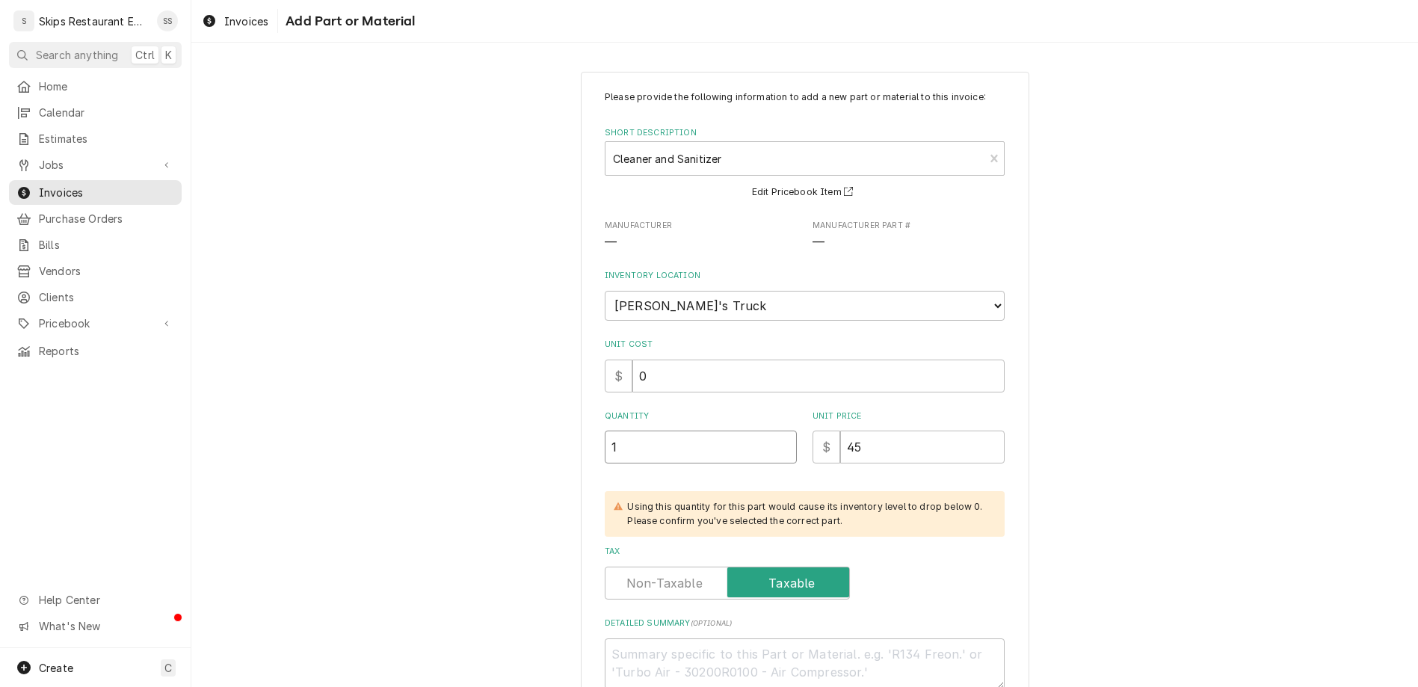
type input "1"
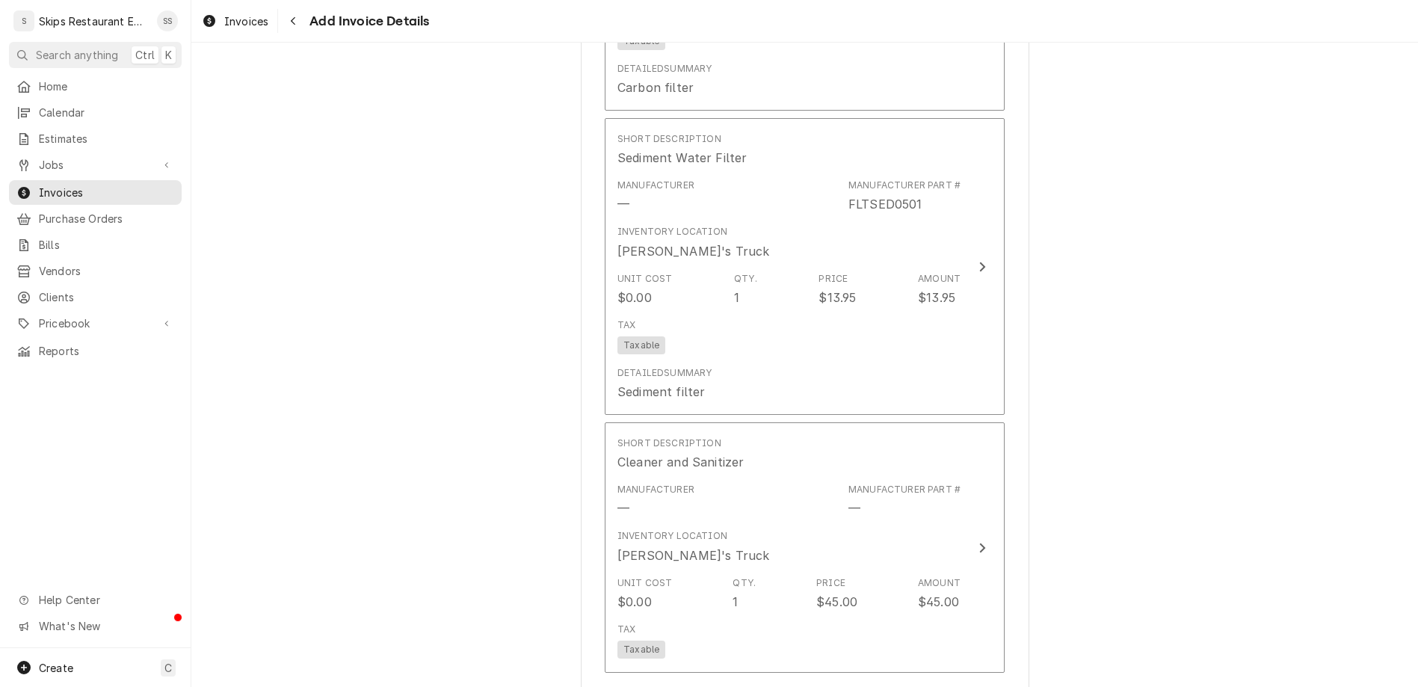
scroll to position [1489, 0]
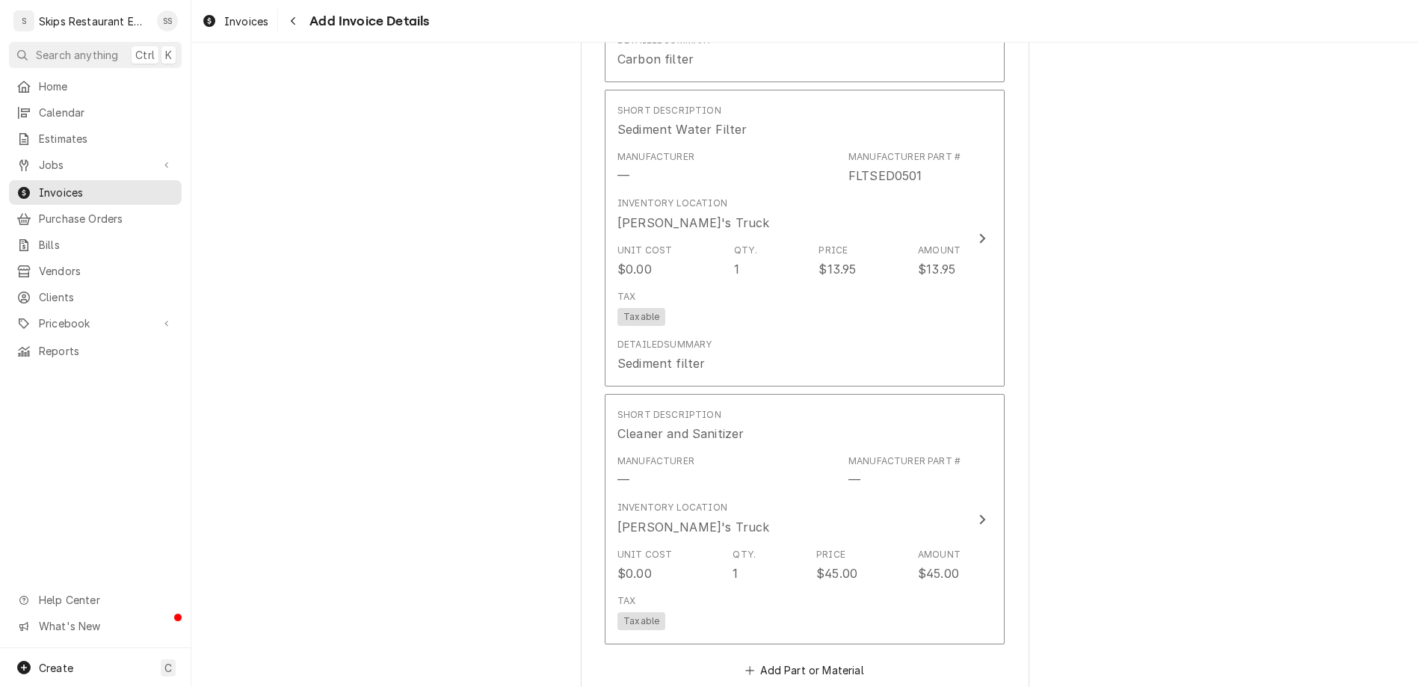
type textarea "x"
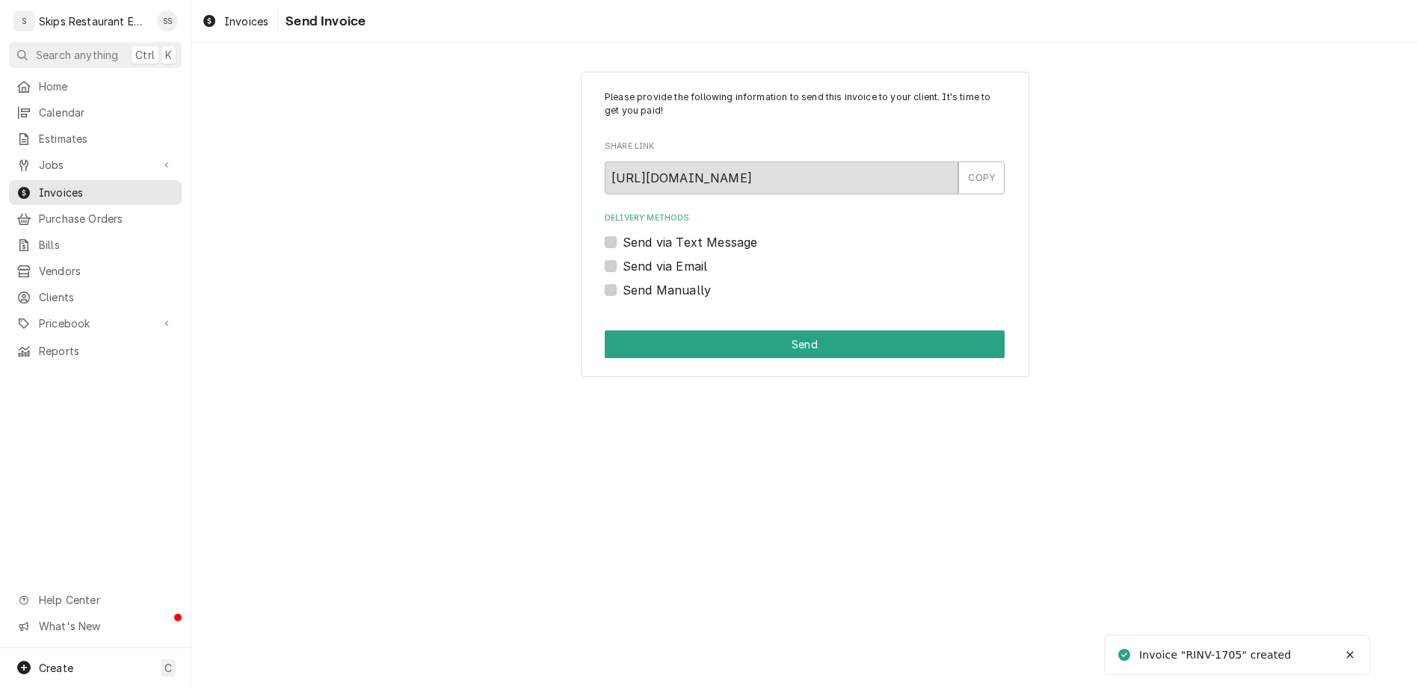
click at [631, 217] on div "Please provide the following information to send this invoice to your client. I…" at bounding box center [805, 225] width 448 height 306
click at [636, 281] on label "Send Manually" at bounding box center [666, 290] width 88 height 18
click at [636, 281] on input "Send Manually" at bounding box center [822, 297] width 400 height 33
checkbox input "true"
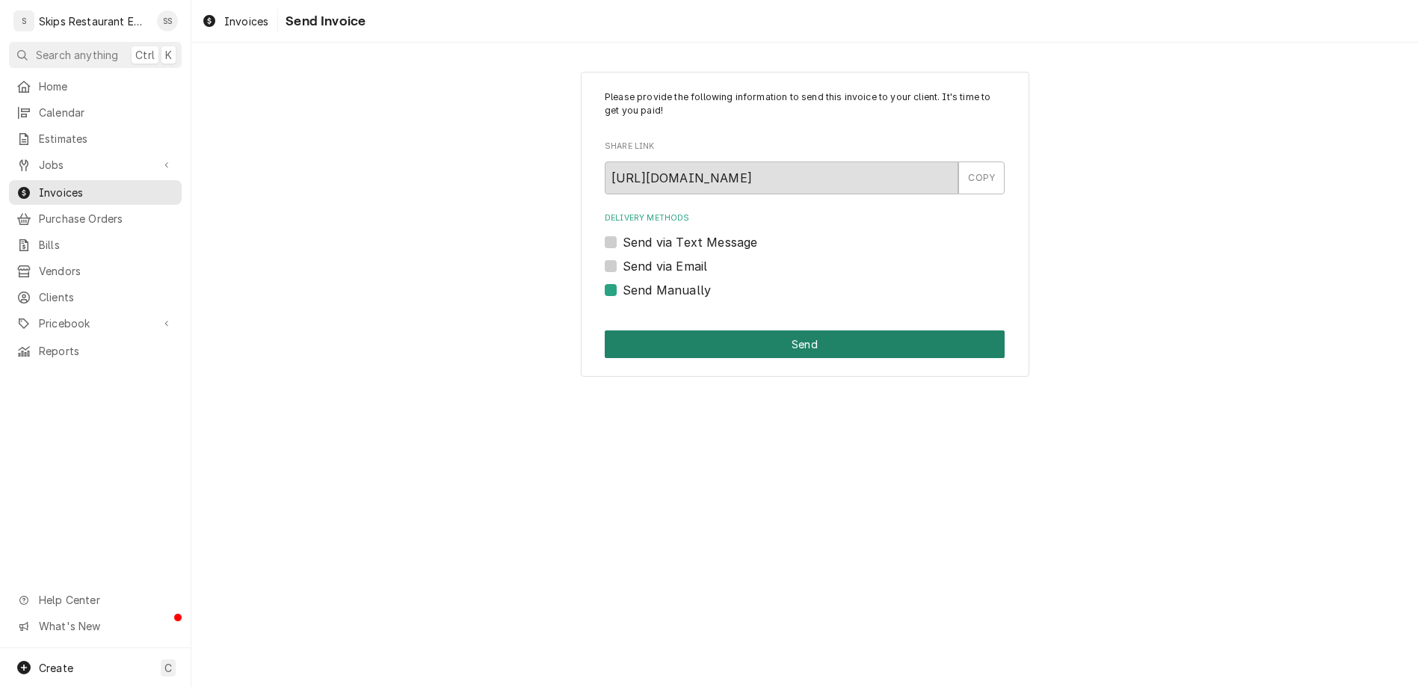
click at [742, 330] on button "Send" at bounding box center [805, 344] width 400 height 28
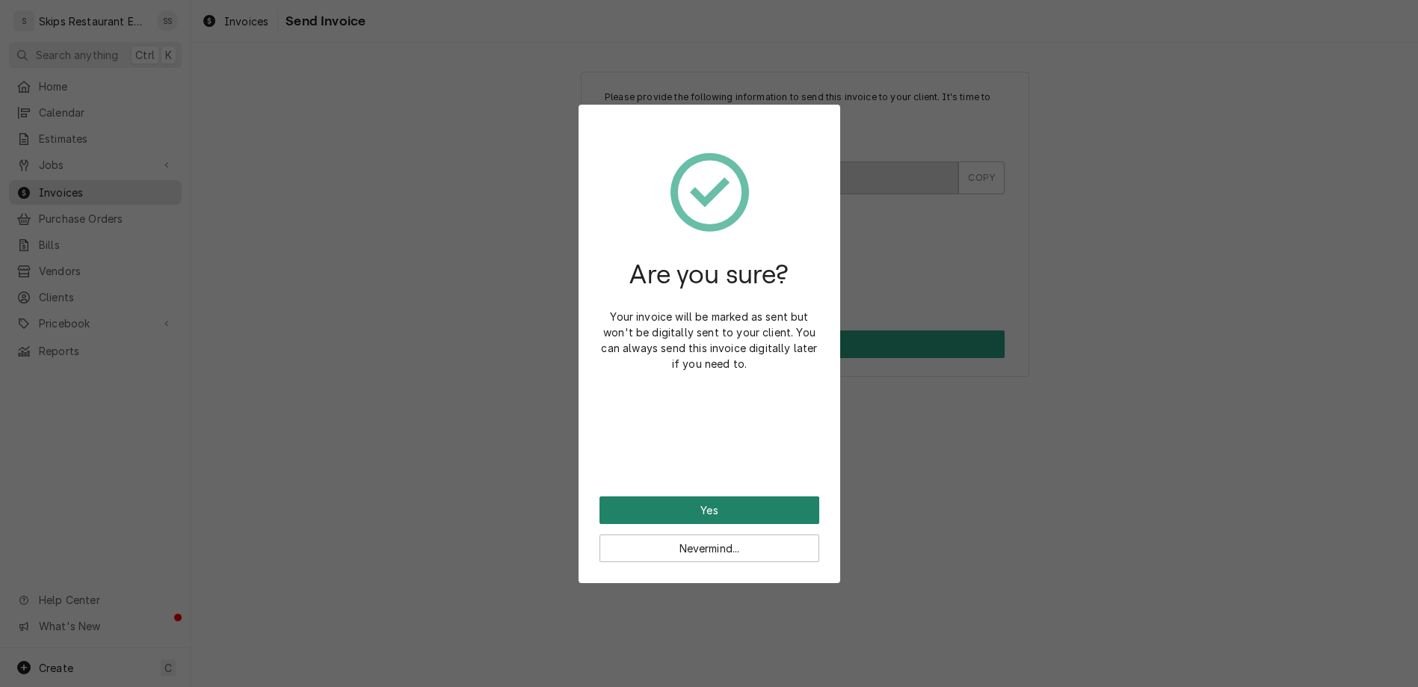
click at [698, 496] on button "Yes" at bounding box center [709, 510] width 220 height 28
